Goal: Entertainment & Leisure: Consume media (video, audio)

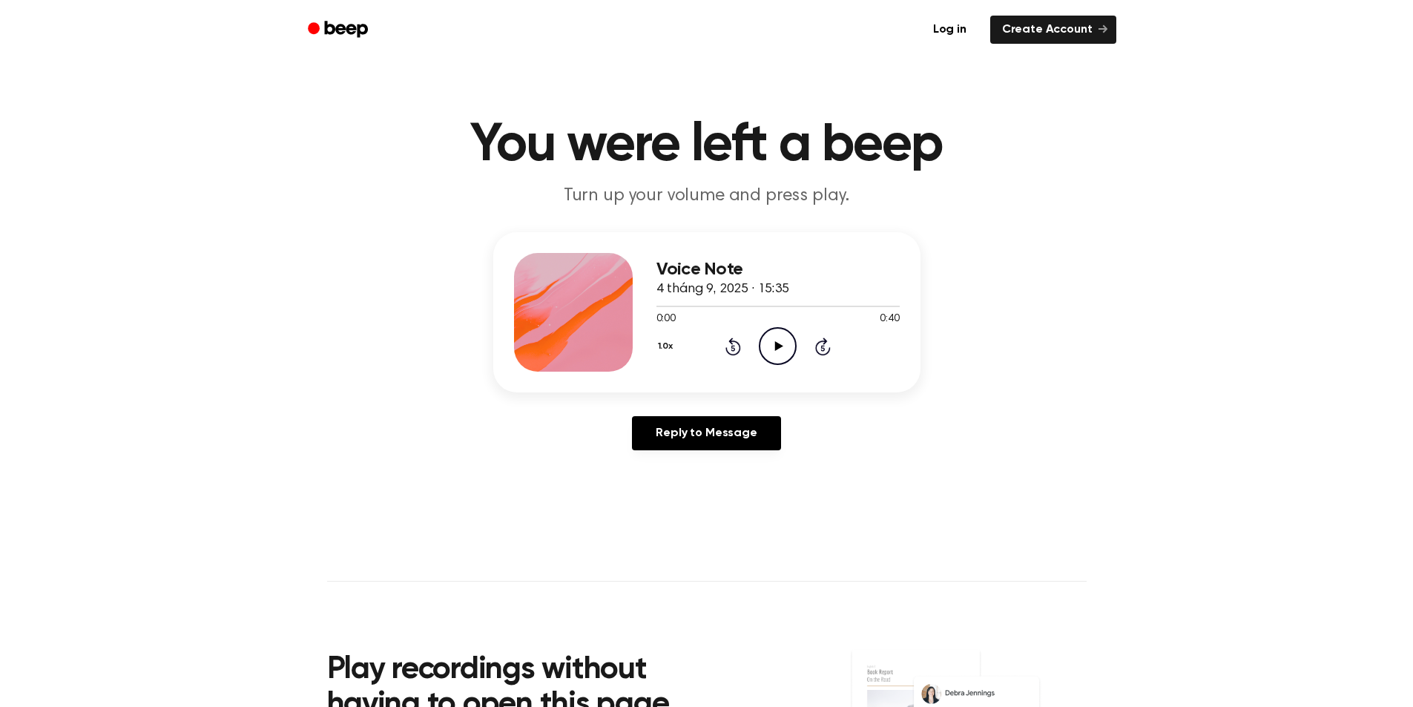
click at [774, 349] on icon "Play Audio" at bounding box center [778, 346] width 38 height 38
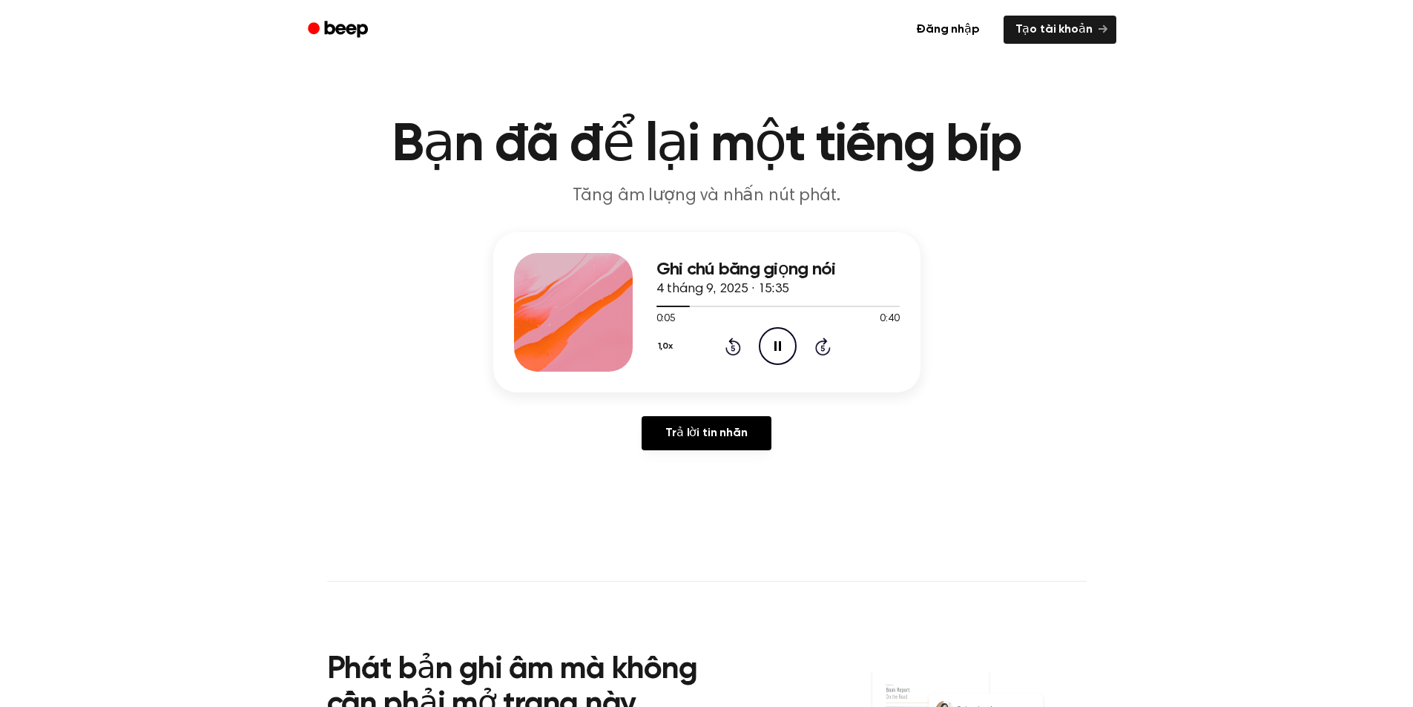
click at [770, 338] on icon "Pause Audio" at bounding box center [778, 346] width 38 height 38
drag, startPoint x: 680, startPoint y: 306, endPoint x: 671, endPoint y: 308, distance: 9.0
click at [671, 308] on div at bounding box center [778, 306] width 243 height 12
click at [680, 305] on div at bounding box center [778, 306] width 243 height 12
click at [670, 304] on span at bounding box center [674, 306] width 12 height 12
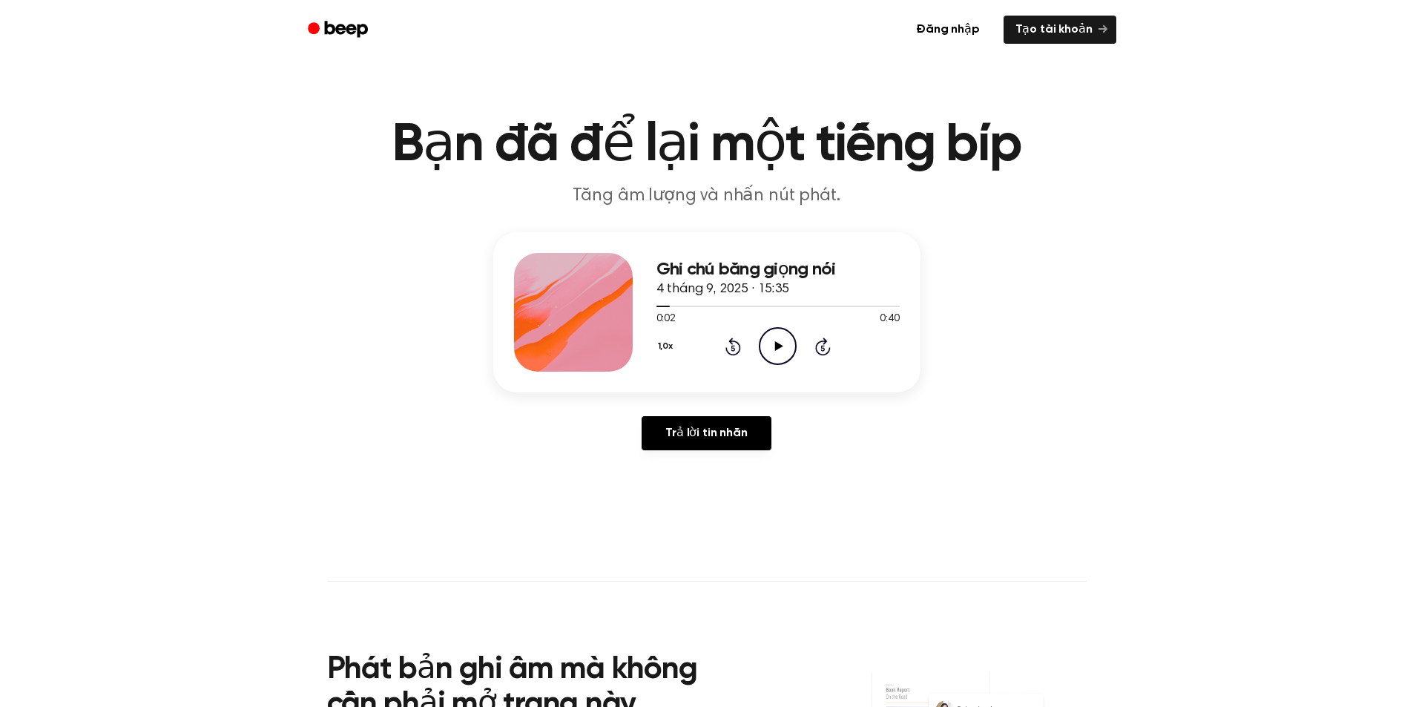
click at [781, 354] on icon "Play Audio" at bounding box center [778, 346] width 38 height 38
click at [775, 346] on icon at bounding box center [778, 346] width 7 height 10
click at [768, 337] on icon "Play Audio" at bounding box center [778, 346] width 38 height 38
click at [776, 352] on icon "Pause Audio" at bounding box center [778, 346] width 38 height 38
click at [763, 345] on icon "Play Audio" at bounding box center [778, 346] width 38 height 38
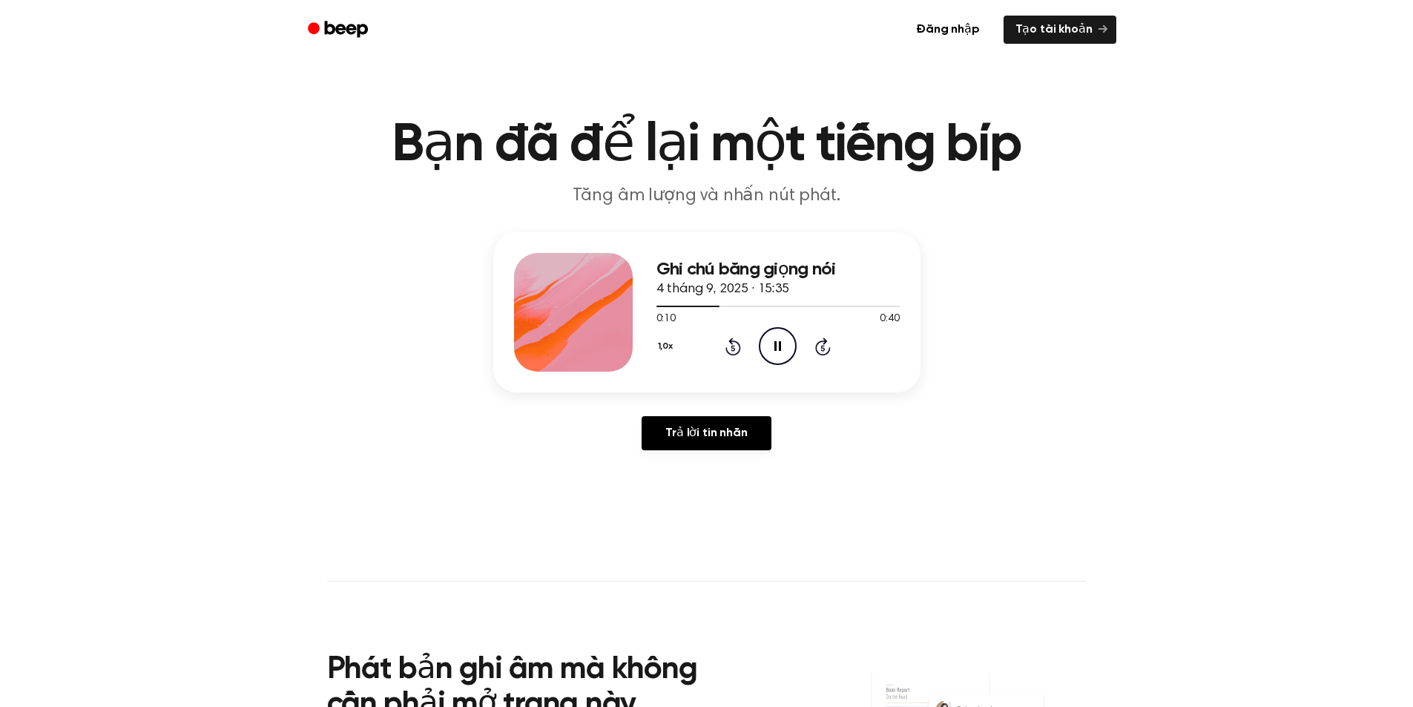
click at [769, 351] on icon "Pause Audio" at bounding box center [778, 346] width 38 height 38
click at [731, 347] on icon "Rewind 5 seconds" at bounding box center [733, 346] width 16 height 19
click at [773, 348] on icon "Play Audio" at bounding box center [778, 346] width 38 height 38
click at [774, 344] on icon "Pause Audio" at bounding box center [778, 346] width 38 height 38
click at [774, 344] on icon "Play Audio" at bounding box center [778, 346] width 38 height 38
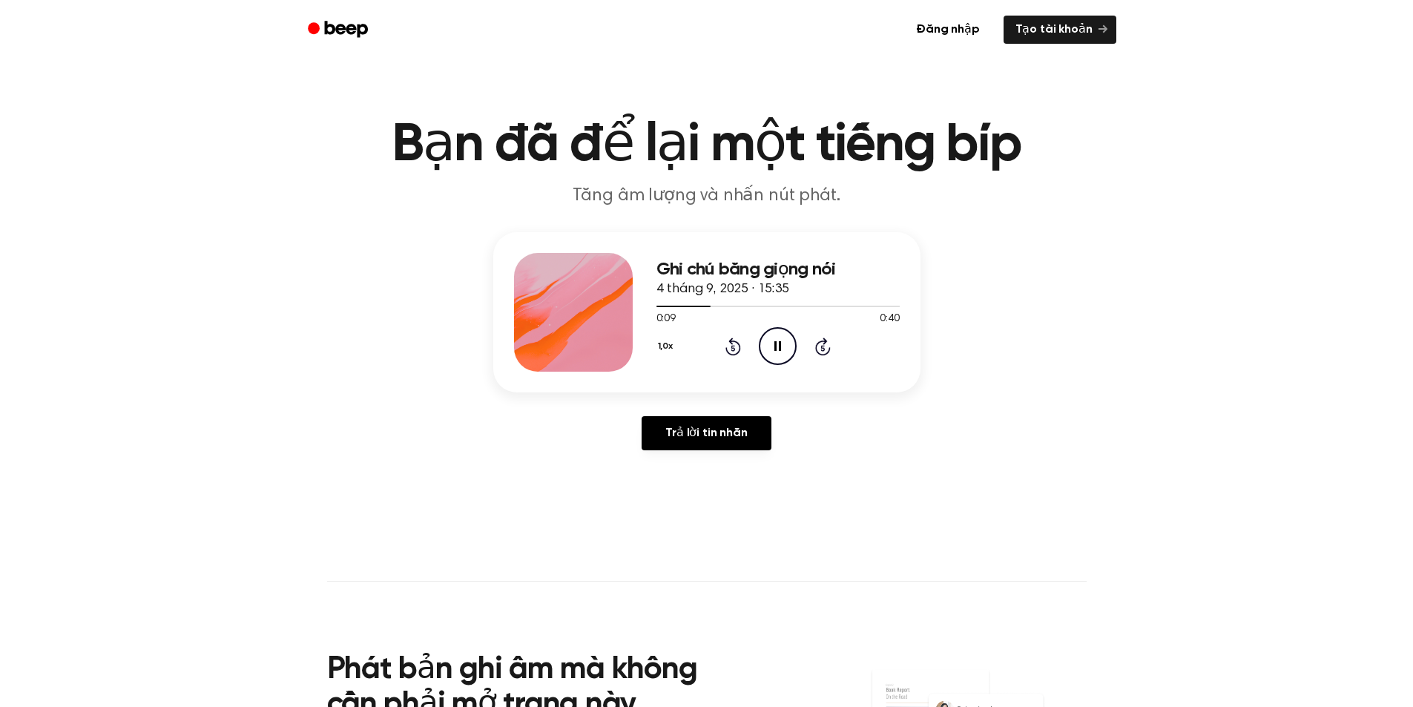
click at [774, 344] on icon "Pause Audio" at bounding box center [778, 346] width 38 height 38
click at [774, 344] on icon "Play Audio" at bounding box center [778, 346] width 38 height 38
click at [774, 344] on icon "Pause Audio" at bounding box center [778, 346] width 38 height 38
click at [767, 345] on icon "Play Audio" at bounding box center [778, 346] width 38 height 38
click at [717, 346] on div "1,0x Rewind 5 seconds Pause Audio Skip 5 seconds" at bounding box center [778, 346] width 243 height 38
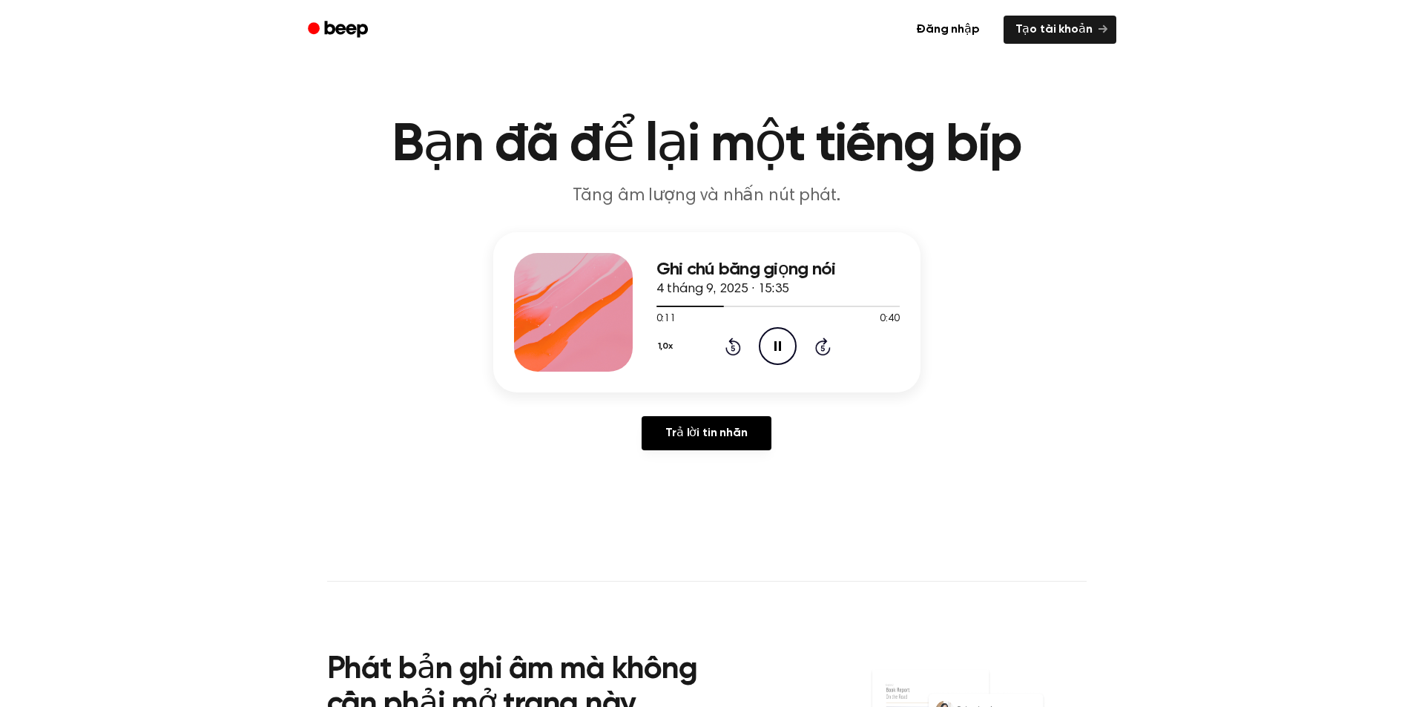
click at [726, 344] on icon "Rewind 5 seconds" at bounding box center [733, 346] width 16 height 19
click at [769, 343] on icon "Pause Audio" at bounding box center [778, 346] width 38 height 38
click at [772, 349] on icon "Play Audio" at bounding box center [778, 346] width 38 height 38
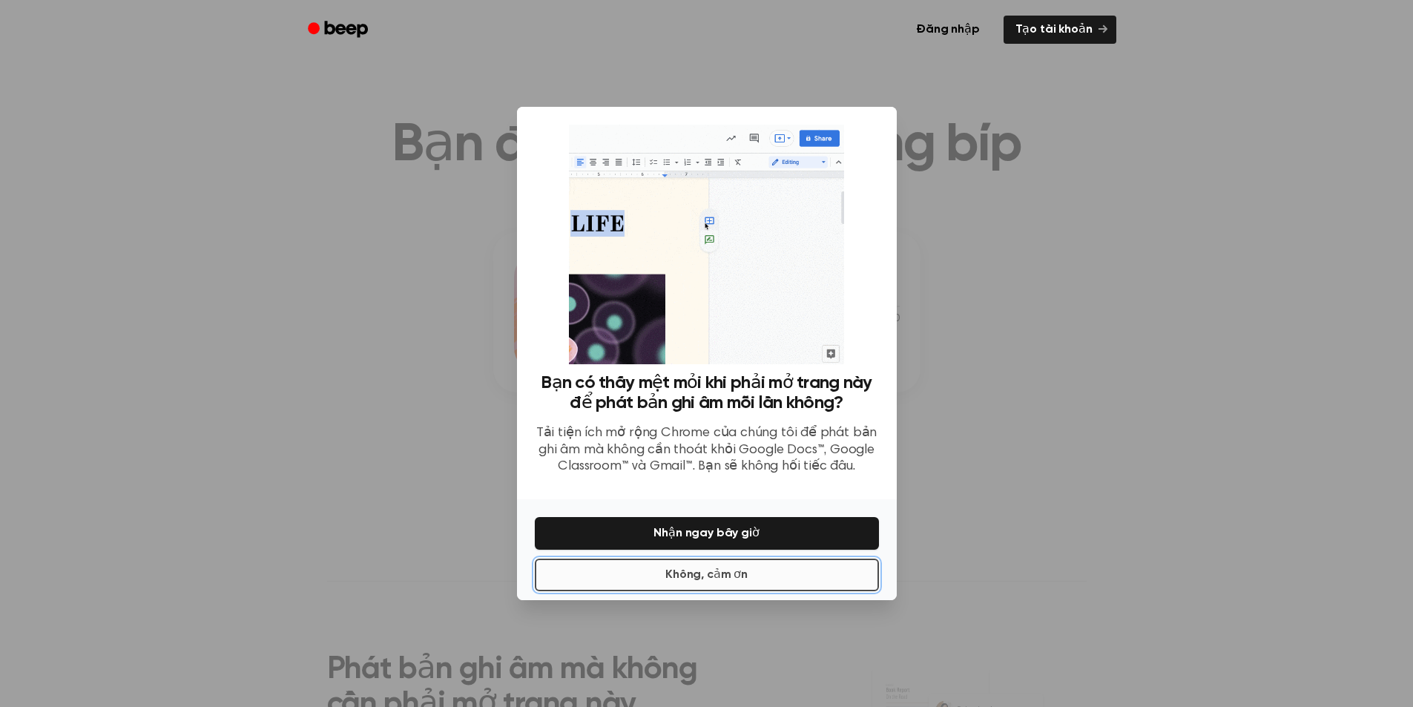
click at [716, 582] on font "Không, cảm ơn" at bounding box center [707, 575] width 82 height 18
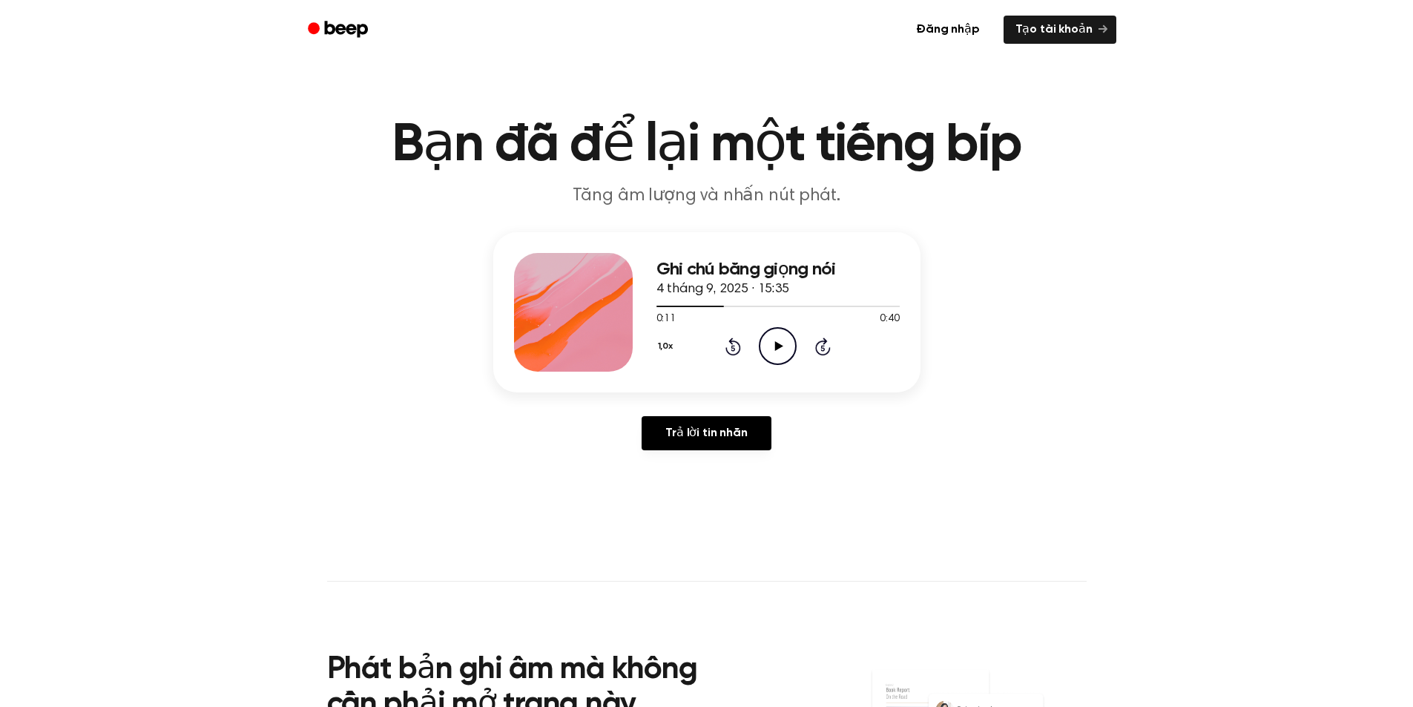
click at [768, 353] on icon "Play Audio" at bounding box center [778, 346] width 38 height 38
click at [729, 344] on icon "Rewind 5 seconds" at bounding box center [733, 346] width 16 height 19
click at [777, 344] on icon at bounding box center [778, 346] width 7 height 10
click at [781, 345] on icon at bounding box center [779, 346] width 8 height 10
click at [732, 349] on icon "Rewind 5 seconds" at bounding box center [733, 346] width 16 height 19
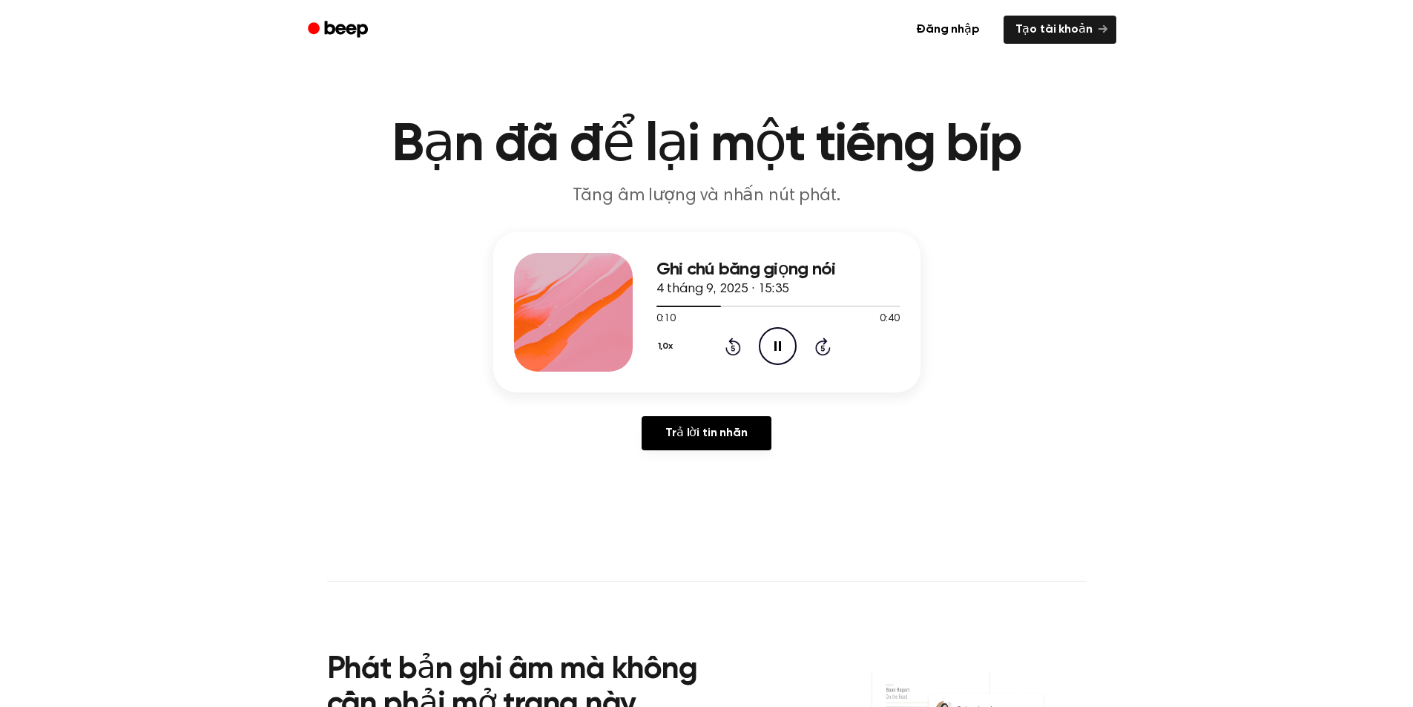
click at [777, 350] on icon at bounding box center [778, 346] width 7 height 10
click at [775, 334] on icon "Play Audio" at bounding box center [778, 346] width 38 height 38
click at [727, 344] on icon "Rewind 5 seconds" at bounding box center [733, 346] width 16 height 19
click at [775, 341] on icon "Pause Audio" at bounding box center [778, 346] width 38 height 38
click at [780, 344] on icon "Play Audio" at bounding box center [778, 346] width 38 height 38
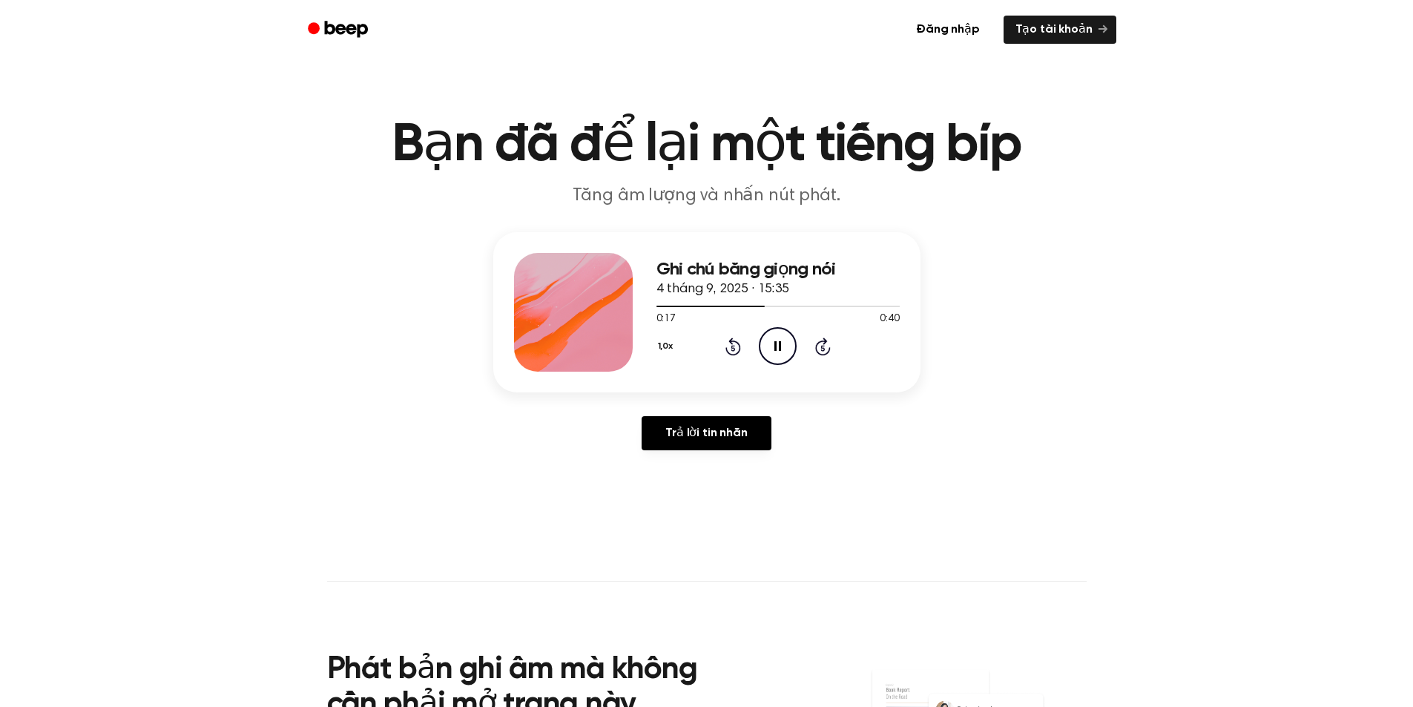
click at [778, 345] on icon "Pause Audio" at bounding box center [778, 346] width 38 height 38
click at [778, 345] on icon at bounding box center [779, 346] width 8 height 10
click at [778, 345] on icon "Pause Audio" at bounding box center [778, 346] width 38 height 38
click at [771, 341] on icon "Play Audio" at bounding box center [778, 346] width 38 height 38
click at [735, 346] on icon "Rewind 5 seconds" at bounding box center [733, 346] width 16 height 19
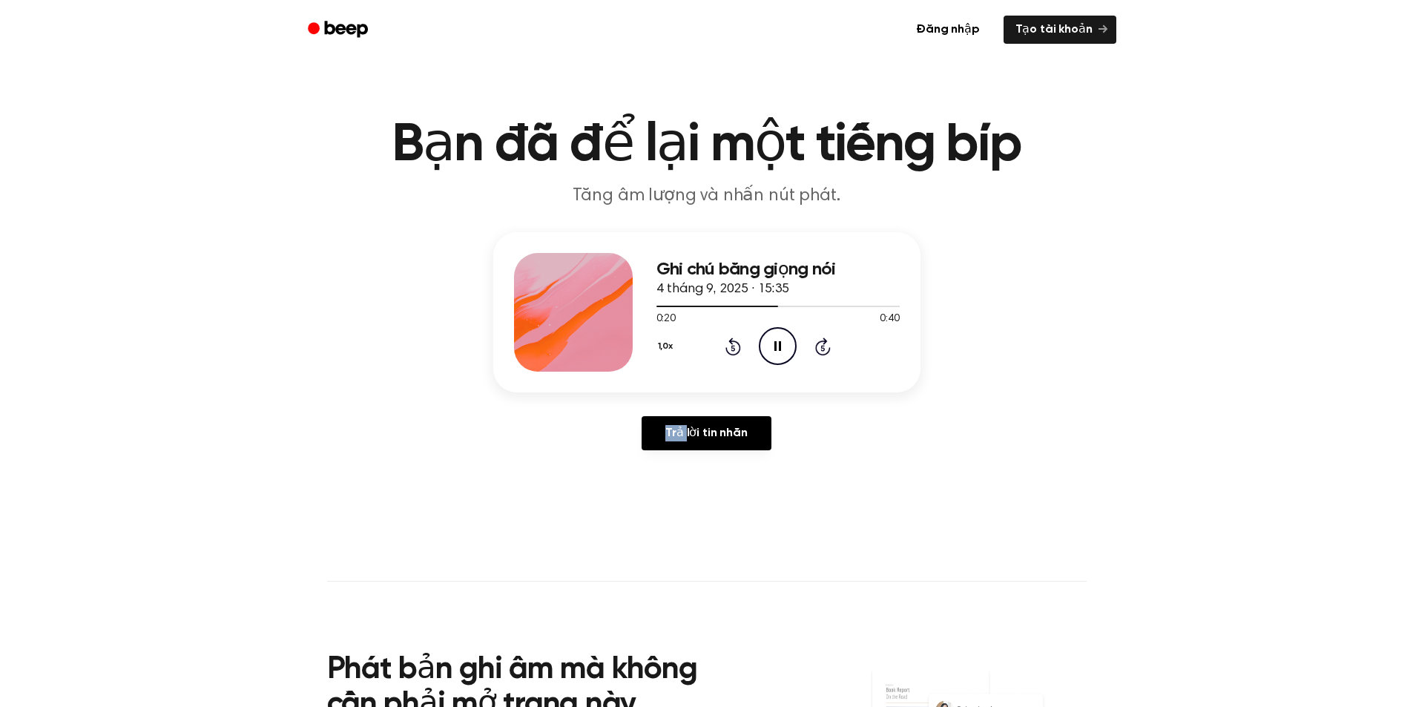
click at [735, 346] on icon "Rewind 5 seconds" at bounding box center [733, 346] width 16 height 19
click at [775, 341] on icon "Pause Audio" at bounding box center [778, 346] width 38 height 38
click at [775, 341] on icon "Play Audio" at bounding box center [778, 346] width 38 height 38
click at [775, 341] on icon "Pause Audio" at bounding box center [778, 346] width 38 height 38
click at [768, 340] on icon "Play Audio" at bounding box center [778, 346] width 38 height 38
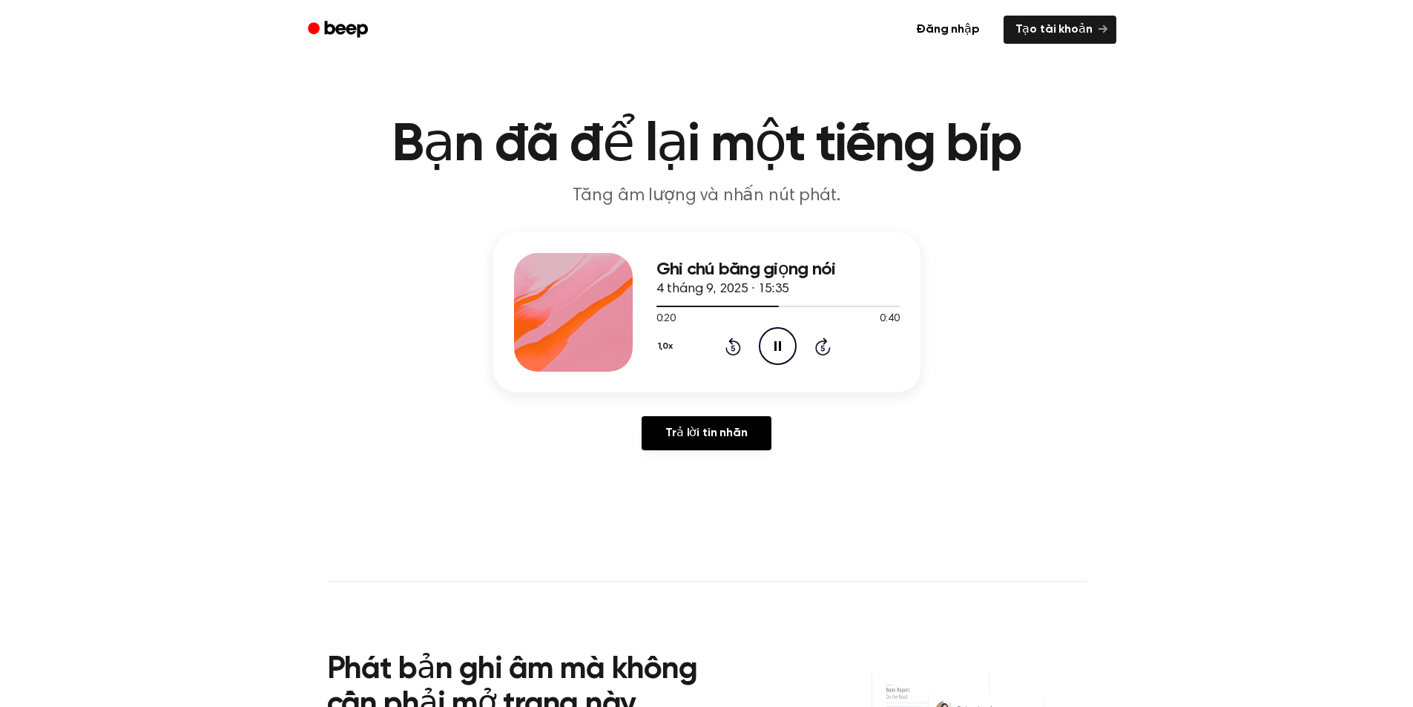
drag, startPoint x: 769, startPoint y: 339, endPoint x: 681, endPoint y: 279, distance: 106.8
click at [769, 339] on icon "Pause Audio" at bounding box center [778, 346] width 38 height 38
click at [769, 334] on icon "Play Audio" at bounding box center [778, 346] width 38 height 38
click at [774, 341] on icon "Pause Audio" at bounding box center [778, 346] width 38 height 38
click at [778, 334] on icon "Play Audio" at bounding box center [778, 346] width 38 height 38
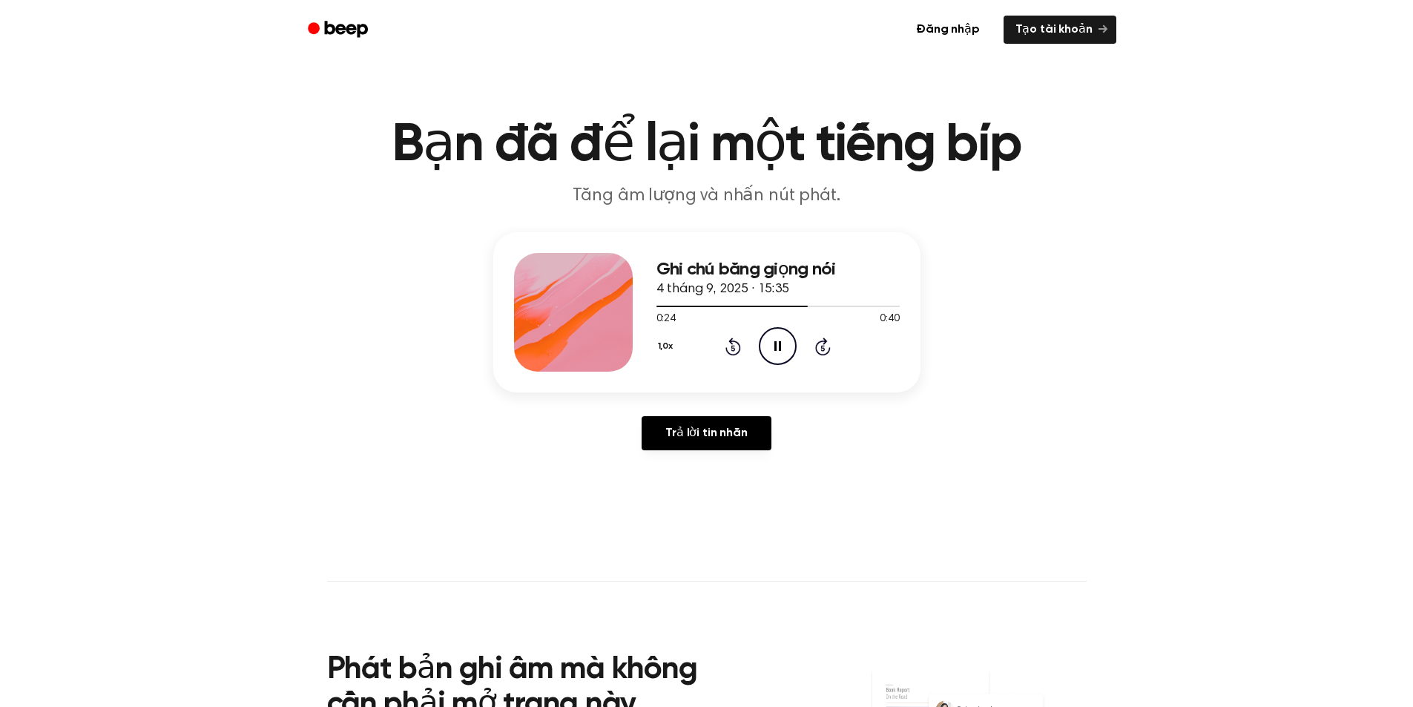
click at [775, 345] on icon at bounding box center [778, 346] width 7 height 10
click at [786, 364] on icon "Play Audio" at bounding box center [778, 346] width 38 height 38
click at [736, 347] on icon "Rewind 5 seconds" at bounding box center [733, 346] width 16 height 19
click at [775, 337] on icon "Pause Audio" at bounding box center [778, 346] width 38 height 38
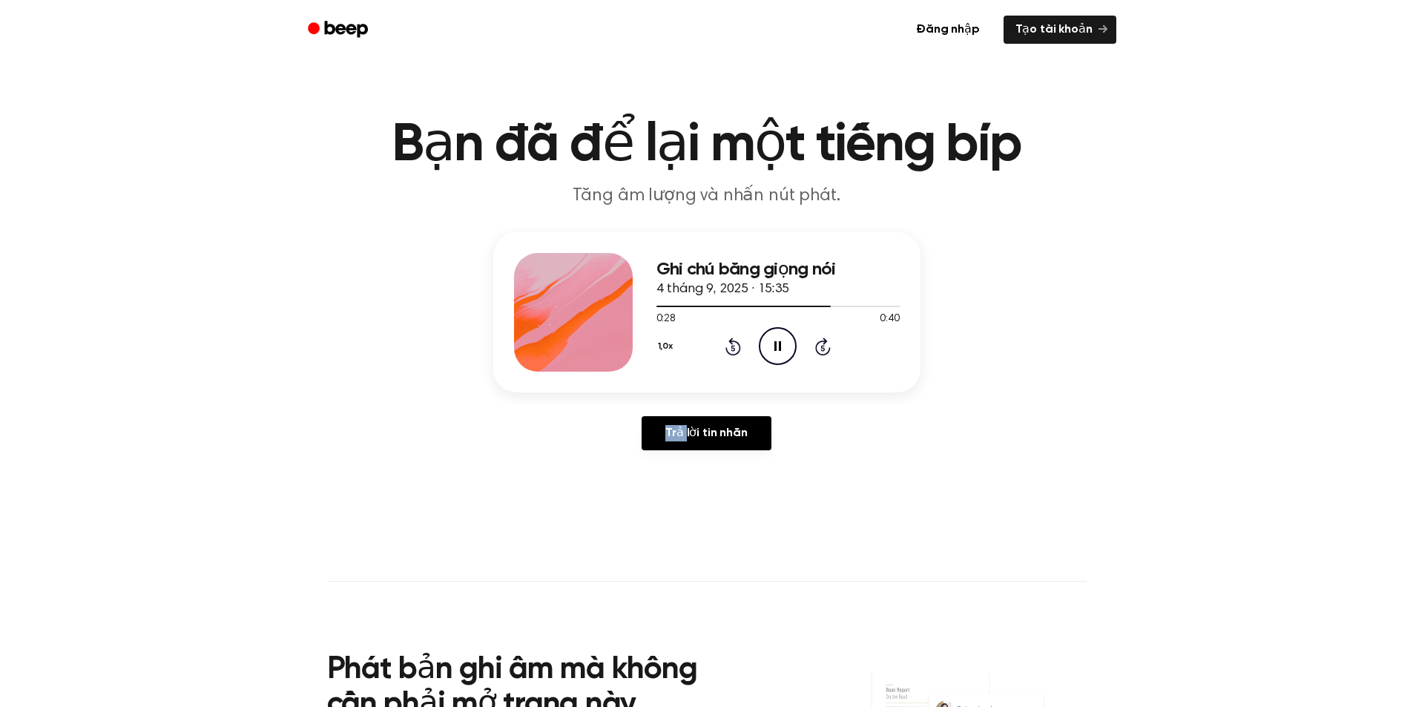
click at [771, 341] on icon "Pause Audio" at bounding box center [778, 346] width 38 height 38
click at [780, 349] on icon at bounding box center [778, 346] width 7 height 10
click at [769, 347] on icon "Play Audio" at bounding box center [778, 346] width 38 height 38
click at [775, 346] on icon at bounding box center [778, 346] width 7 height 10
click at [766, 336] on icon "Play Audio" at bounding box center [778, 346] width 38 height 38
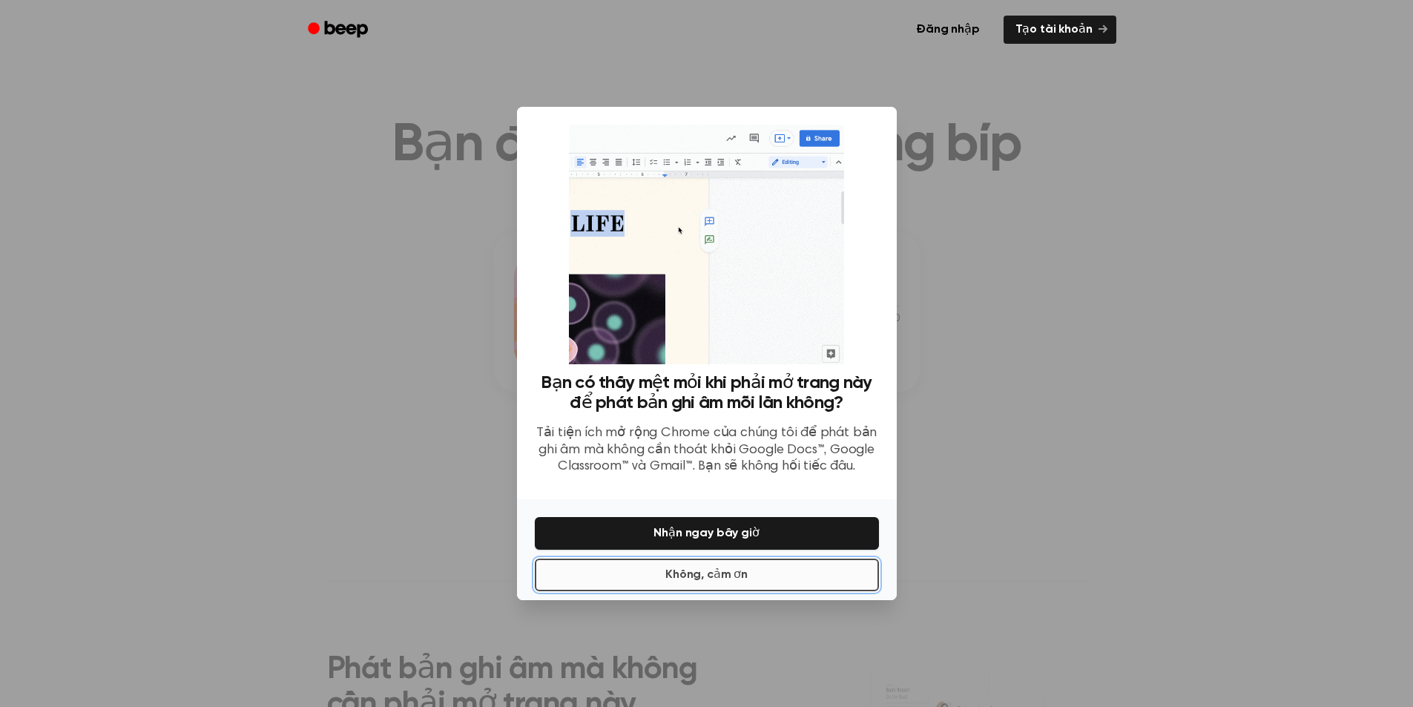
click at [726, 572] on font "Không, cảm ơn" at bounding box center [707, 575] width 82 height 12
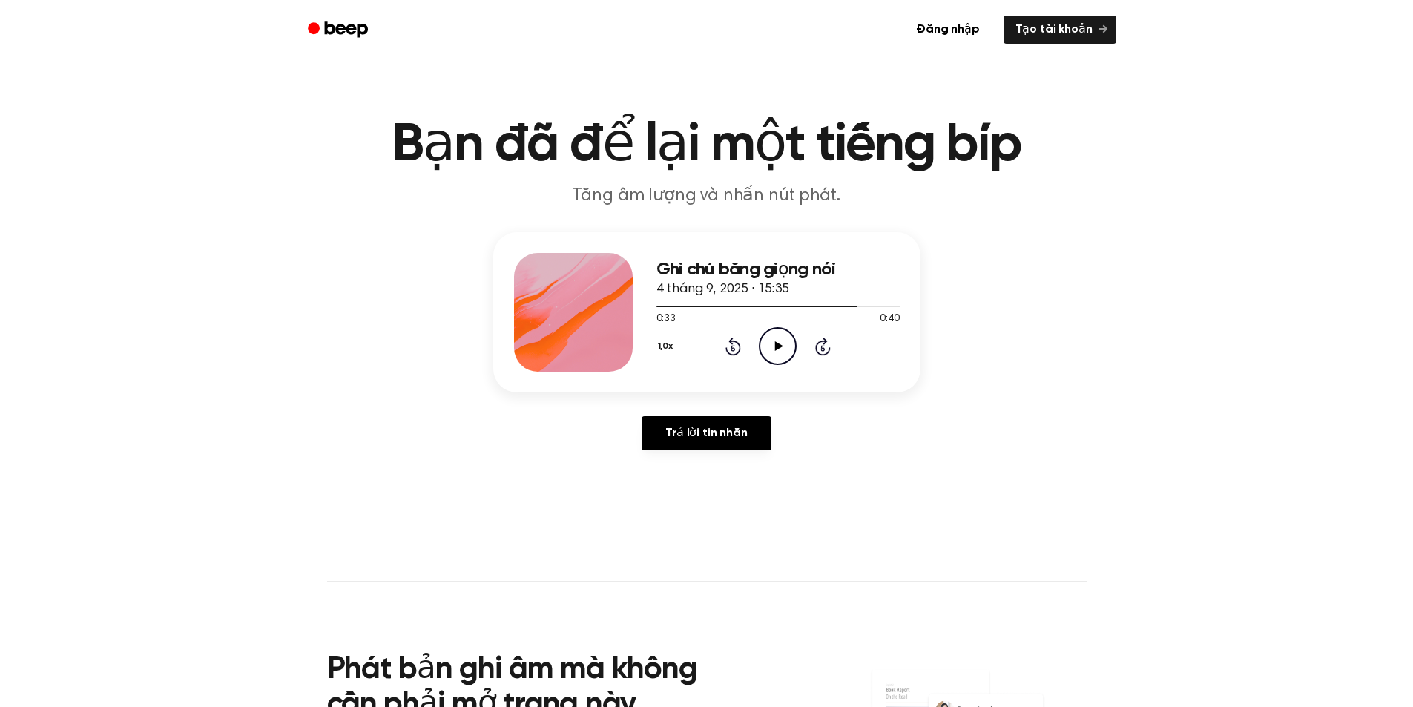
click at [771, 358] on icon "Play Audio" at bounding box center [778, 346] width 38 height 38
click at [737, 346] on icon "Rewind 5 seconds" at bounding box center [733, 346] width 16 height 19
click at [782, 343] on icon "Pause Audio" at bounding box center [778, 346] width 38 height 38
click at [787, 343] on icon "Play Audio" at bounding box center [778, 346] width 38 height 38
click at [774, 336] on icon "Pause Audio" at bounding box center [778, 346] width 38 height 38
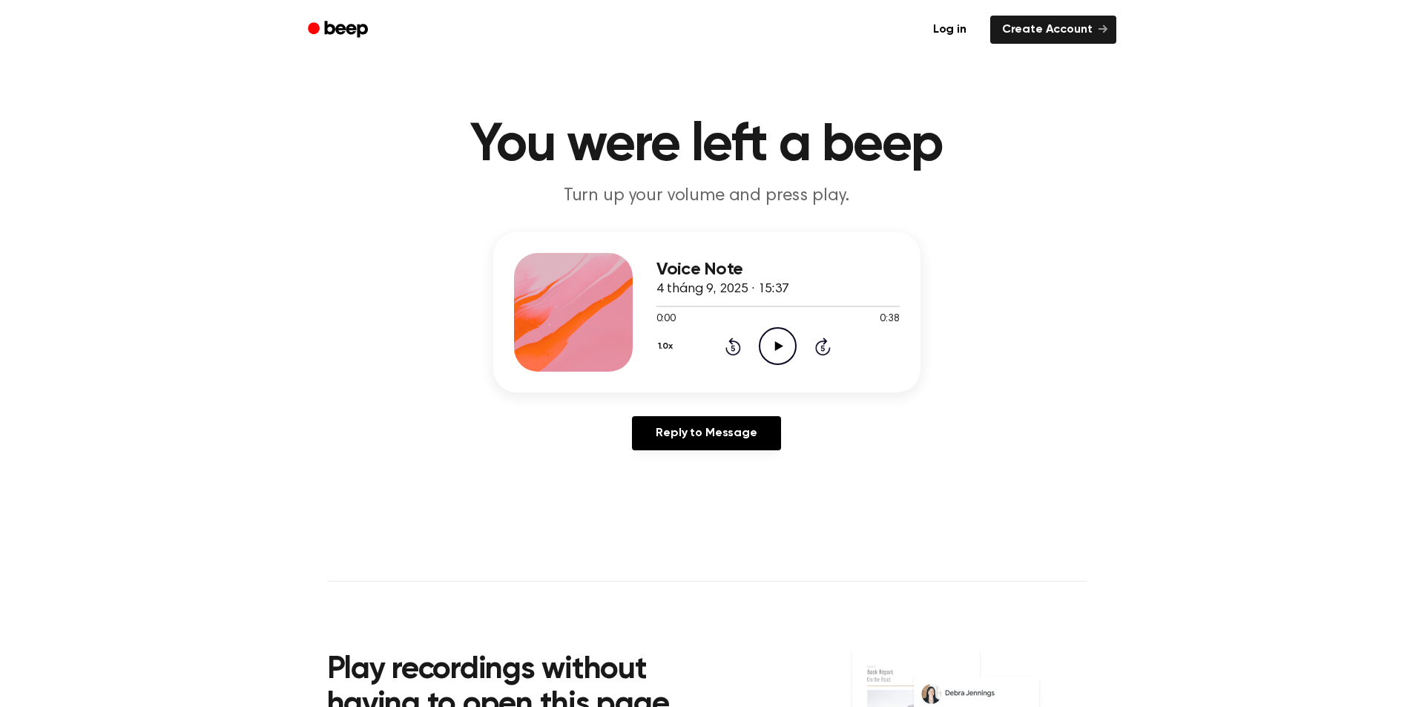
click at [775, 348] on icon "Play Audio" at bounding box center [778, 346] width 38 height 38
click at [770, 352] on icon "Pause Audio" at bounding box center [778, 346] width 38 height 38
click at [773, 360] on icon "Play Audio" at bounding box center [778, 346] width 38 height 38
click at [769, 349] on icon "Pause Audio" at bounding box center [778, 346] width 38 height 38
click at [768, 340] on icon "Play Audio" at bounding box center [778, 346] width 38 height 38
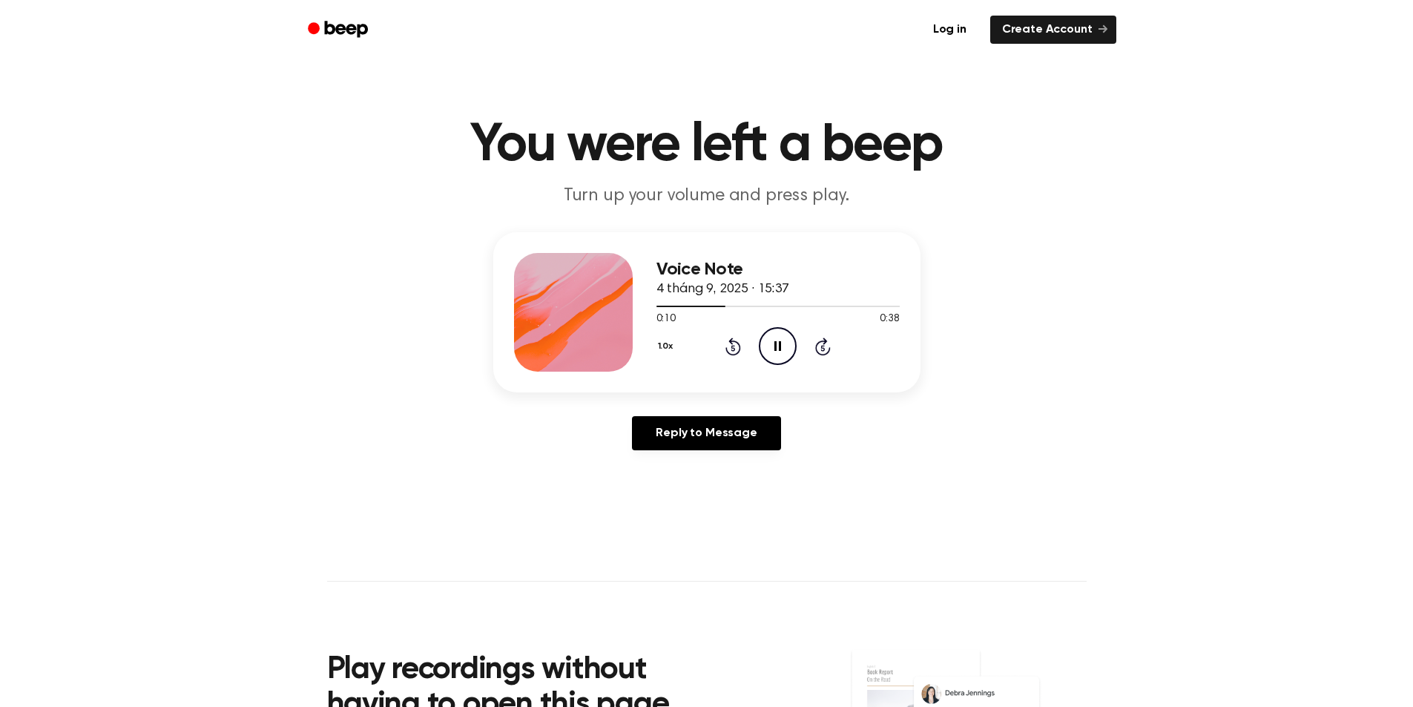
click at [775, 337] on icon "Pause Audio" at bounding box center [778, 346] width 38 height 38
click at [760, 332] on div "1.0x Rewind 5 seconds Play Audio Skip 5 seconds" at bounding box center [778, 346] width 243 height 38
click at [784, 350] on icon "Play Audio" at bounding box center [778, 346] width 38 height 38
click at [776, 339] on icon "Pause Audio" at bounding box center [778, 346] width 38 height 38
click at [781, 354] on icon "Play Audio" at bounding box center [778, 346] width 38 height 38
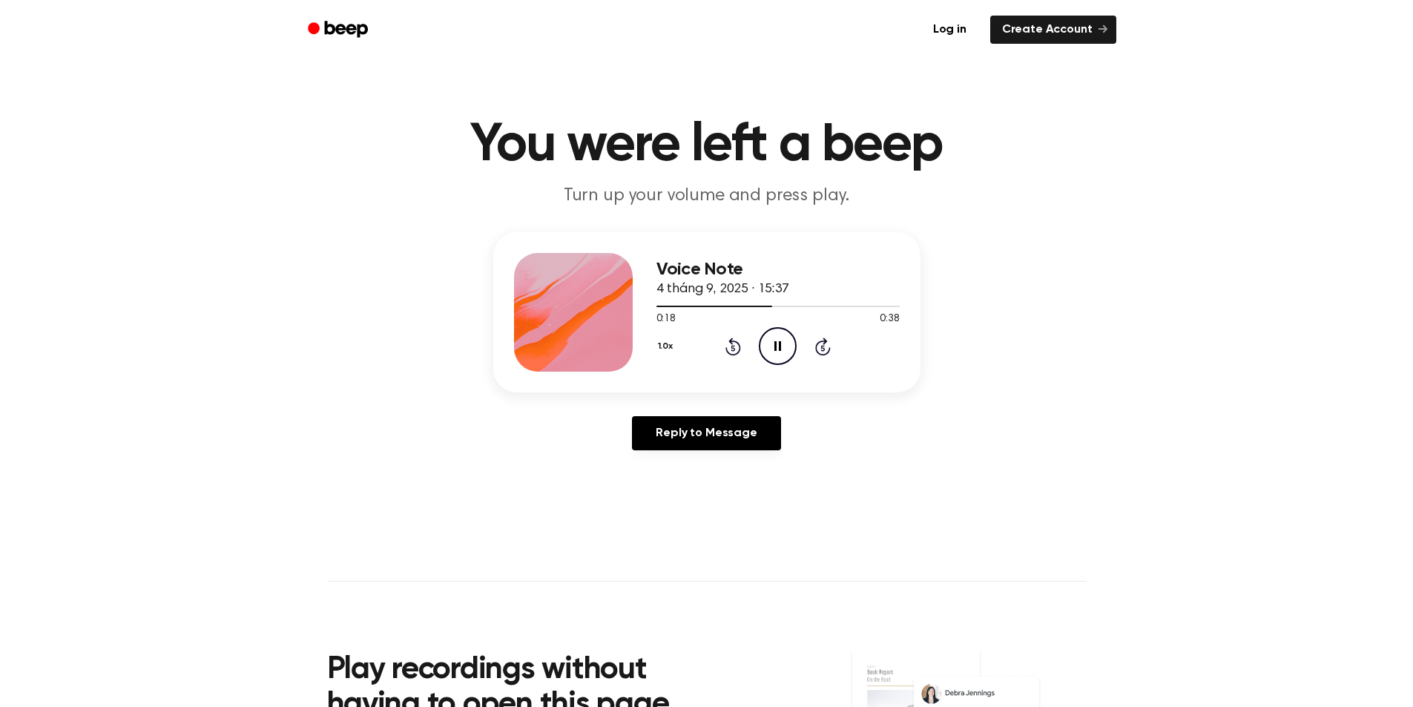
click at [778, 352] on icon "Pause Audio" at bounding box center [778, 346] width 38 height 38
click at [754, 339] on div "1.0x Rewind 5 seconds Play Audio Skip 5 seconds" at bounding box center [778, 346] width 243 height 38
click at [765, 341] on icon "Play Audio" at bounding box center [778, 346] width 38 height 38
drag, startPoint x: 775, startPoint y: 338, endPoint x: 659, endPoint y: 260, distance: 139.7
click at [775, 338] on icon "Pause Audio" at bounding box center [778, 346] width 38 height 38
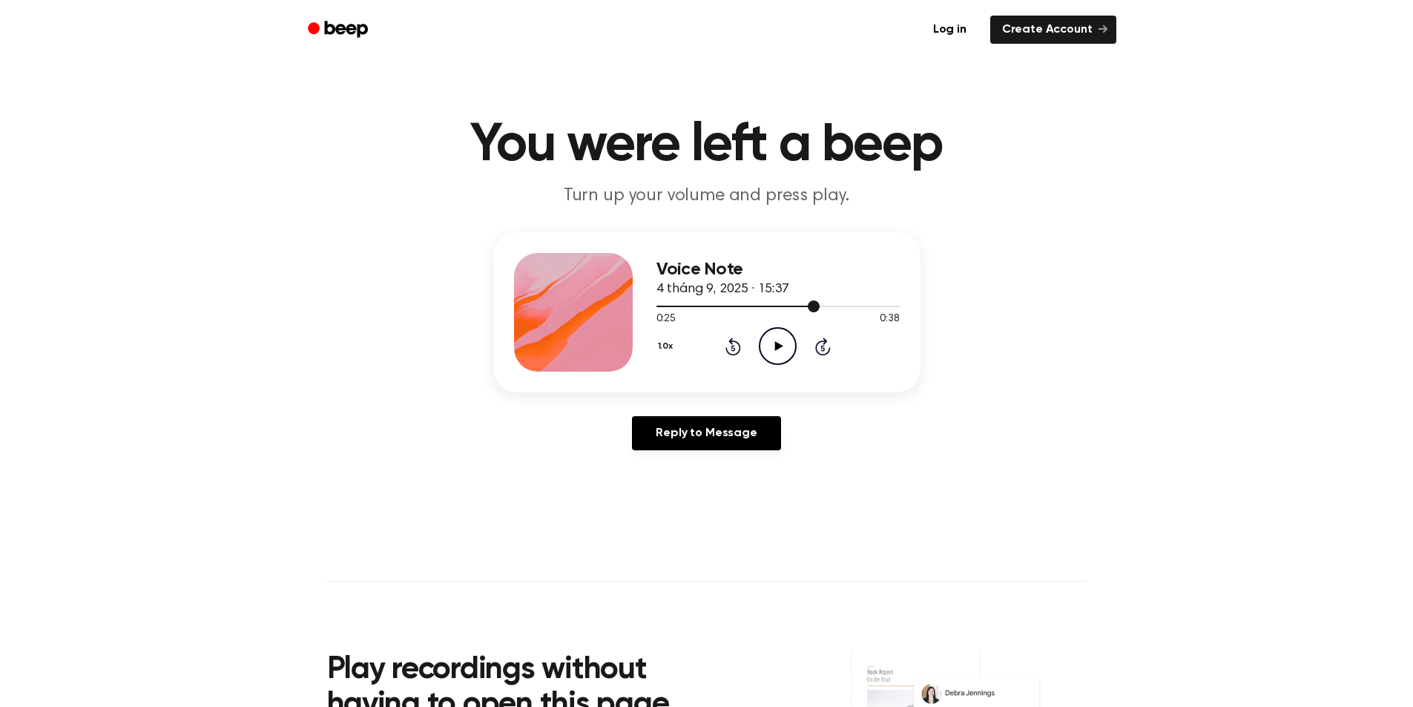
drag, startPoint x: 810, startPoint y: 306, endPoint x: 799, endPoint y: 308, distance: 11.2
click at [799, 308] on div at bounding box center [778, 306] width 243 height 12
click at [775, 341] on icon "Play Audio" at bounding box center [778, 346] width 38 height 38
click at [774, 335] on icon "Pause Audio" at bounding box center [778, 346] width 38 height 38
click at [772, 345] on icon "Play Audio" at bounding box center [778, 346] width 38 height 38
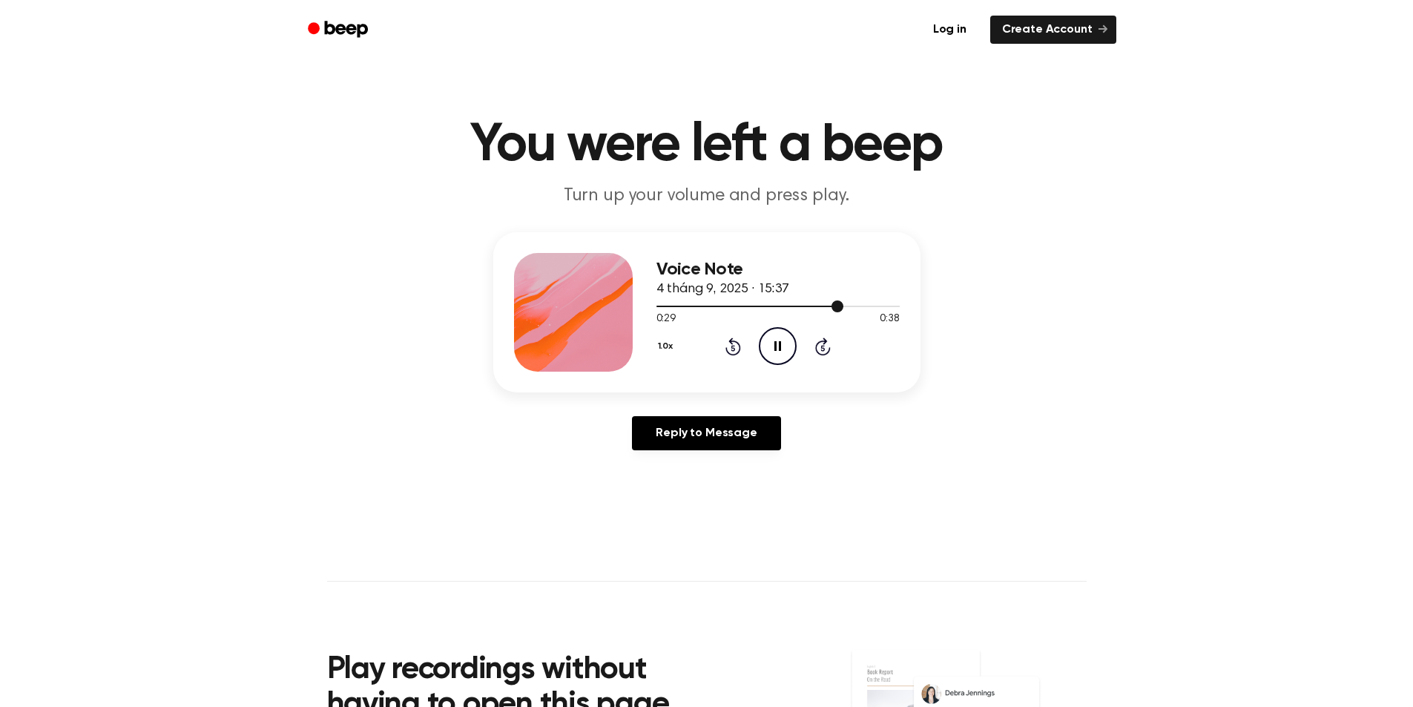
drag, startPoint x: 835, startPoint y: 305, endPoint x: 824, endPoint y: 308, distance: 11.5
click at [824, 307] on div at bounding box center [778, 306] width 243 height 12
click at [785, 341] on icon "Pause Audio" at bounding box center [778, 346] width 38 height 38
click at [766, 342] on icon "Play Audio" at bounding box center [778, 346] width 38 height 38
click at [775, 336] on icon "Pause Audio" at bounding box center [778, 346] width 38 height 38
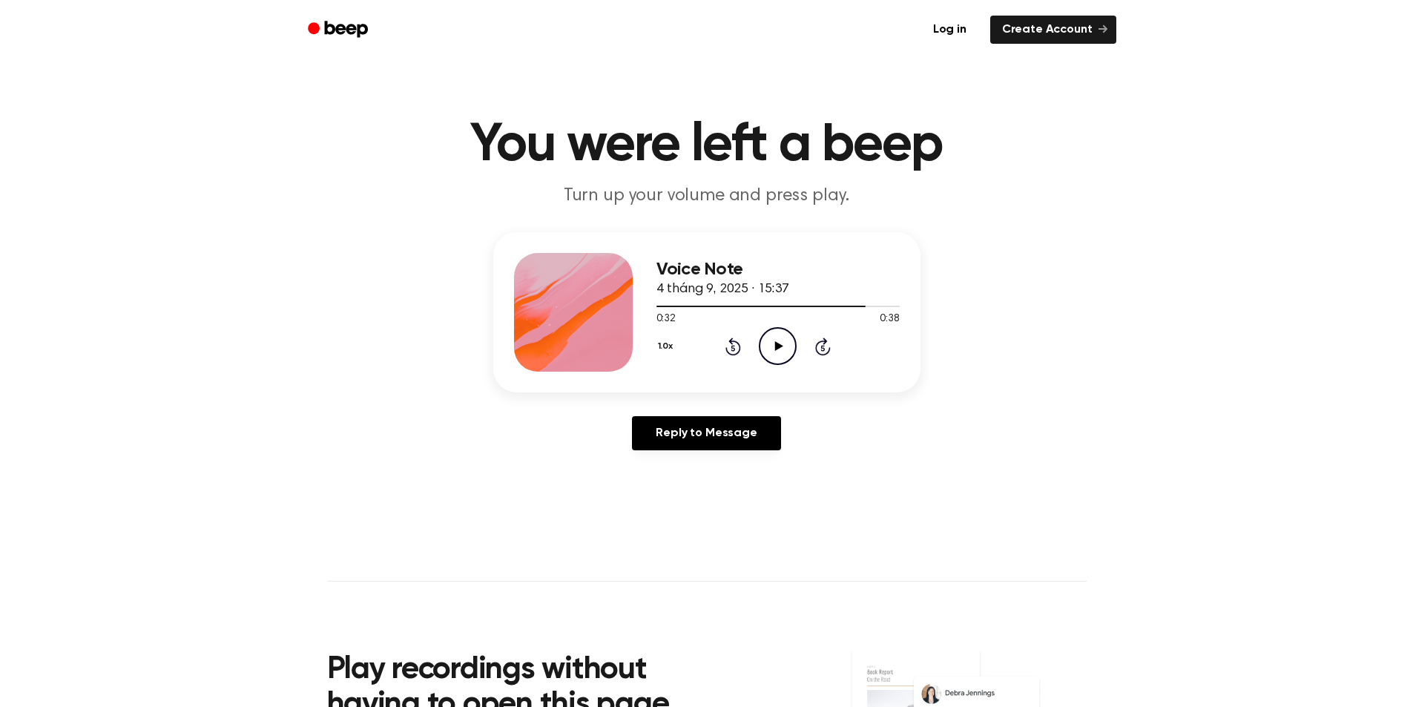
click at [755, 341] on div "1.0x Rewind 5 seconds Play Audio Skip 5 seconds" at bounding box center [778, 346] width 243 height 38
click at [775, 341] on icon "Play Audio" at bounding box center [778, 346] width 38 height 38
drag, startPoint x: 866, startPoint y: 304, endPoint x: 855, endPoint y: 305, distance: 11.2
click at [855, 305] on div at bounding box center [778, 306] width 243 height 12
click at [776, 339] on icon "Pause Audio" at bounding box center [778, 346] width 38 height 38
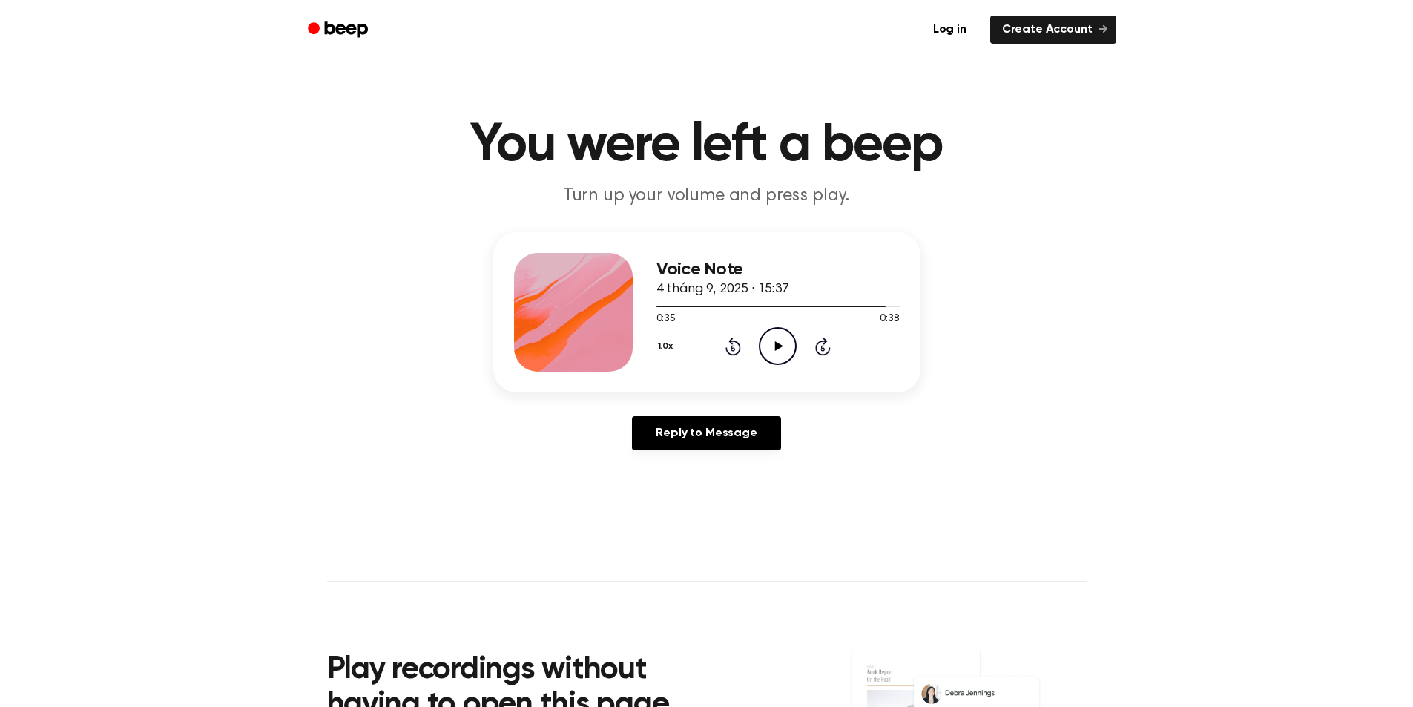
click at [778, 346] on icon at bounding box center [779, 346] width 8 height 10
click at [778, 346] on icon "Pause Audio" at bounding box center [778, 346] width 38 height 38
click at [778, 346] on icon at bounding box center [779, 346] width 8 height 10
click at [778, 346] on icon "Pause Audio" at bounding box center [778, 346] width 38 height 38
drag, startPoint x: 881, startPoint y: 306, endPoint x: 868, endPoint y: 307, distance: 12.6
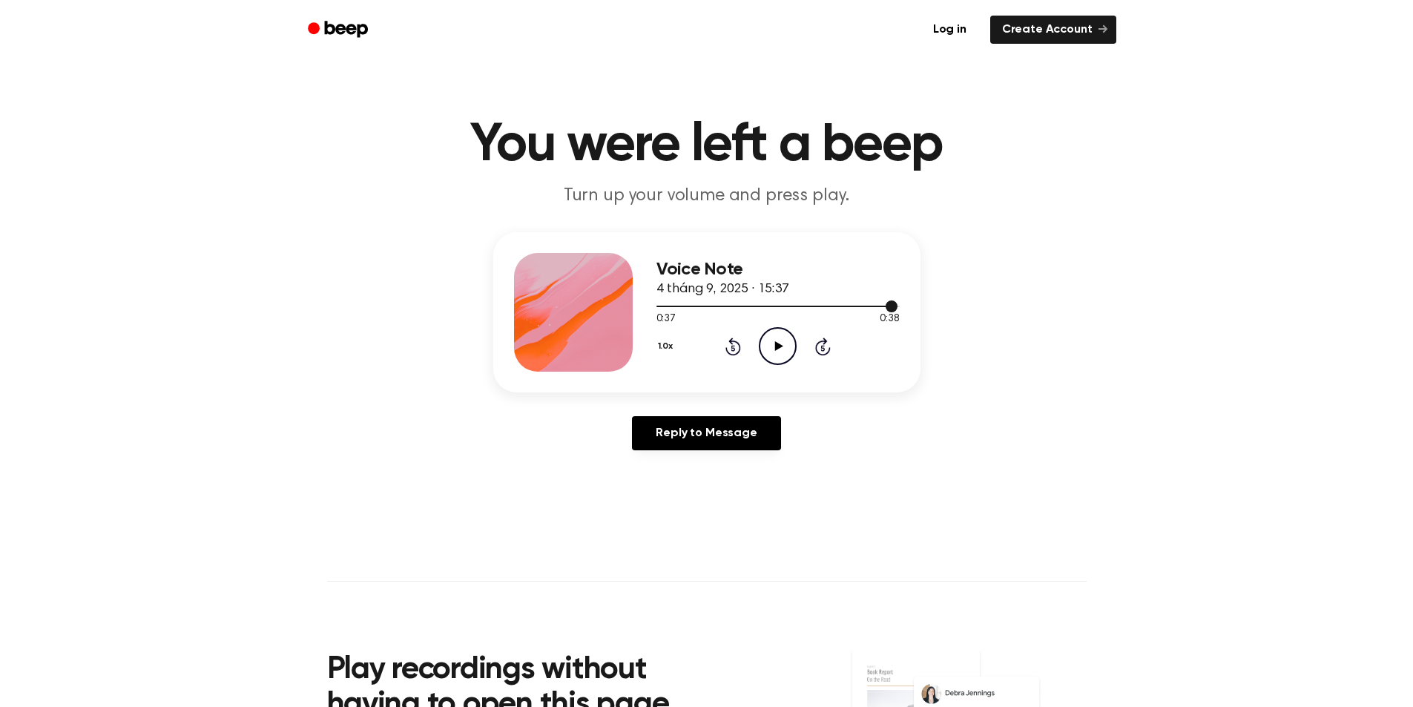
click at [868, 307] on div at bounding box center [778, 306] width 243 height 12
click at [783, 347] on icon "Play Audio" at bounding box center [778, 346] width 38 height 38
click at [777, 337] on icon "Pause Audio" at bounding box center [778, 346] width 38 height 38
click at [778, 349] on icon at bounding box center [779, 346] width 8 height 10
click at [778, 349] on icon "Pause Audio" at bounding box center [778, 346] width 38 height 38
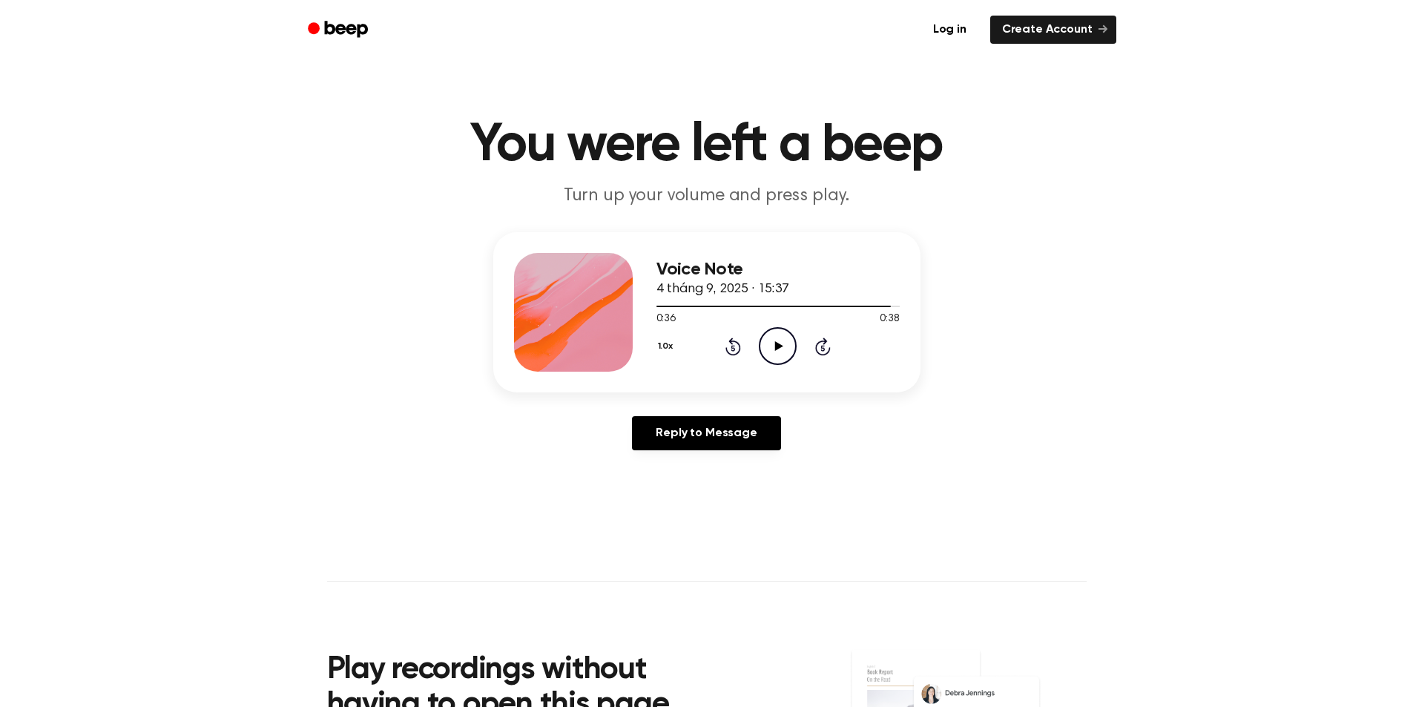
click at [776, 345] on icon at bounding box center [779, 346] width 8 height 10
click at [772, 352] on icon "Play Audio" at bounding box center [778, 346] width 38 height 38
click at [772, 341] on icon "Play Audio" at bounding box center [778, 346] width 38 height 38
click at [772, 347] on icon "Pause Audio" at bounding box center [778, 346] width 38 height 38
click at [750, 349] on div "1.0x Rewind 5 seconds Play Audio Skip 5 seconds" at bounding box center [778, 346] width 243 height 38
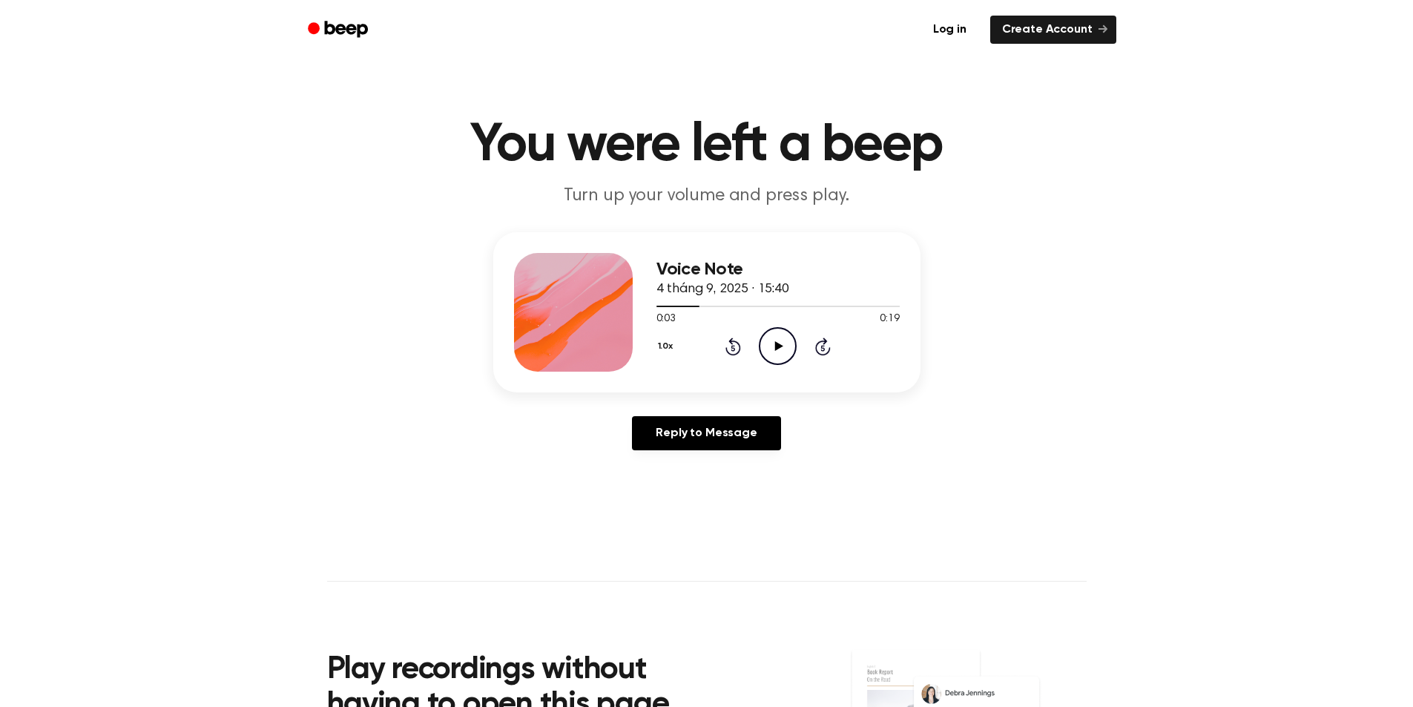
click at [779, 345] on icon at bounding box center [779, 346] width 8 height 10
click at [775, 337] on icon "Pause Audio" at bounding box center [778, 346] width 38 height 38
click at [763, 303] on div at bounding box center [778, 306] width 243 height 12
click at [769, 337] on icon "Play Audio" at bounding box center [778, 346] width 38 height 38
click at [773, 342] on icon "Pause Audio" at bounding box center [778, 346] width 38 height 38
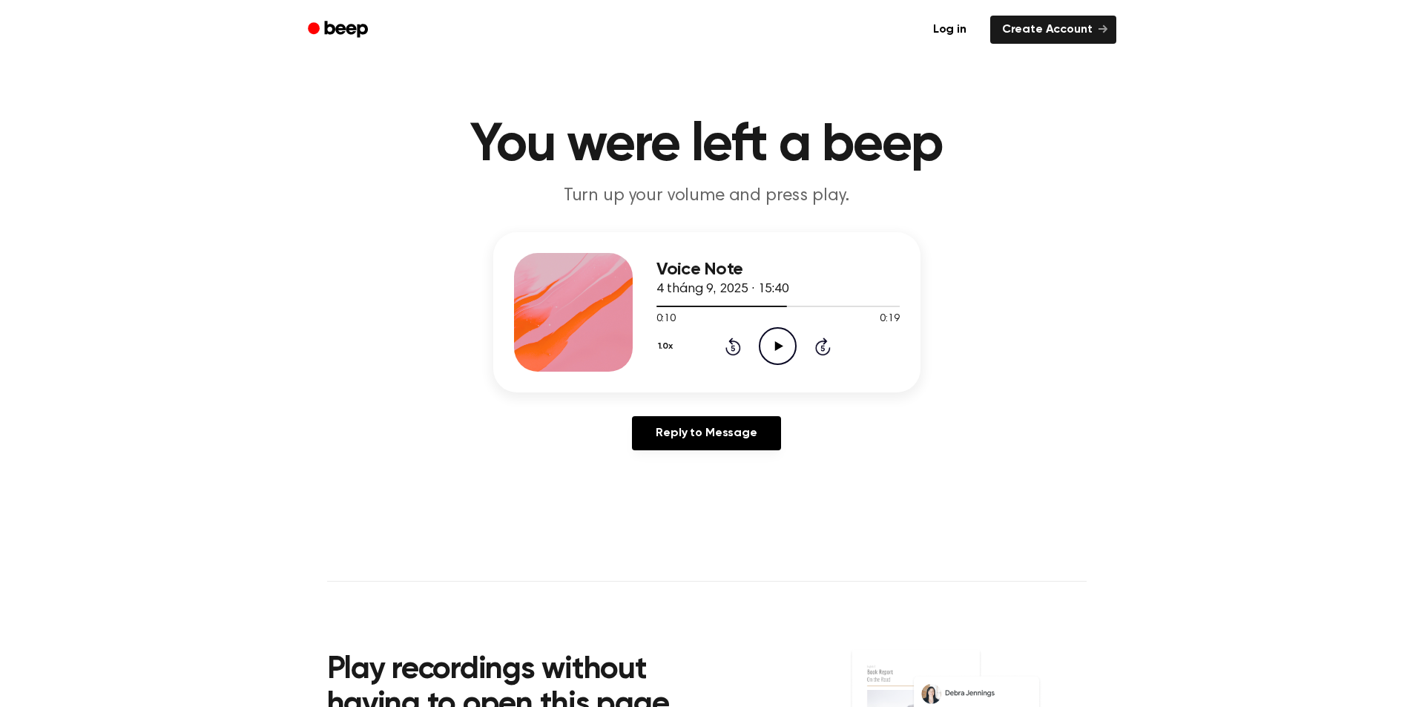
click at [755, 335] on div "1.0x Rewind 5 seconds Play Audio Skip 5 seconds" at bounding box center [778, 346] width 243 height 38
click at [759, 343] on icon "Play Audio" at bounding box center [778, 346] width 38 height 38
click at [766, 344] on icon "Pause Audio" at bounding box center [778, 346] width 38 height 38
click at [766, 344] on icon "Play Audio" at bounding box center [778, 346] width 38 height 38
click at [775, 346] on icon at bounding box center [778, 346] width 7 height 10
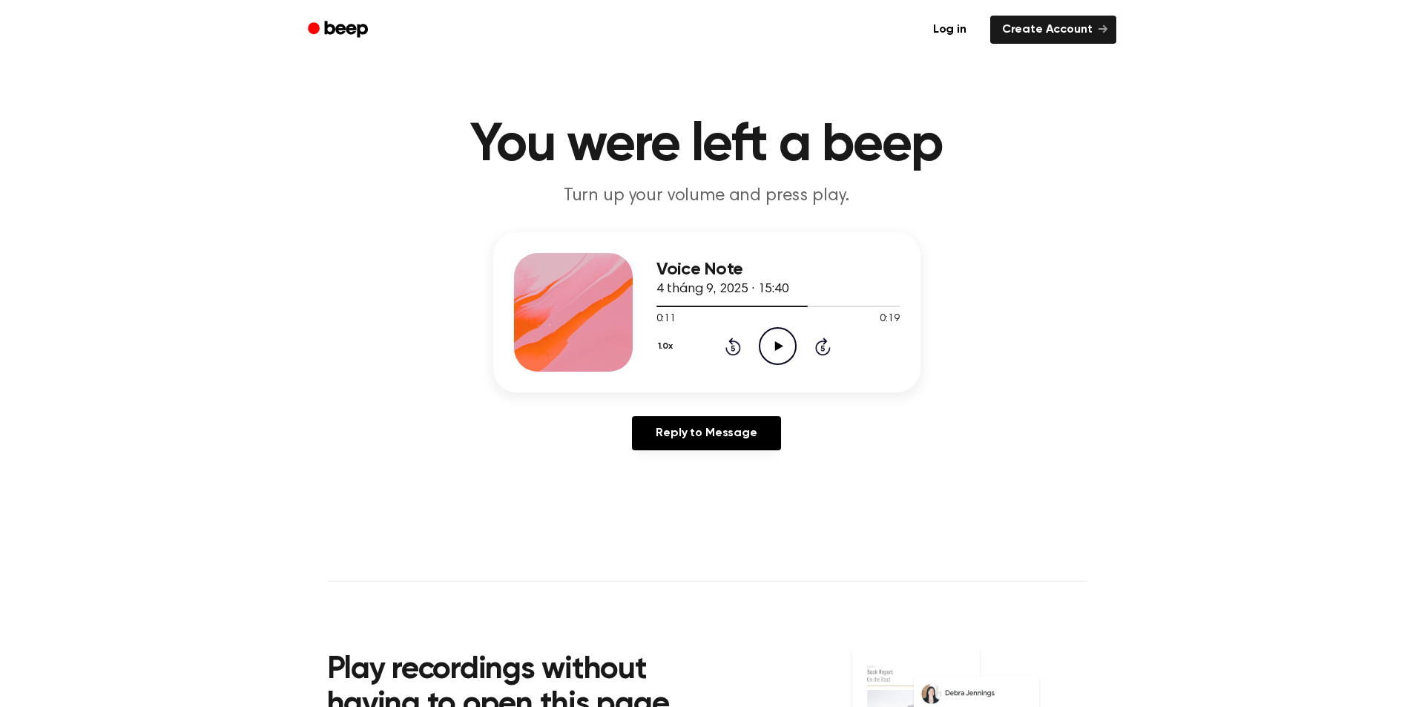
click at [775, 346] on icon at bounding box center [779, 346] width 8 height 10
drag, startPoint x: 808, startPoint y: 304, endPoint x: 801, endPoint y: 305, distance: 7.5
click at [801, 305] on div at bounding box center [778, 306] width 243 height 12
click at [811, 305] on div at bounding box center [778, 306] width 243 height 12
drag, startPoint x: 793, startPoint y: 307, endPoint x: 776, endPoint y: 310, distance: 17.3
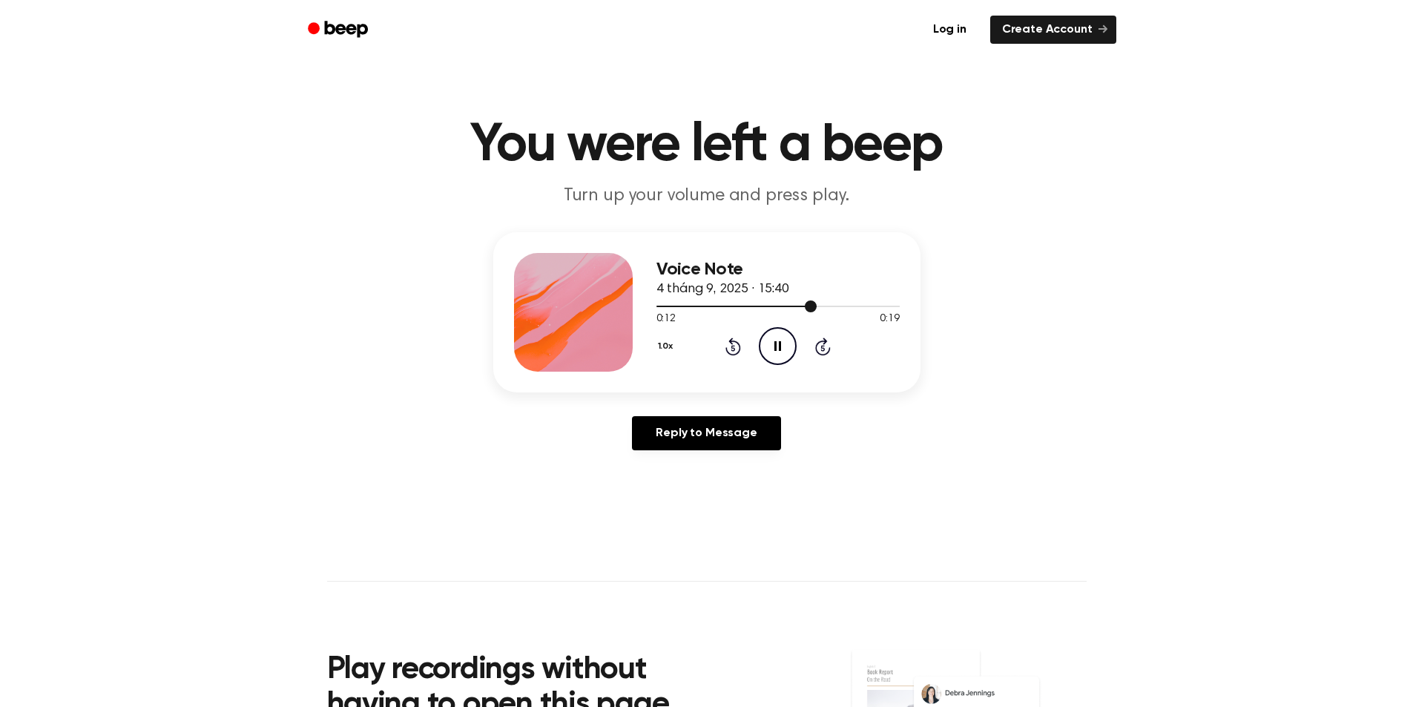
click at [776, 310] on div at bounding box center [778, 306] width 243 height 12
drag, startPoint x: 783, startPoint y: 303, endPoint x: 772, endPoint y: 306, distance: 12.2
click at [772, 306] on div at bounding box center [778, 306] width 243 height 12
click at [772, 339] on icon "Pause Audio" at bounding box center [778, 346] width 38 height 38
click at [756, 340] on div "1.0x Rewind 5 seconds Play Audio Skip 5 seconds" at bounding box center [778, 346] width 243 height 38
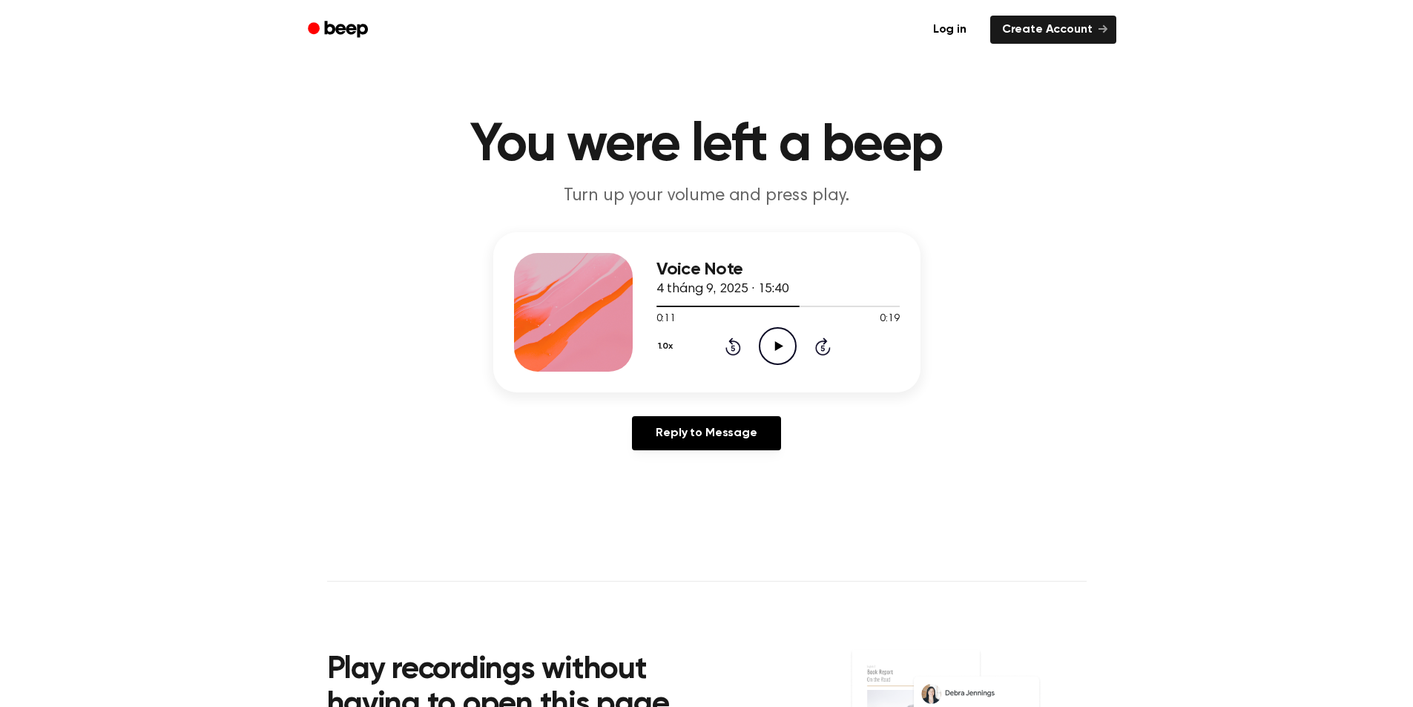
click at [769, 340] on icon "Play Audio" at bounding box center [778, 346] width 38 height 38
drag, startPoint x: 890, startPoint y: 306, endPoint x: 835, endPoint y: 306, distance: 54.2
click at [835, 306] on div at bounding box center [778, 306] width 243 height 1
click at [769, 338] on icon "Play Audio" at bounding box center [778, 346] width 38 height 38
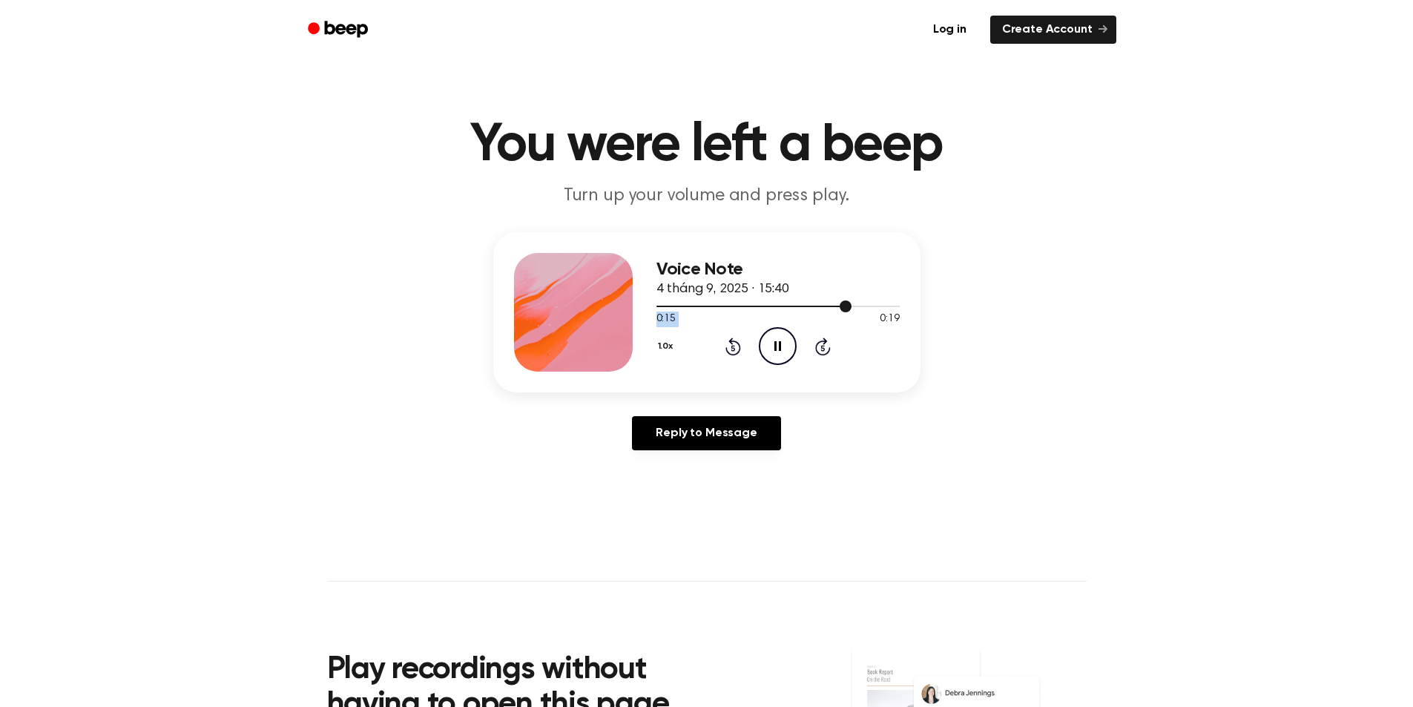
drag, startPoint x: 838, startPoint y: 307, endPoint x: 819, endPoint y: 312, distance: 19.1
click at [819, 312] on div "0:15 0:19 Your browser does not support the [object Object] element." at bounding box center [778, 313] width 243 height 27
click at [803, 341] on div "1.0x Rewind 5 seconds Pause Audio Skip 5 seconds" at bounding box center [778, 346] width 243 height 38
click at [783, 342] on icon "Pause Audio" at bounding box center [778, 346] width 38 height 38
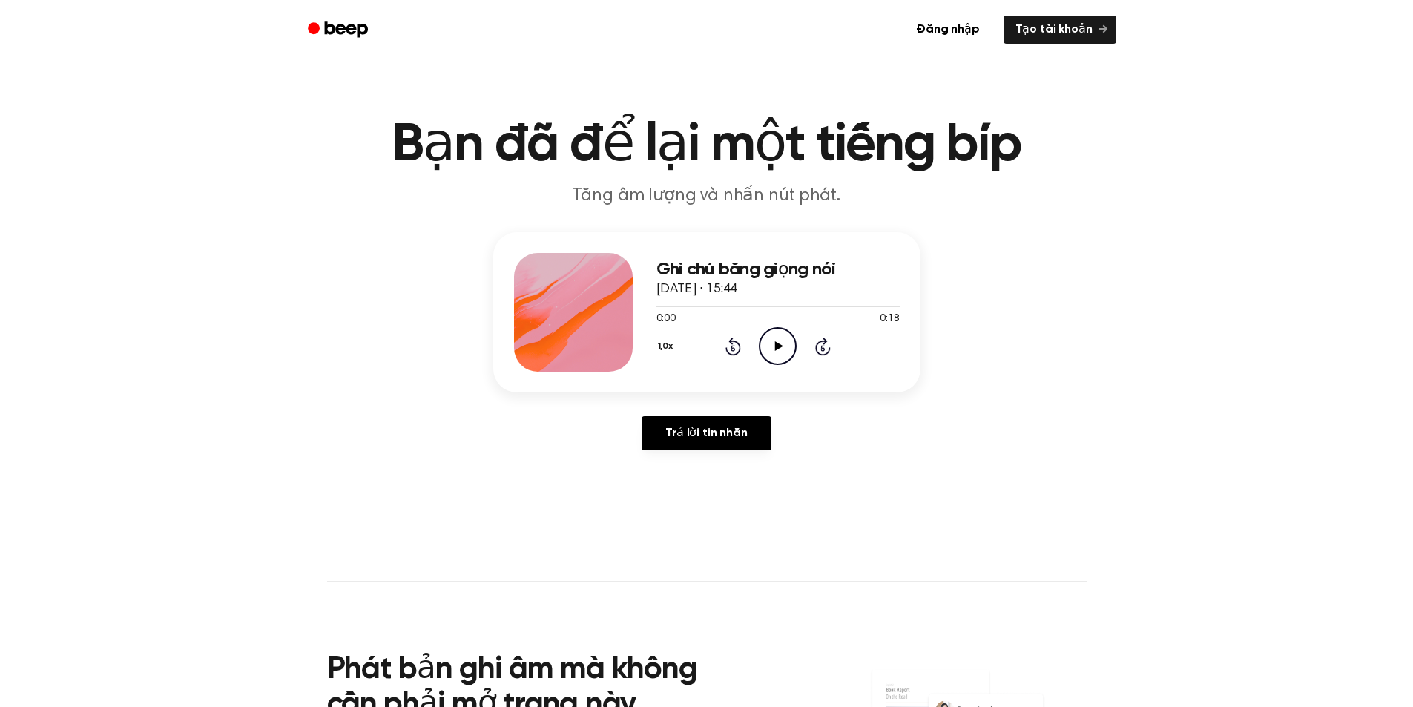
drag, startPoint x: 788, startPoint y: 207, endPoint x: 797, endPoint y: 208, distance: 8.9
click at [789, 207] on p "Tăng âm lượng và nhấn nút phát." at bounding box center [707, 196] width 570 height 24
click at [797, 208] on p "Tăng âm lượng và nhấn nút phát." at bounding box center [707, 196] width 570 height 24
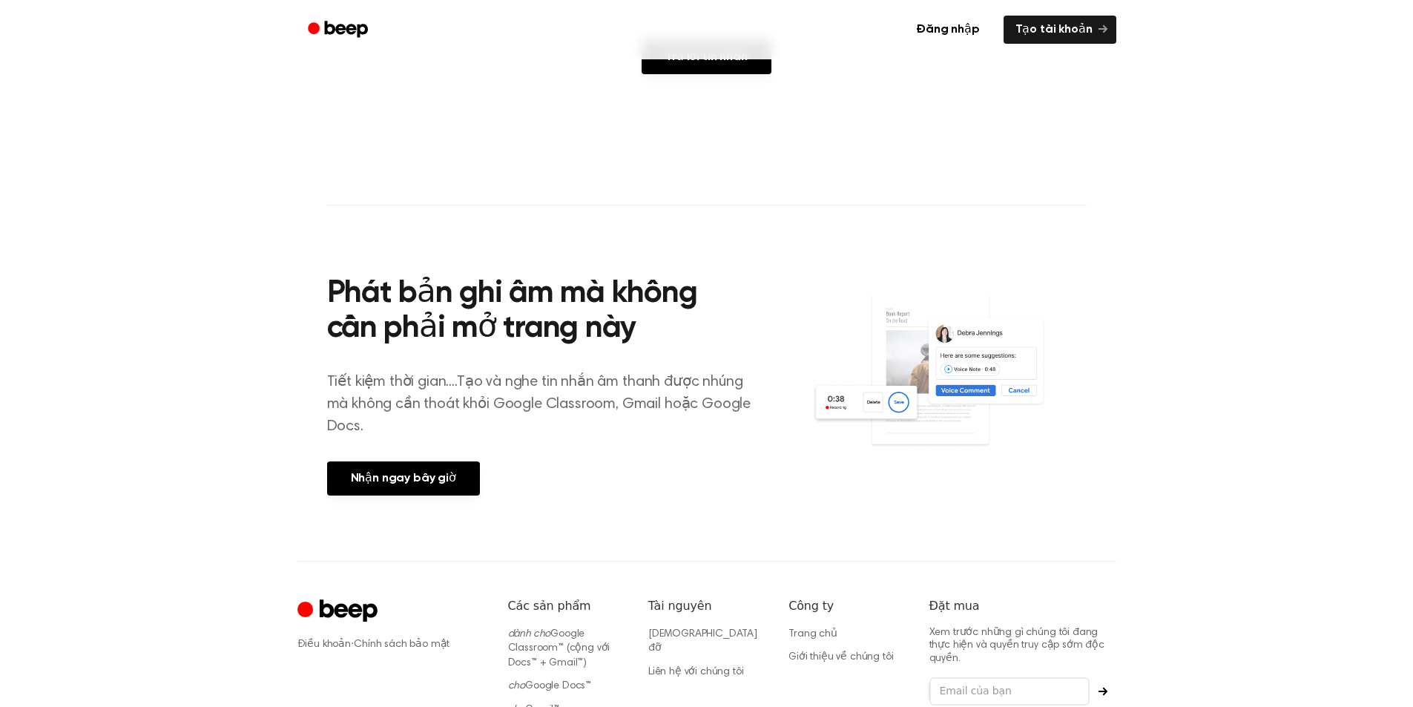
scroll to position [76, 0]
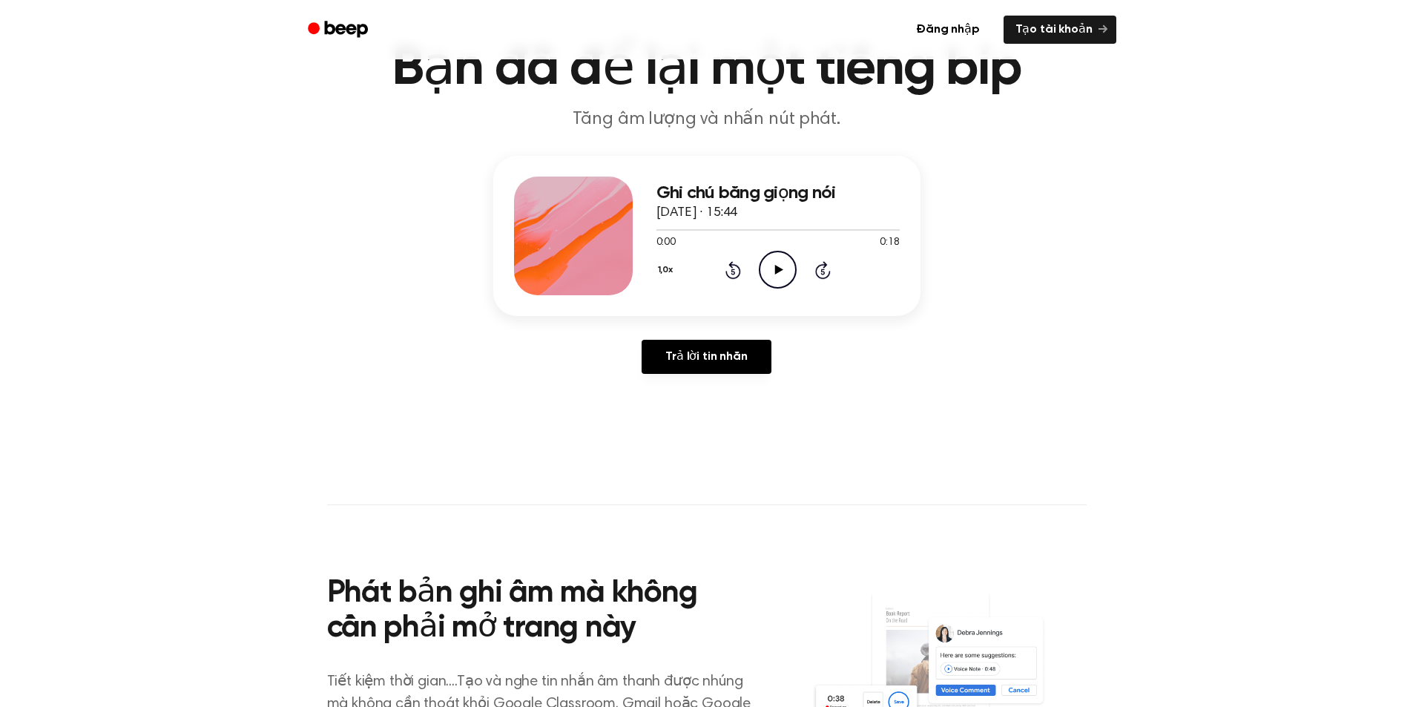
click at [778, 269] on icon at bounding box center [779, 270] width 8 height 10
click at [775, 261] on icon "Pause Audio" at bounding box center [778, 270] width 38 height 38
click at [782, 266] on icon "Play Audio" at bounding box center [778, 270] width 38 height 38
click at [776, 263] on icon "Pause Audio" at bounding box center [778, 270] width 38 height 38
click at [775, 262] on icon "Play Audio" at bounding box center [778, 270] width 38 height 38
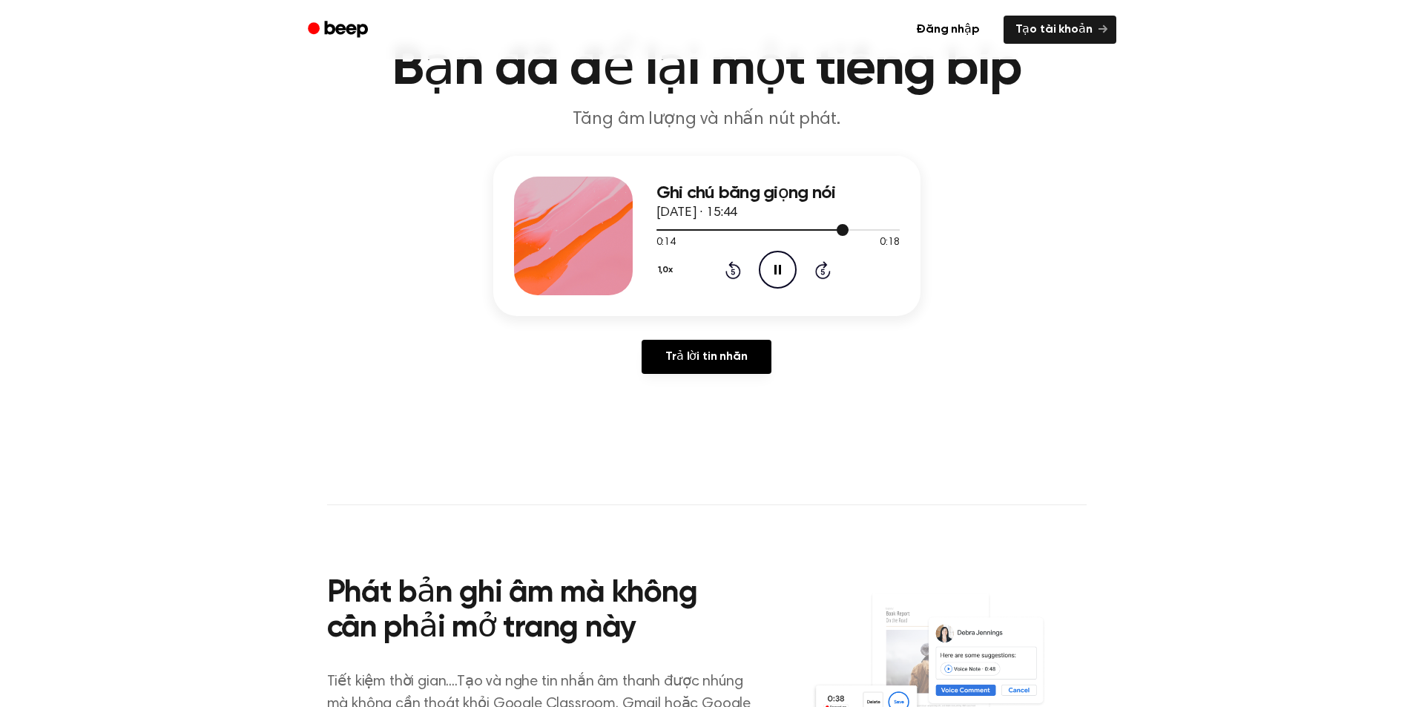
drag, startPoint x: 827, startPoint y: 231, endPoint x: 816, endPoint y: 231, distance: 11.1
click at [816, 231] on div at bounding box center [778, 229] width 243 height 12
click at [829, 230] on div at bounding box center [778, 229] width 243 height 1
click at [812, 230] on div at bounding box center [747, 229] width 180 height 1
click at [772, 266] on icon "Pause Audio" at bounding box center [778, 270] width 38 height 38
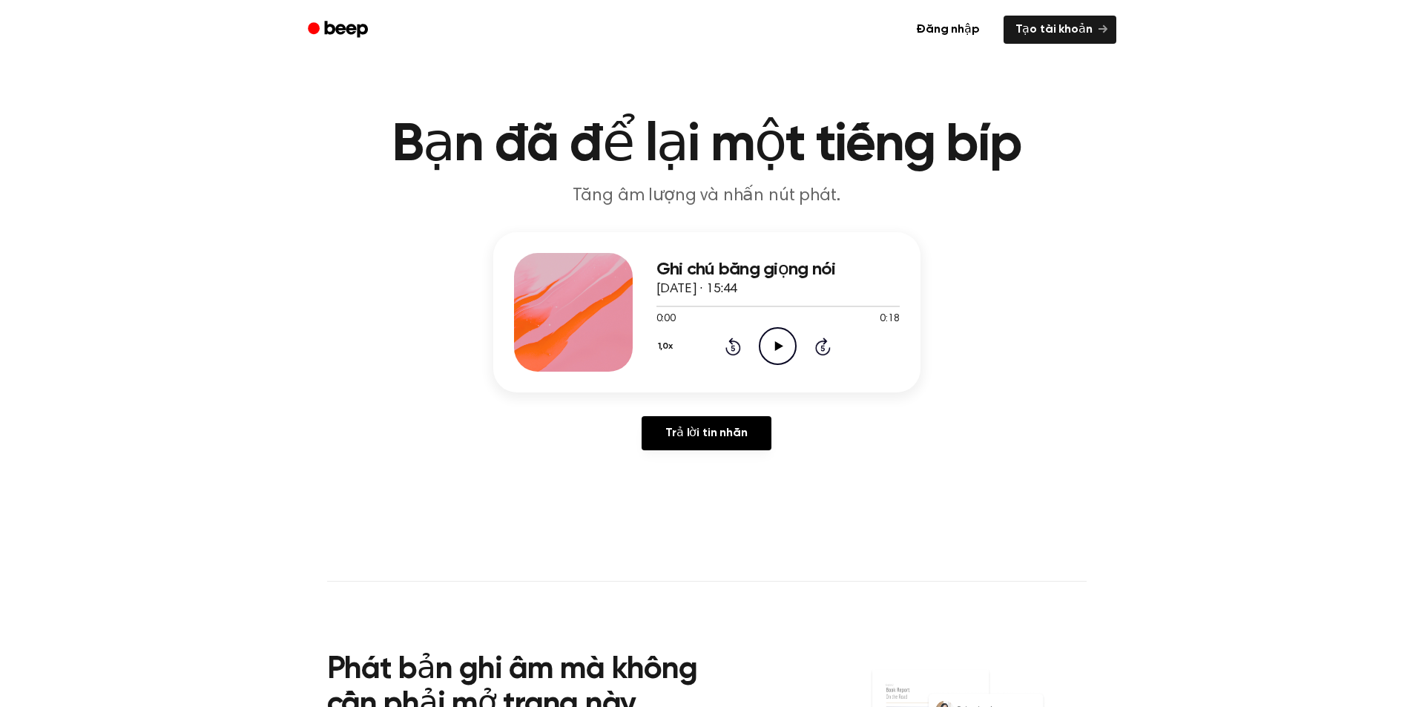
click at [763, 346] on icon "Play Audio" at bounding box center [778, 346] width 38 height 38
click at [779, 341] on icon at bounding box center [778, 346] width 7 height 10
click at [779, 341] on icon "Play Audio" at bounding box center [778, 346] width 38 height 38
click at [775, 344] on icon at bounding box center [778, 346] width 7 height 10
click at [769, 336] on icon "Play Audio" at bounding box center [778, 346] width 38 height 38
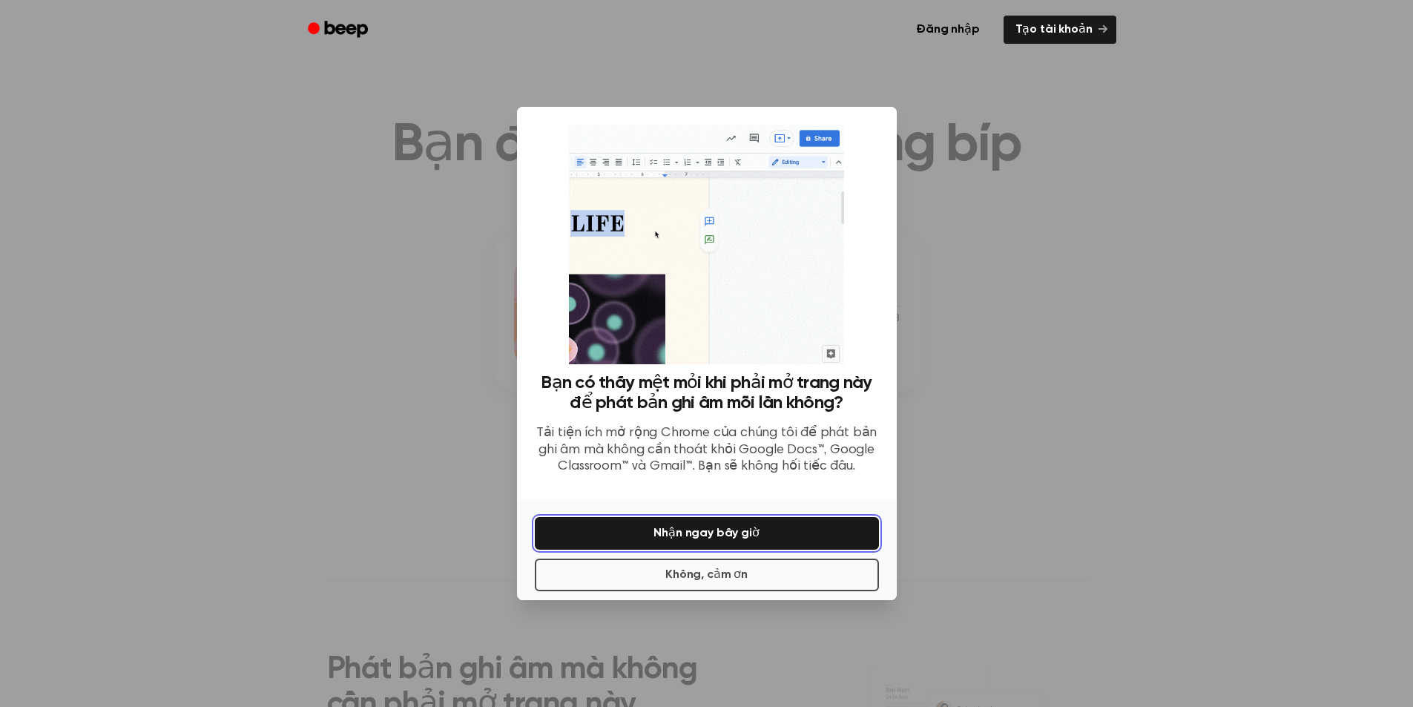
click at [687, 536] on font "Nhận ngay bây giờ" at bounding box center [706, 534] width 105 height 12
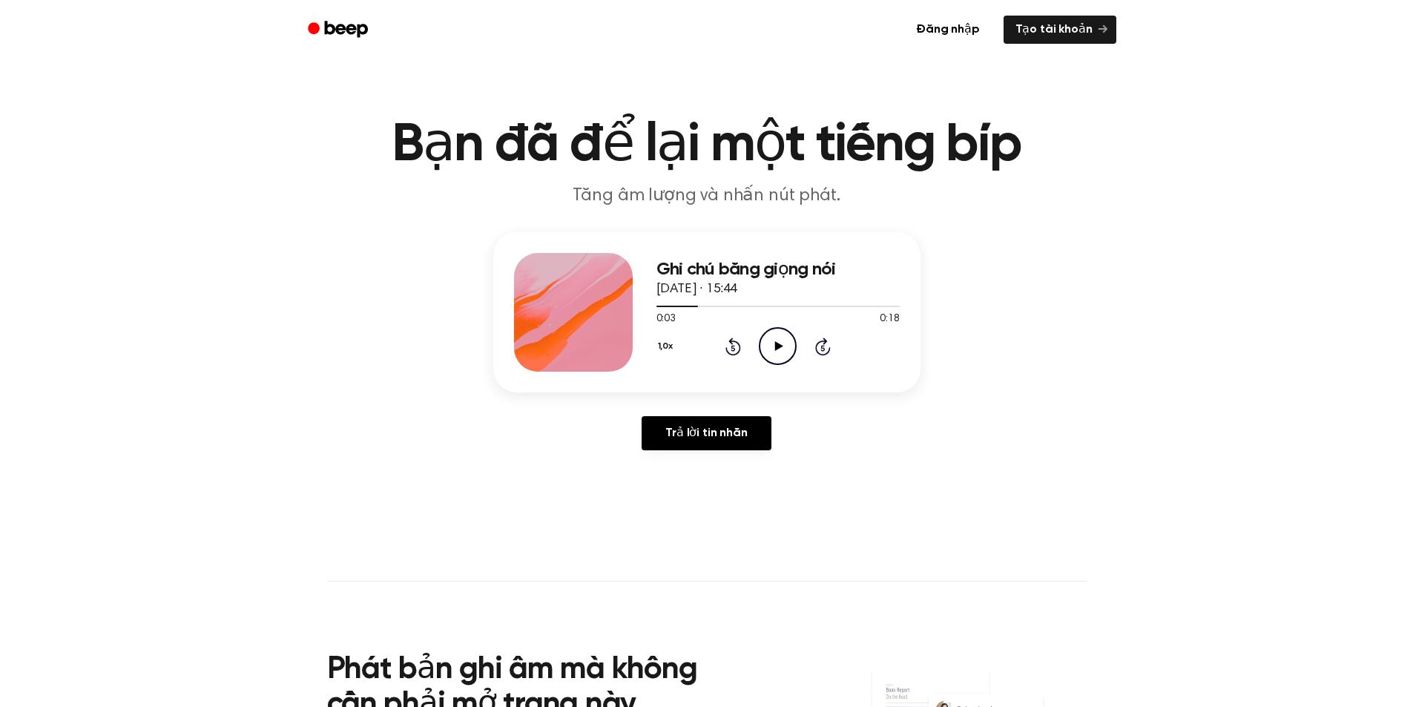
click at [777, 349] on icon at bounding box center [779, 346] width 8 height 10
click at [773, 344] on icon "Pause Audio" at bounding box center [778, 346] width 38 height 38
click at [778, 358] on icon "Play Audio" at bounding box center [778, 346] width 38 height 38
click at [777, 339] on icon "Pause Audio" at bounding box center [778, 346] width 38 height 38
click at [774, 345] on icon "Play Audio" at bounding box center [778, 346] width 38 height 38
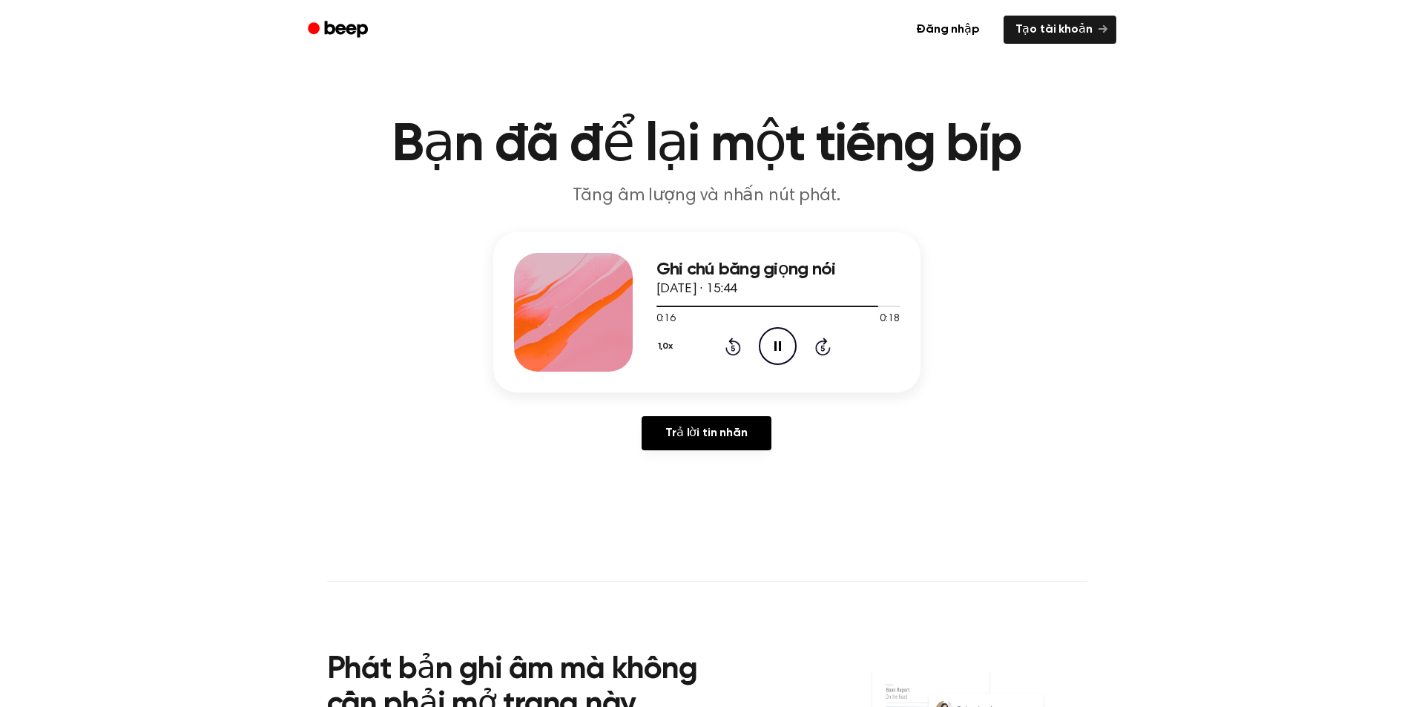
click at [776, 343] on icon at bounding box center [778, 346] width 7 height 10
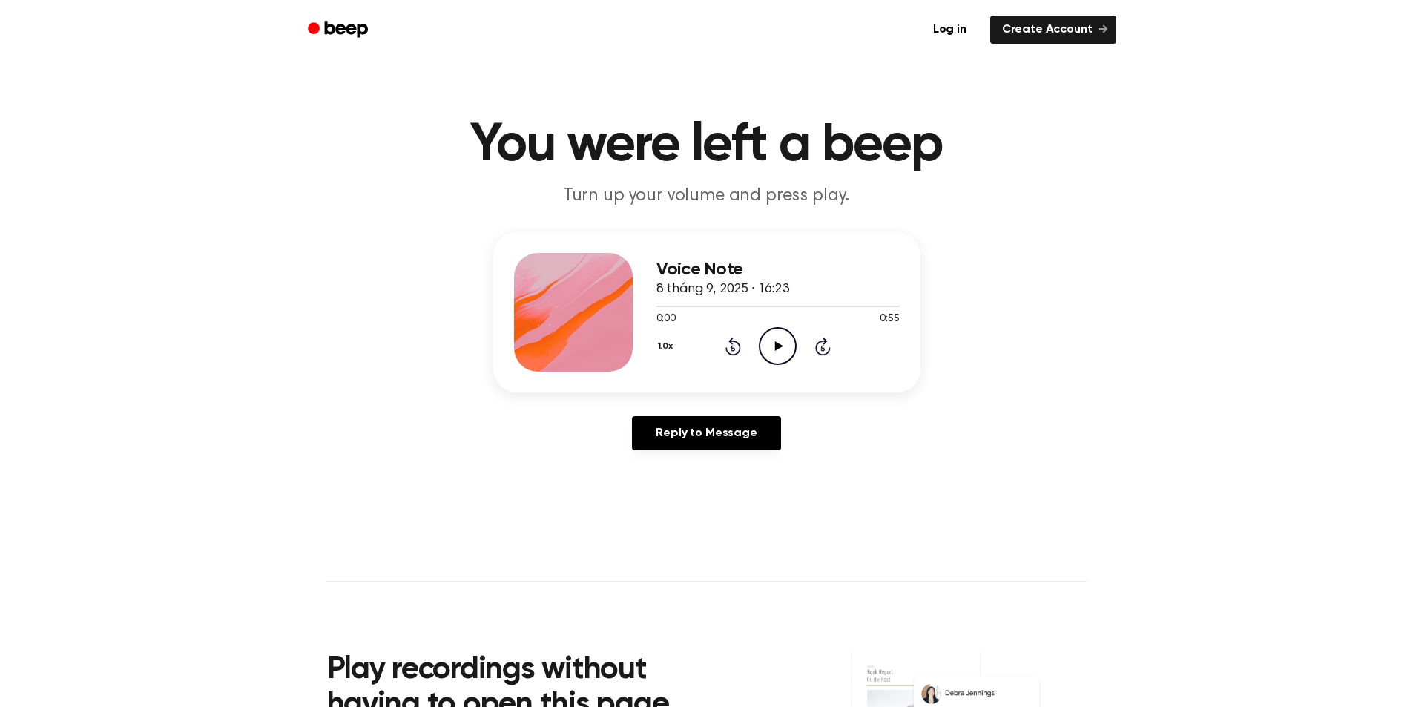
click at [766, 336] on icon "Play Audio" at bounding box center [778, 346] width 38 height 38
drag, startPoint x: 668, startPoint y: 303, endPoint x: 645, endPoint y: 303, distance: 23.0
click at [645, 303] on div "Voice Note 8 tháng 9, 2025 · 16:23 0:04 0:55 Your browser does not support the …" at bounding box center [706, 312] width 427 height 160
click at [653, 308] on div "Voice Note 8 tháng 9, 2025 · 16:23 0:05 0:55 Your browser does not support the …" at bounding box center [706, 312] width 427 height 160
drag, startPoint x: 671, startPoint y: 303, endPoint x: 661, endPoint y: 309, distance: 12.3
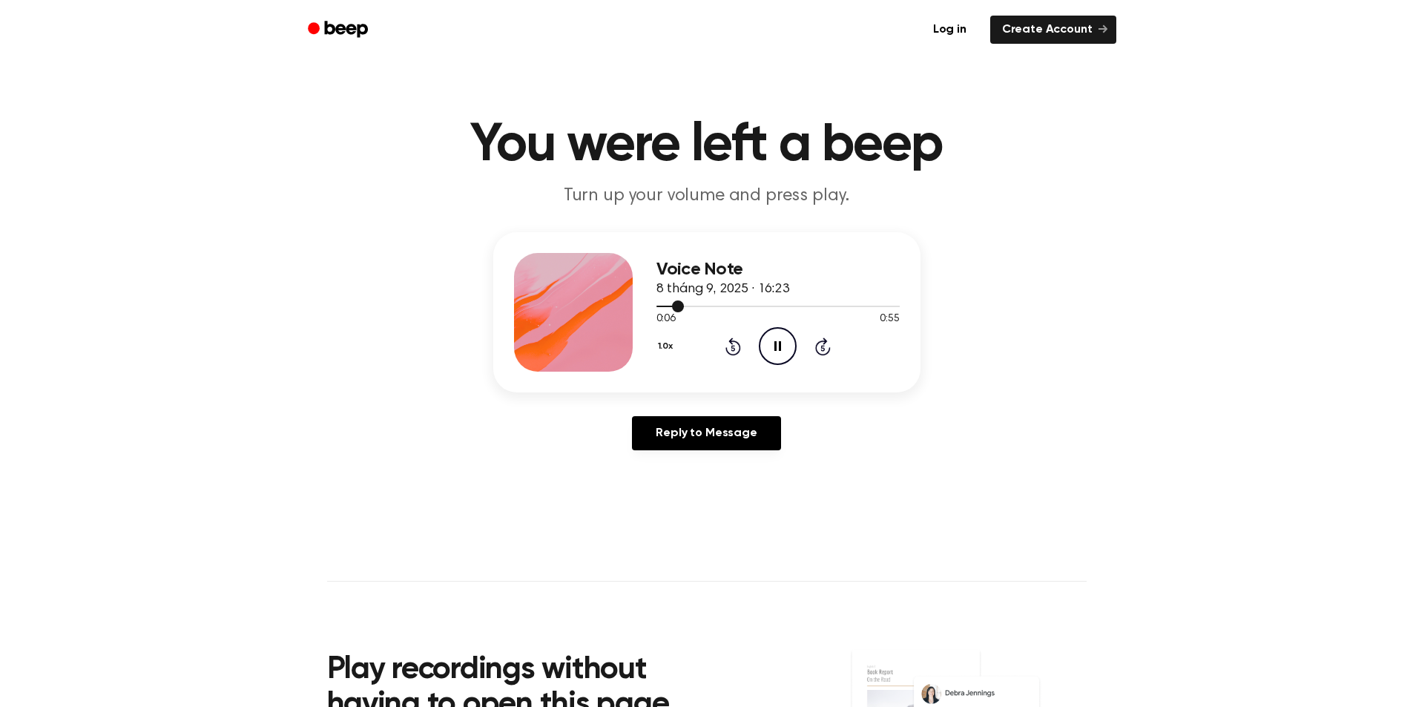
click at [655, 309] on div "Voice Note 8 tháng 9, 2025 · 16:23 0:06 0:55 Your browser does not support the …" at bounding box center [706, 312] width 427 height 160
click at [734, 353] on icon "Rewind 5 seconds" at bounding box center [733, 346] width 16 height 19
click at [734, 352] on icon "Rewind 5 seconds" at bounding box center [733, 346] width 16 height 19
click at [776, 344] on icon at bounding box center [778, 346] width 7 height 10
click at [774, 332] on icon "Play Audio" at bounding box center [778, 346] width 38 height 38
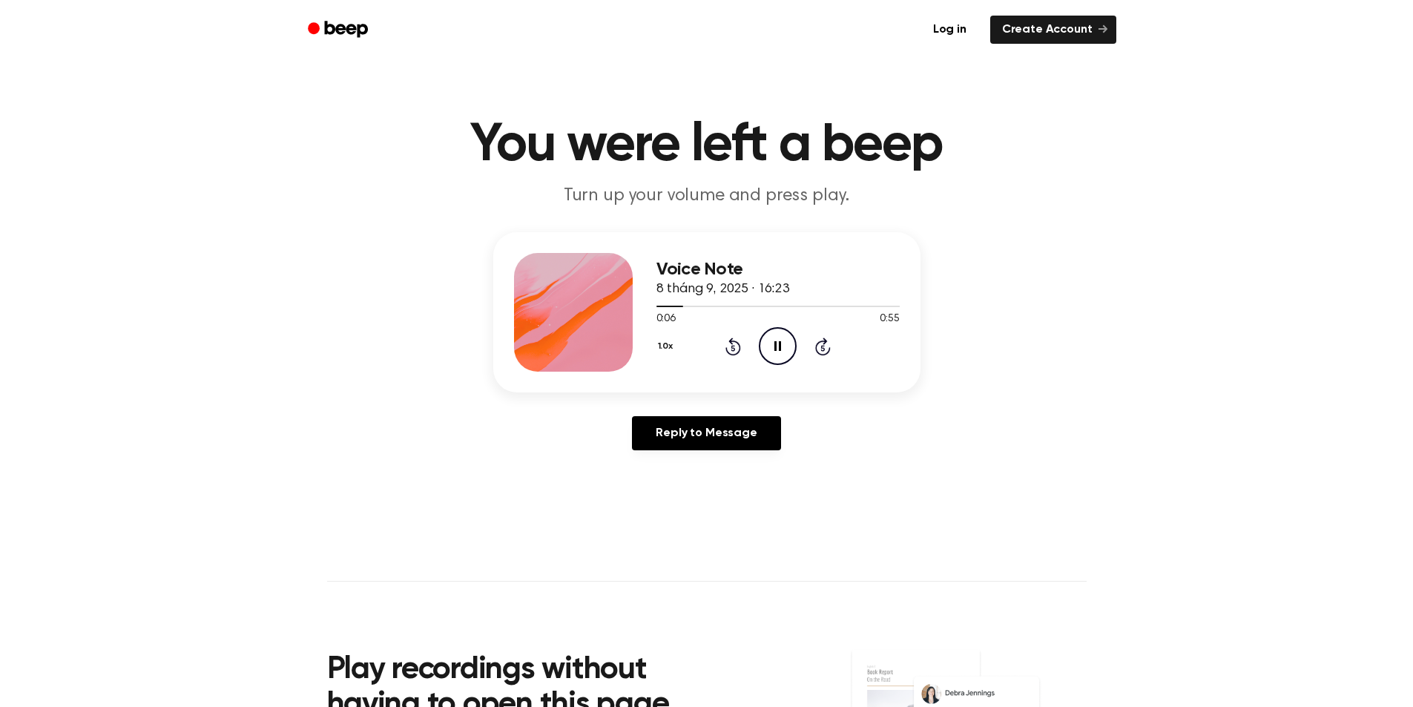
click at [775, 343] on icon at bounding box center [778, 346] width 7 height 10
click at [782, 352] on icon "Play Audio" at bounding box center [778, 346] width 38 height 38
drag, startPoint x: 779, startPoint y: 348, endPoint x: 752, endPoint y: 329, distance: 32.9
click at [779, 348] on icon at bounding box center [778, 346] width 7 height 10
click at [783, 341] on icon "Play Audio" at bounding box center [778, 346] width 38 height 38
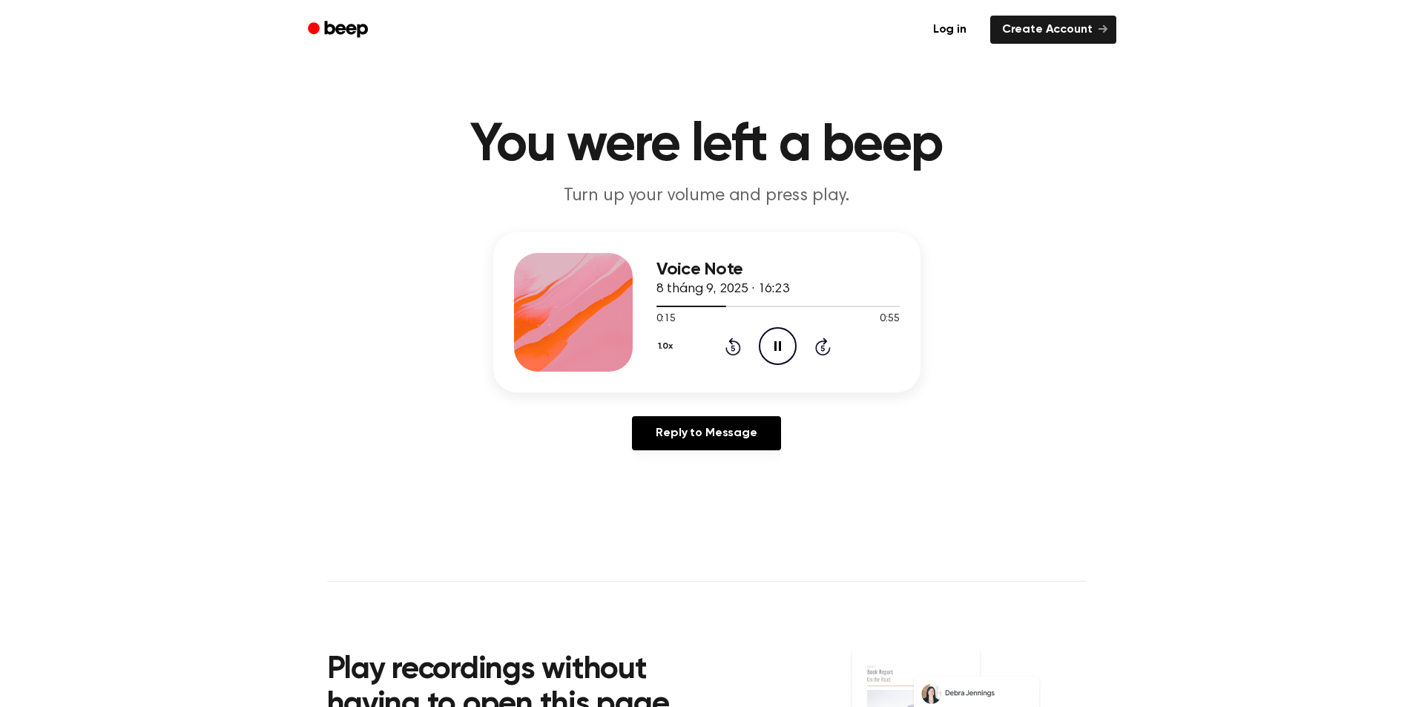
click at [783, 349] on icon "Pause Audio" at bounding box center [778, 346] width 38 height 38
click at [765, 342] on icon "Play Audio" at bounding box center [778, 346] width 38 height 38
drag, startPoint x: 775, startPoint y: 346, endPoint x: 517, endPoint y: 116, distance: 345.2
click at [775, 346] on icon at bounding box center [778, 346] width 7 height 10
click at [772, 349] on icon "Play Audio" at bounding box center [778, 346] width 38 height 38
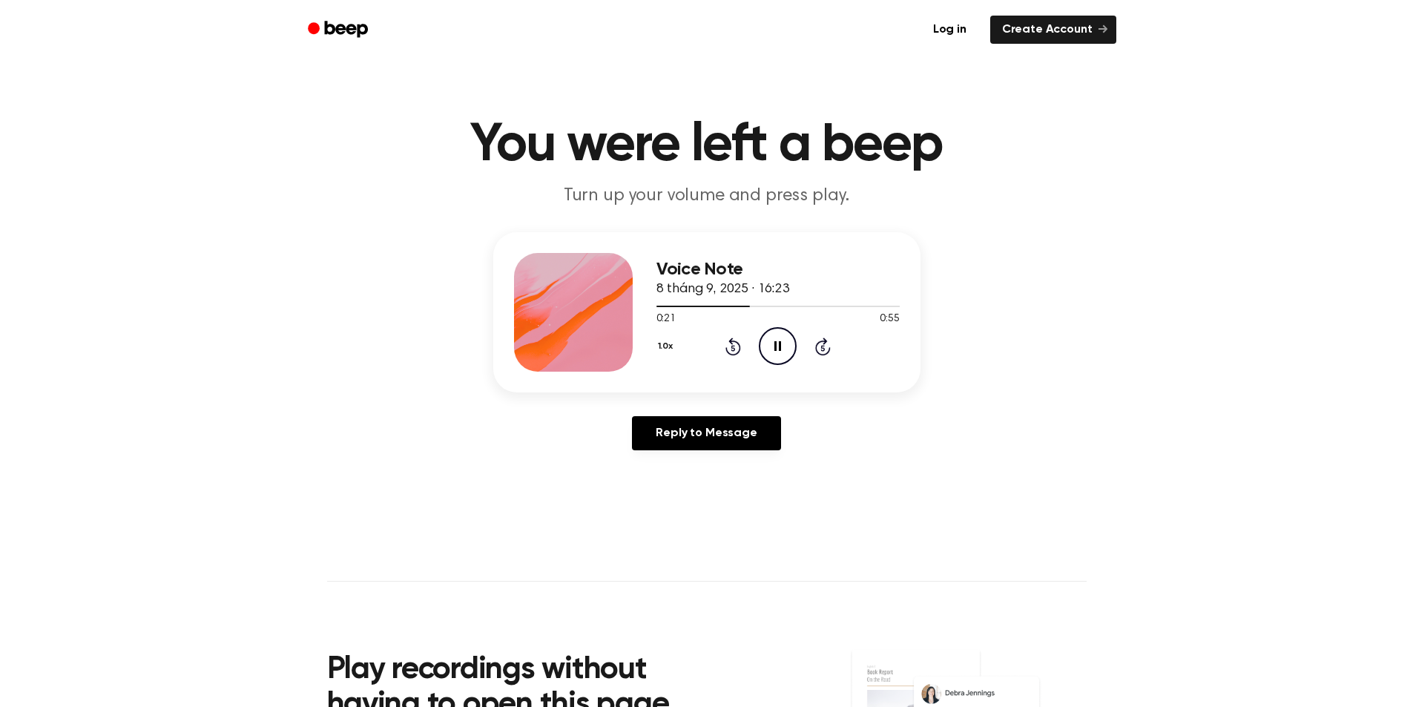
click at [775, 338] on icon "Pause Audio" at bounding box center [778, 346] width 38 height 38
click at [769, 340] on icon "Play Audio" at bounding box center [778, 346] width 38 height 38
click at [777, 341] on icon "Pause Audio" at bounding box center [778, 346] width 38 height 38
click at [776, 341] on icon "Play Audio" at bounding box center [778, 346] width 38 height 38
click at [770, 345] on icon "Pause Audio" at bounding box center [778, 346] width 38 height 38
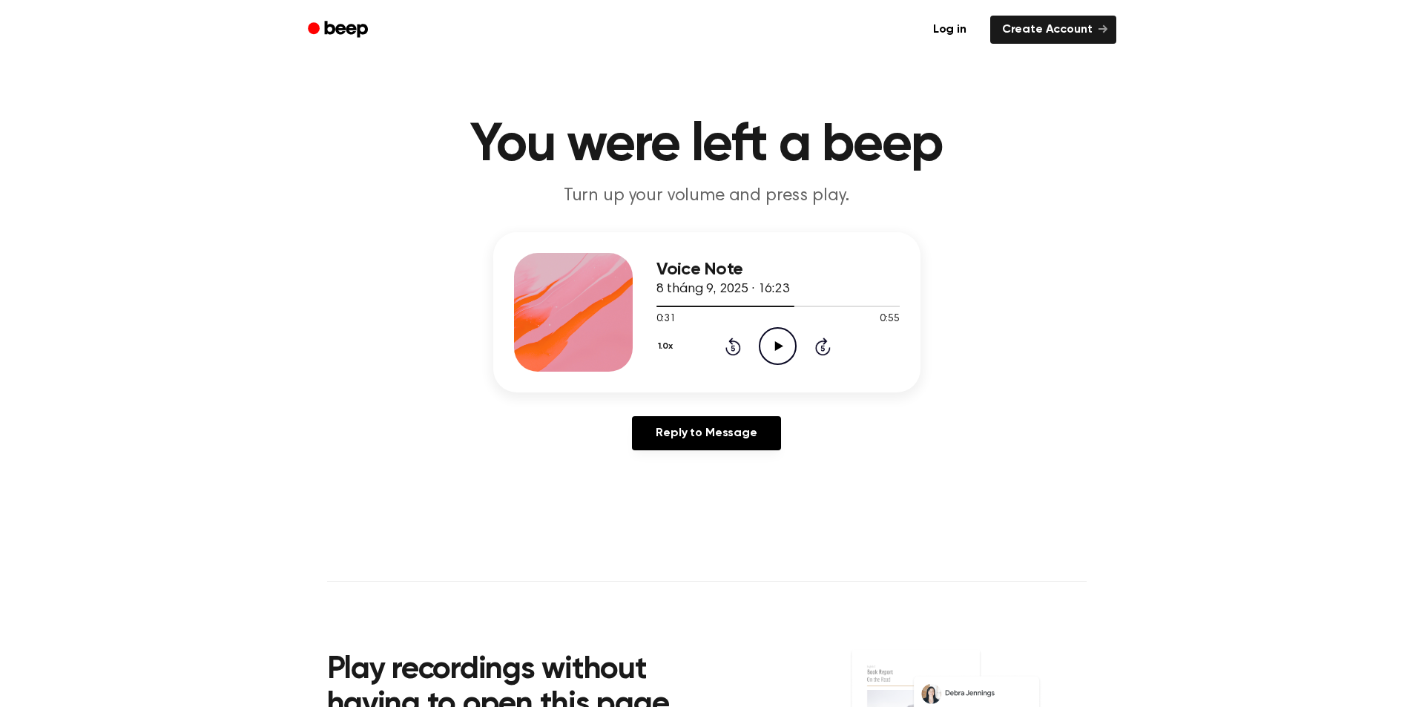
click at [769, 344] on icon "Play Audio" at bounding box center [778, 346] width 38 height 38
click at [776, 350] on icon at bounding box center [778, 346] width 7 height 10
click at [775, 344] on icon at bounding box center [779, 346] width 8 height 10
click at [781, 342] on icon "Play Audio" at bounding box center [778, 346] width 38 height 38
click at [775, 346] on icon at bounding box center [778, 346] width 7 height 10
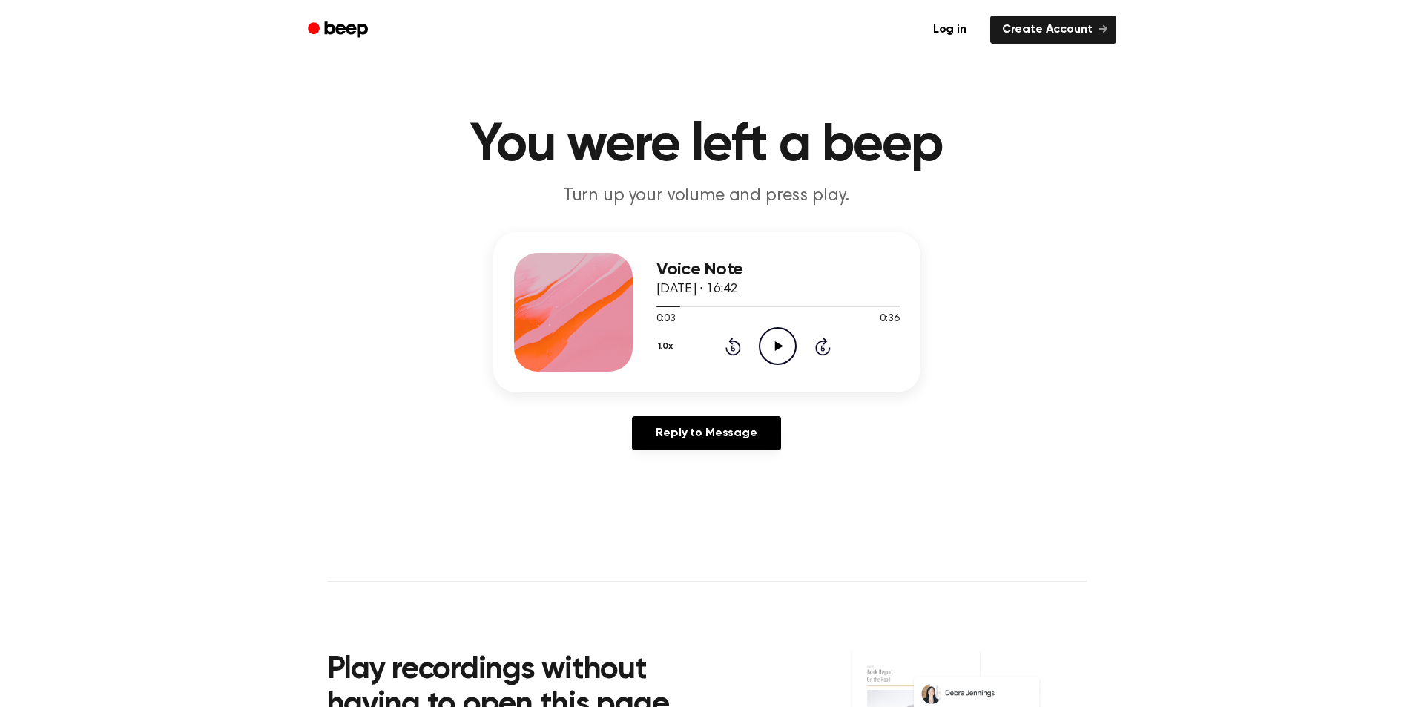
click at [786, 342] on icon "Play Audio" at bounding box center [778, 346] width 38 height 38
click at [729, 344] on icon "Rewind 5 seconds" at bounding box center [733, 346] width 16 height 19
click at [772, 341] on icon "Pause Audio" at bounding box center [778, 346] width 38 height 38
click at [767, 332] on circle at bounding box center [778, 346] width 36 height 36
click at [737, 347] on icon "Rewind 5 seconds" at bounding box center [733, 346] width 16 height 19
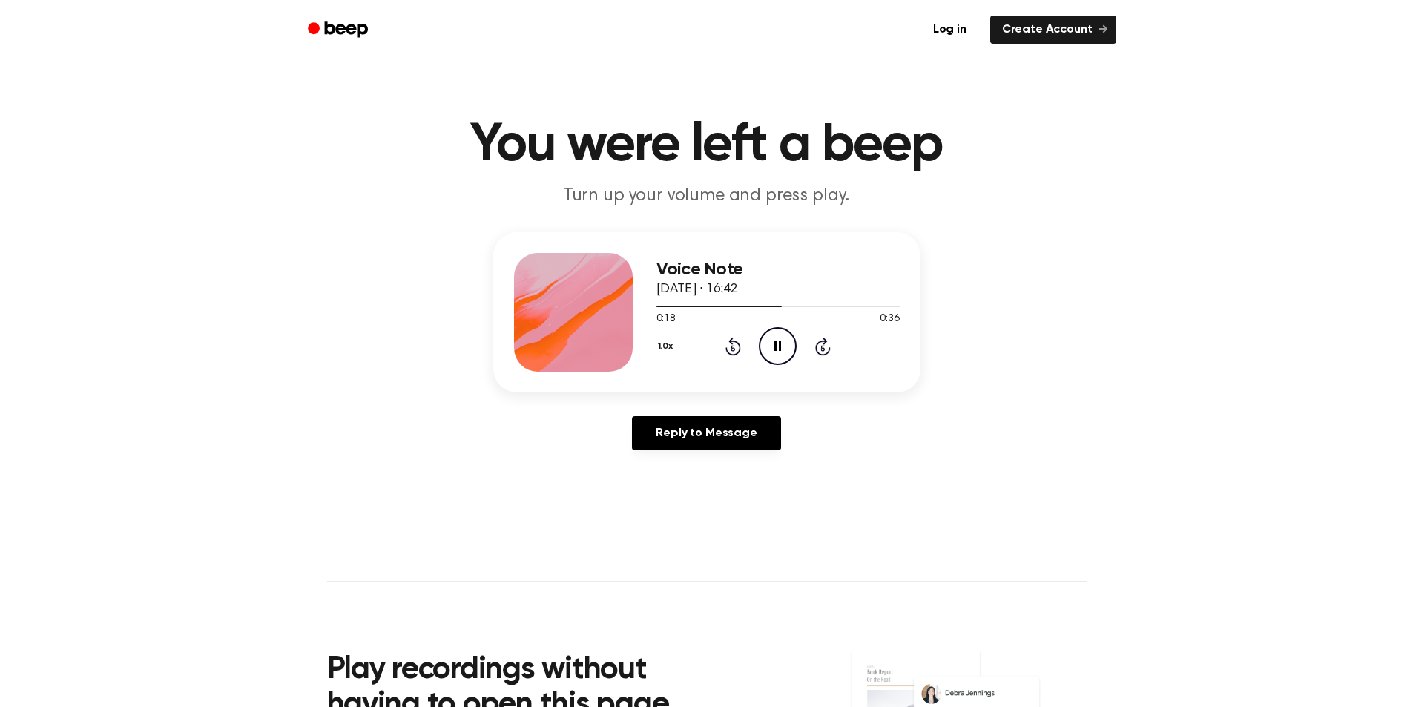
click at [731, 345] on icon "Rewind 5 seconds" at bounding box center [733, 346] width 16 height 19
click at [735, 346] on icon "Rewind 5 seconds" at bounding box center [733, 346] width 16 height 19
click at [775, 338] on icon "Pause Audio" at bounding box center [778, 346] width 38 height 38
click at [792, 363] on icon "Play Audio" at bounding box center [778, 346] width 38 height 38
click at [776, 348] on icon at bounding box center [778, 346] width 7 height 10
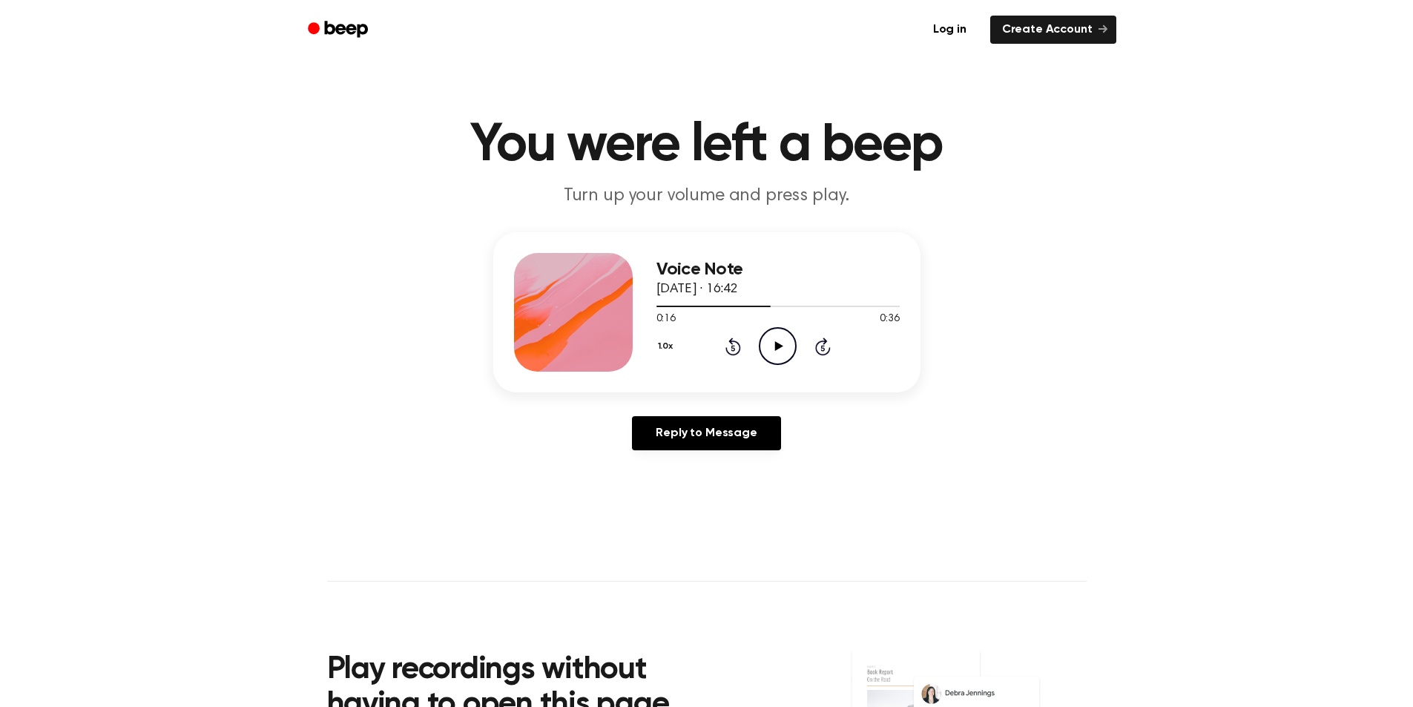
click at [783, 336] on icon "Play Audio" at bounding box center [778, 346] width 38 height 38
click at [774, 336] on icon "Pause Audio" at bounding box center [778, 346] width 38 height 38
click at [781, 334] on icon "Play Audio" at bounding box center [778, 346] width 38 height 38
click at [777, 341] on icon "Pause Audio" at bounding box center [778, 346] width 38 height 38
click at [772, 350] on icon "Play Audio" at bounding box center [778, 346] width 38 height 38
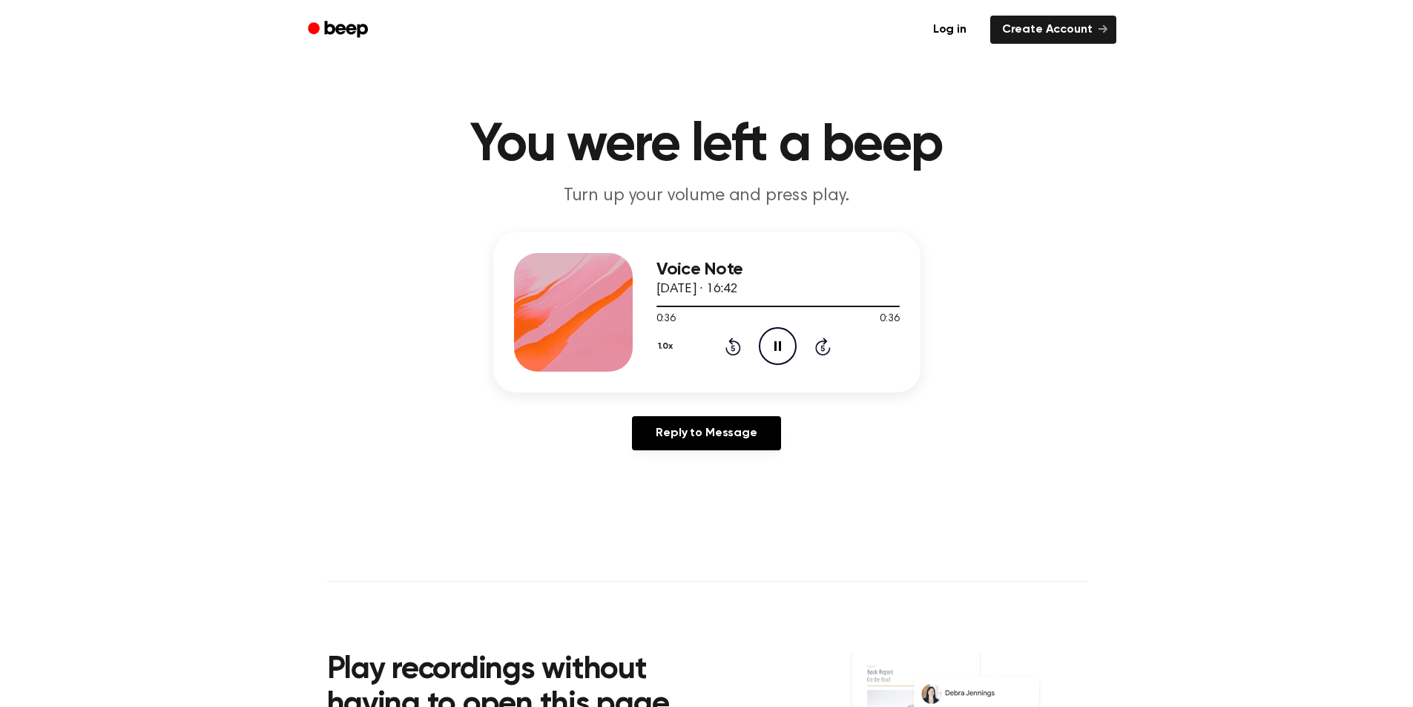
click at [775, 341] on icon "Pause Audio" at bounding box center [778, 346] width 38 height 38
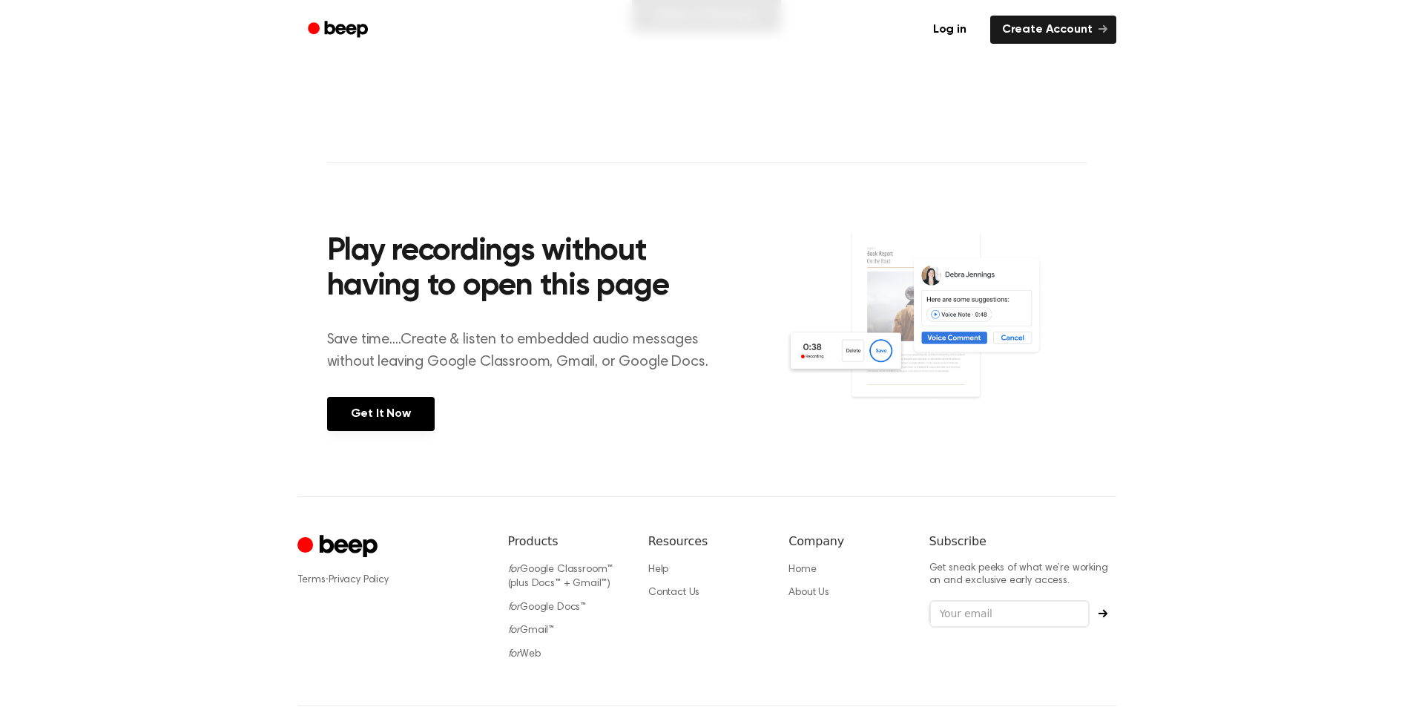
scroll to position [337, 0]
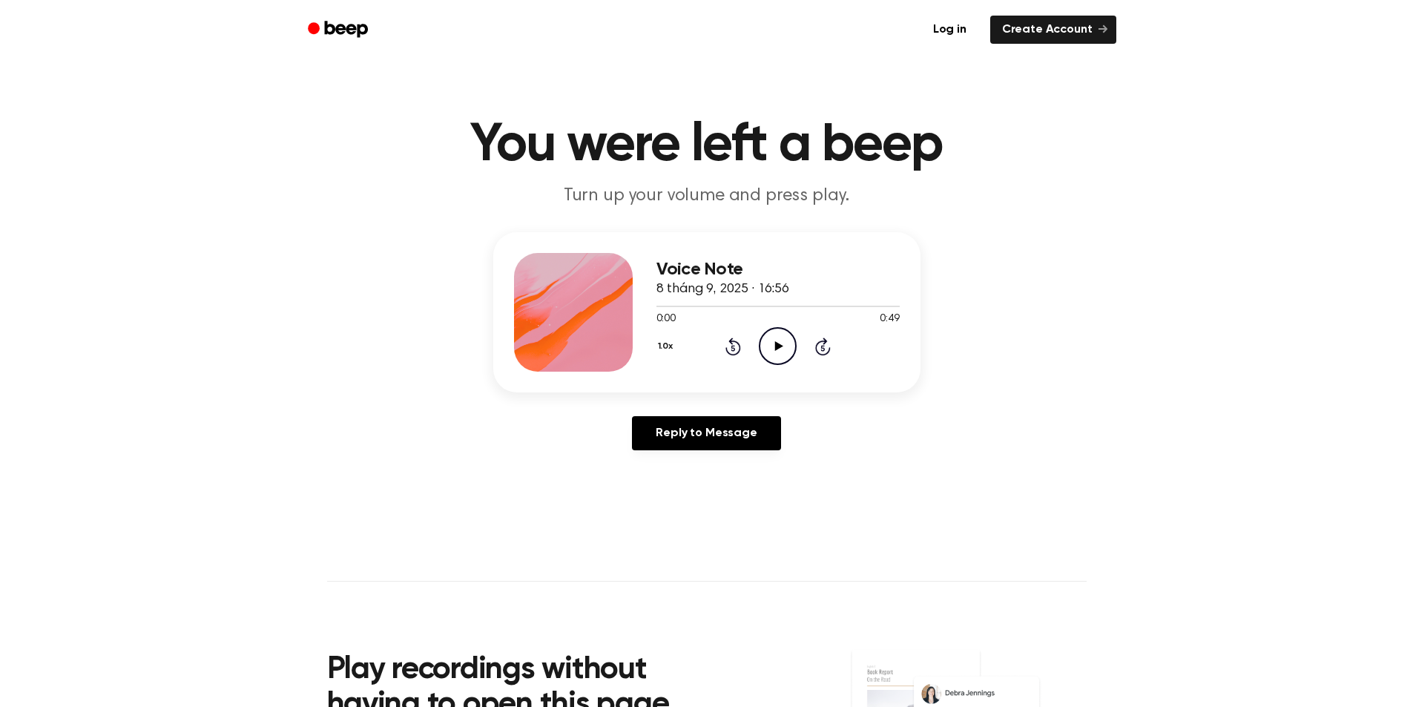
click at [783, 338] on icon "Play Audio" at bounding box center [778, 346] width 38 height 38
click at [775, 340] on icon "Pause Audio" at bounding box center [778, 346] width 38 height 38
click at [772, 345] on icon "Play Audio" at bounding box center [778, 346] width 38 height 38
click at [774, 342] on icon "Pause Audio" at bounding box center [778, 346] width 38 height 38
click at [787, 354] on icon "Play Audio" at bounding box center [778, 346] width 38 height 38
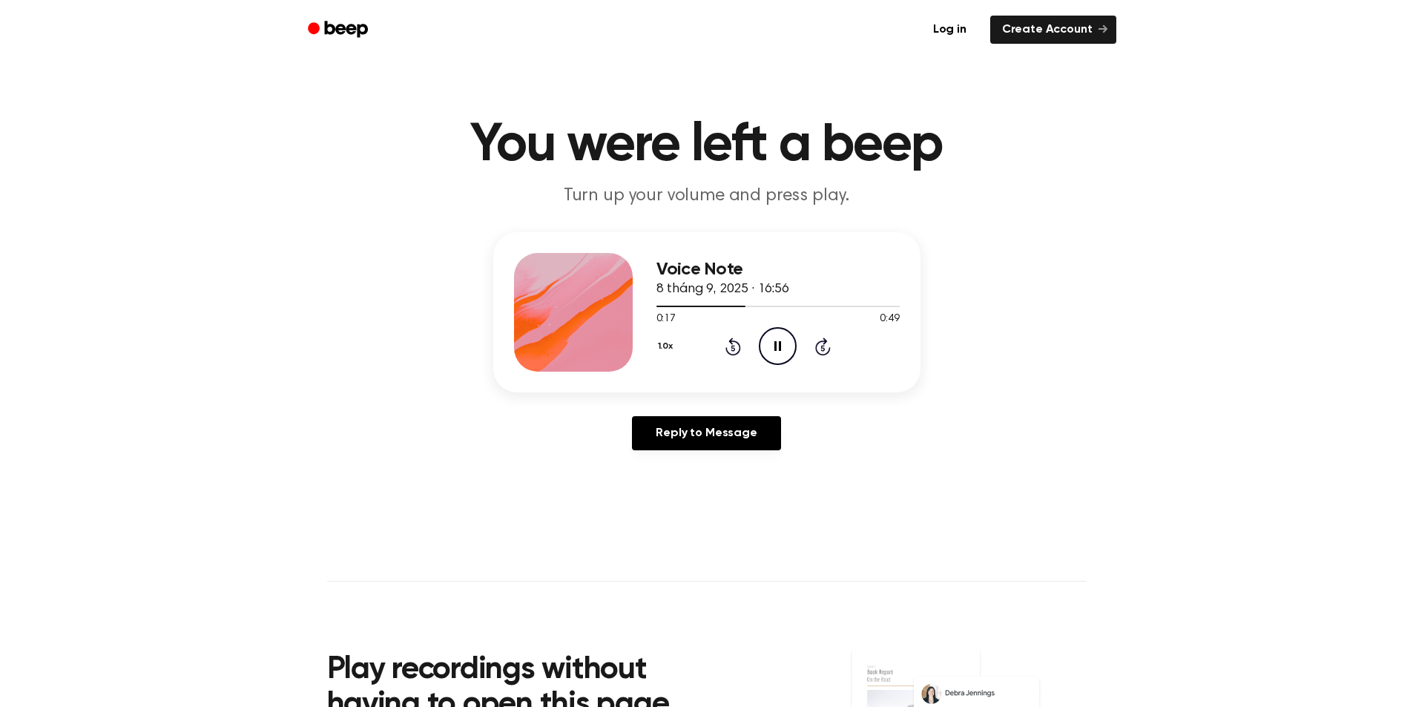
drag, startPoint x: 777, startPoint y: 346, endPoint x: 688, endPoint y: 268, distance: 118.8
click at [772, 347] on icon "Pause Audio" at bounding box center [778, 346] width 38 height 38
click at [795, 340] on circle at bounding box center [778, 346] width 36 height 36
click at [781, 348] on icon at bounding box center [778, 346] width 7 height 10
click at [758, 324] on div "0:23 0:49" at bounding box center [778, 320] width 243 height 16
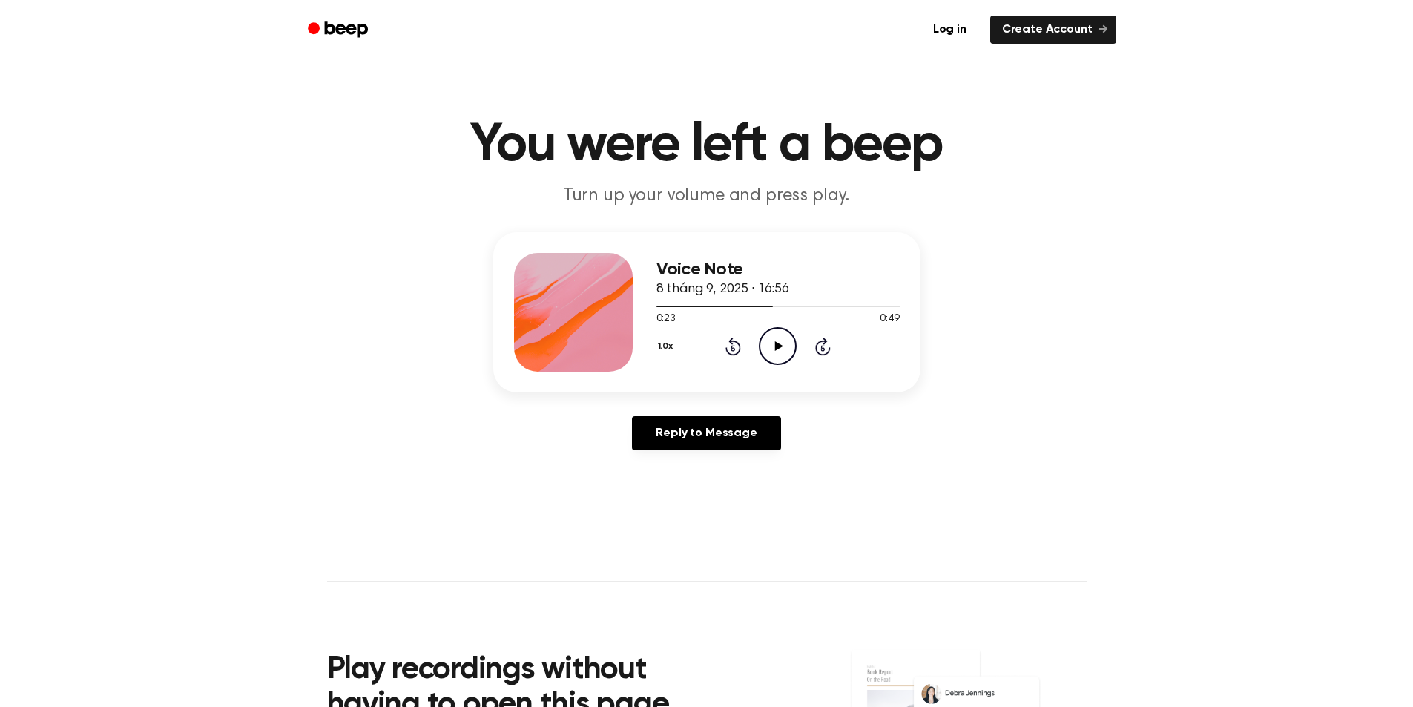
click at [772, 335] on icon "Play Audio" at bounding box center [778, 346] width 38 height 38
click at [784, 312] on div "0:26 0:49" at bounding box center [778, 320] width 243 height 16
click at [776, 341] on icon "Pause Audio" at bounding box center [778, 346] width 38 height 38
click at [783, 341] on icon "Play Audio" at bounding box center [778, 346] width 38 height 38
click at [825, 309] on div at bounding box center [778, 306] width 243 height 12
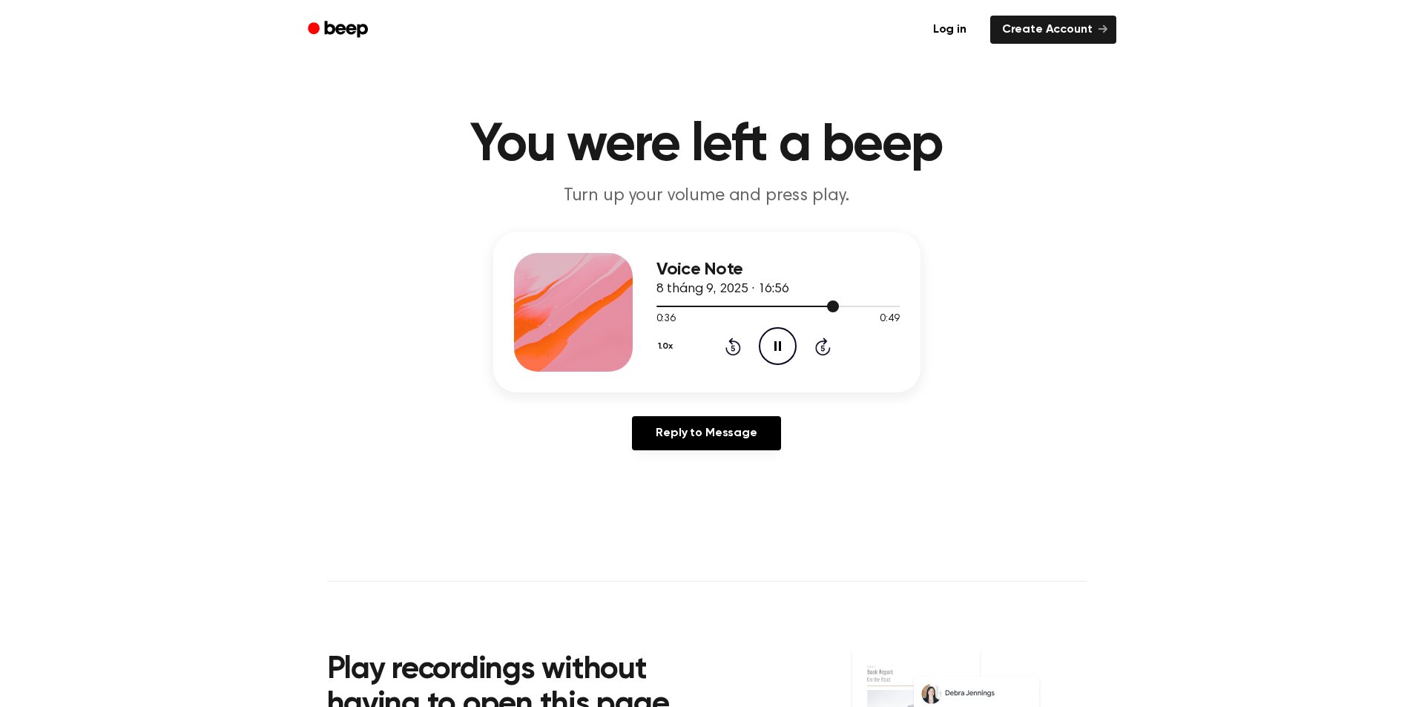
click at [827, 302] on div at bounding box center [778, 306] width 243 height 12
click at [816, 303] on div at bounding box center [778, 306] width 243 height 12
click at [781, 349] on icon at bounding box center [778, 346] width 7 height 10
click at [771, 336] on icon "Play Audio" at bounding box center [778, 346] width 38 height 38
click at [875, 306] on div at bounding box center [778, 306] width 243 height 1
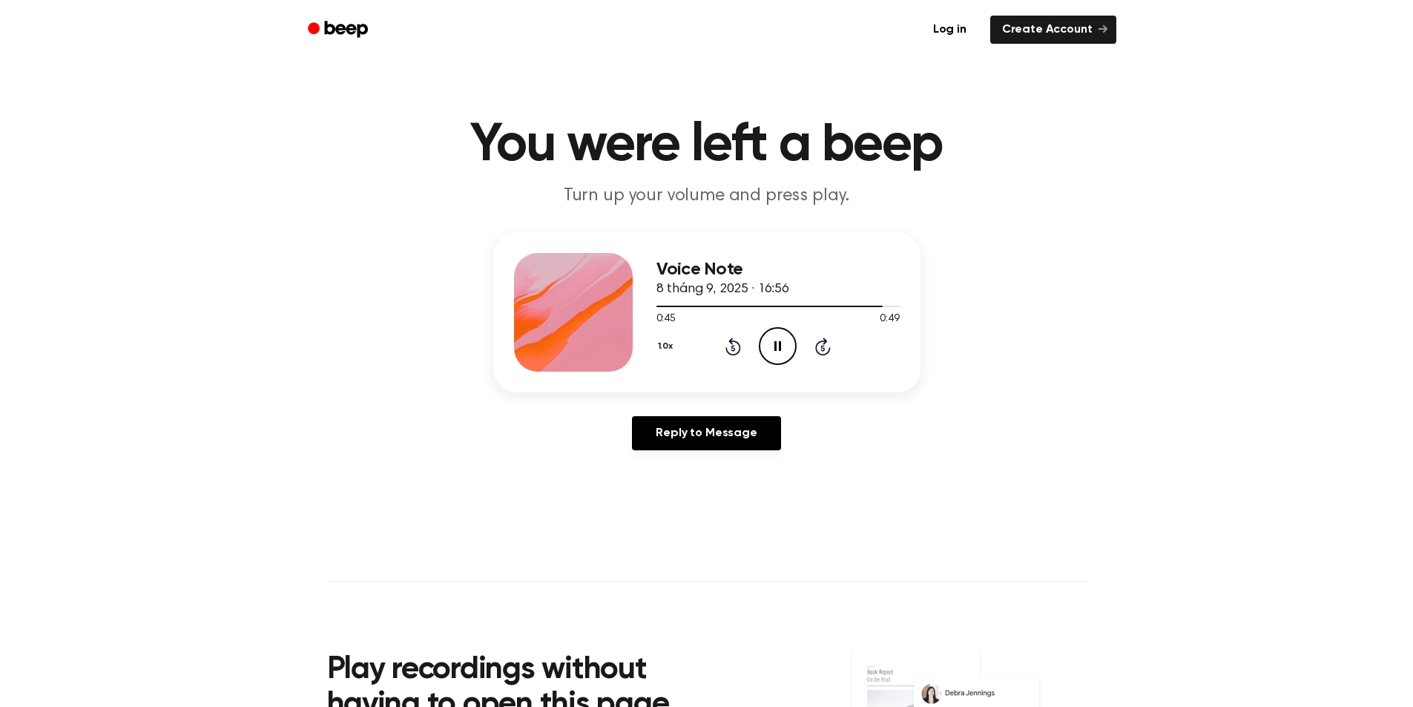
click at [779, 349] on icon at bounding box center [778, 346] width 7 height 10
click at [770, 350] on icon "Play Audio" at bounding box center [778, 346] width 38 height 38
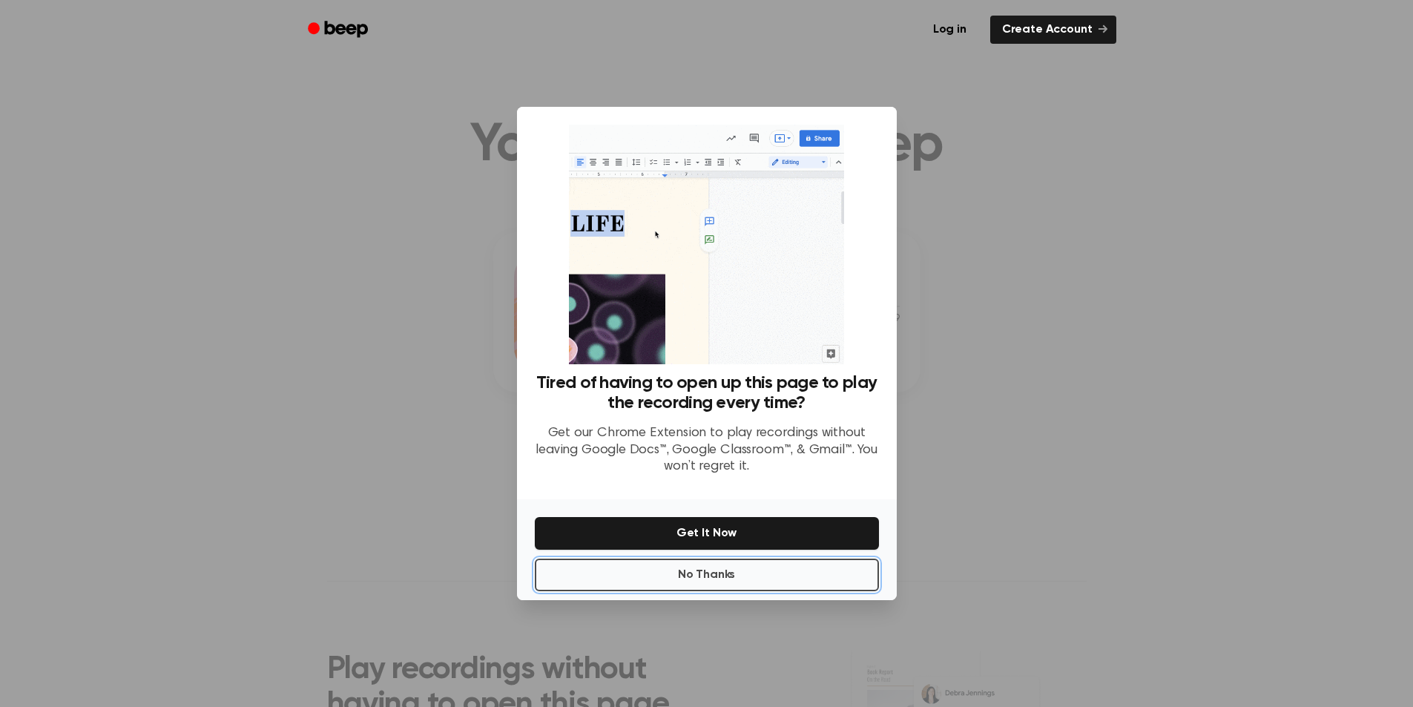
click at [700, 570] on button "No Thanks" at bounding box center [707, 575] width 344 height 33
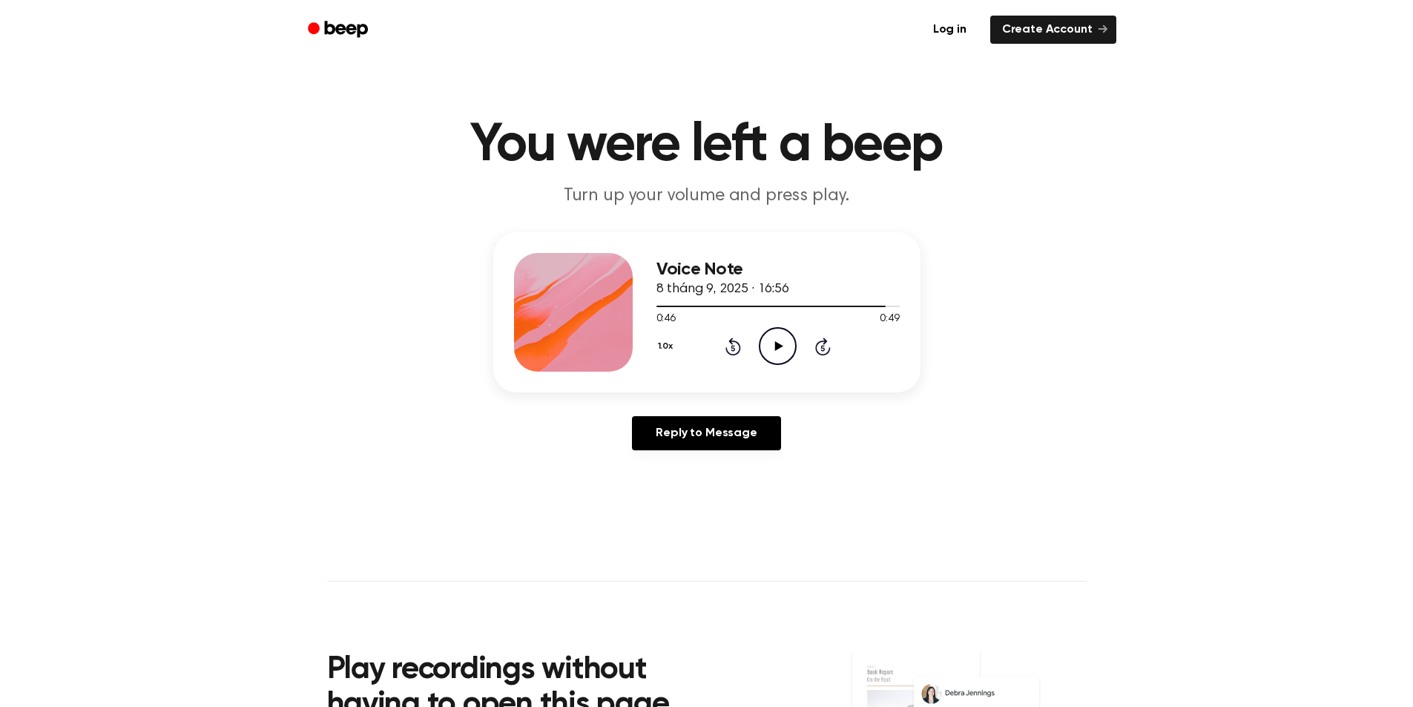
click at [781, 347] on icon at bounding box center [779, 346] width 8 height 10
drag, startPoint x: 896, startPoint y: 307, endPoint x: 614, endPoint y: 307, distance: 281.2
click at [614, 307] on div "Voice Note 8 tháng 9, 2025 · 16:56 0:49 0:49 Your browser does not support the …" at bounding box center [706, 312] width 427 height 160
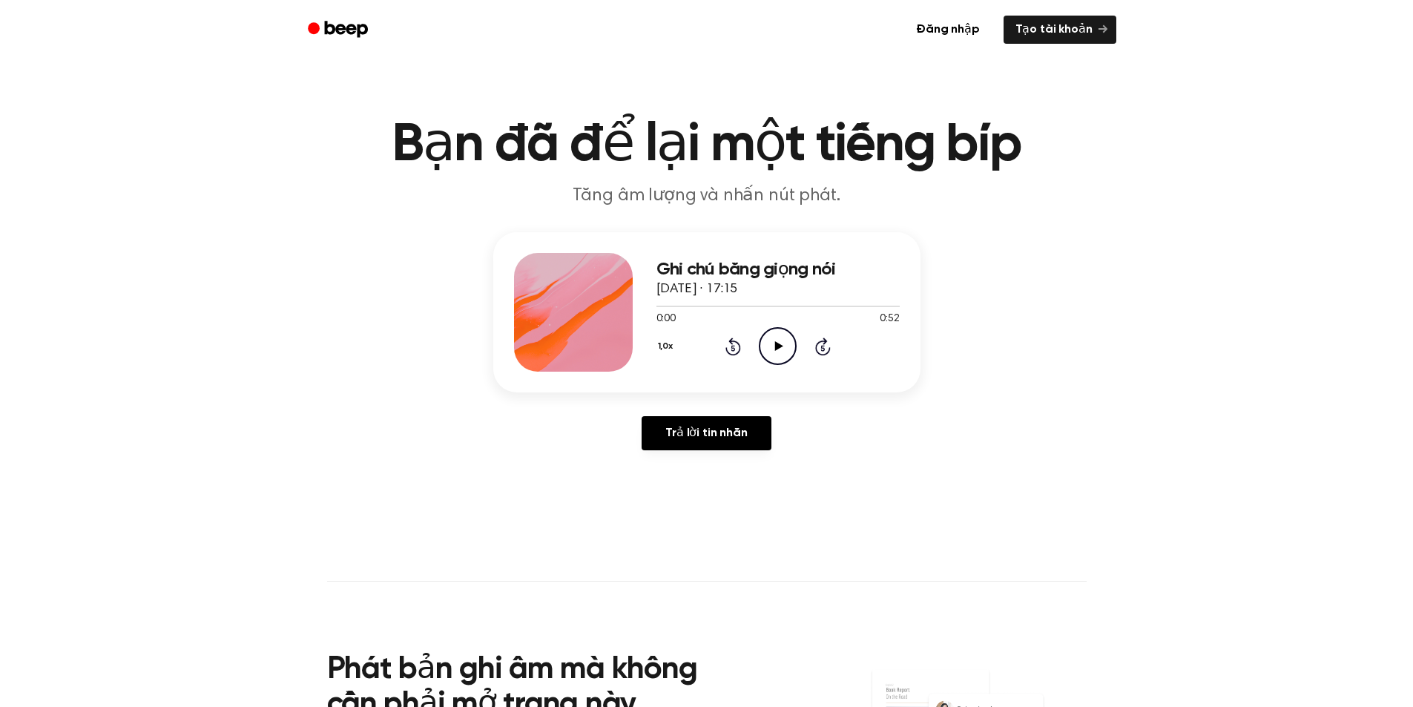
click at [773, 338] on icon "Play Audio" at bounding box center [778, 346] width 38 height 38
click at [769, 336] on icon "Pause Audio" at bounding box center [778, 346] width 38 height 38
click at [757, 336] on div "1,0x Rewind 5 seconds Play Audio Skip 5 seconds" at bounding box center [778, 346] width 243 height 38
click at [769, 335] on icon "Play Audio" at bounding box center [778, 346] width 38 height 38
click at [775, 337] on icon "Pause Audio" at bounding box center [778, 346] width 38 height 38
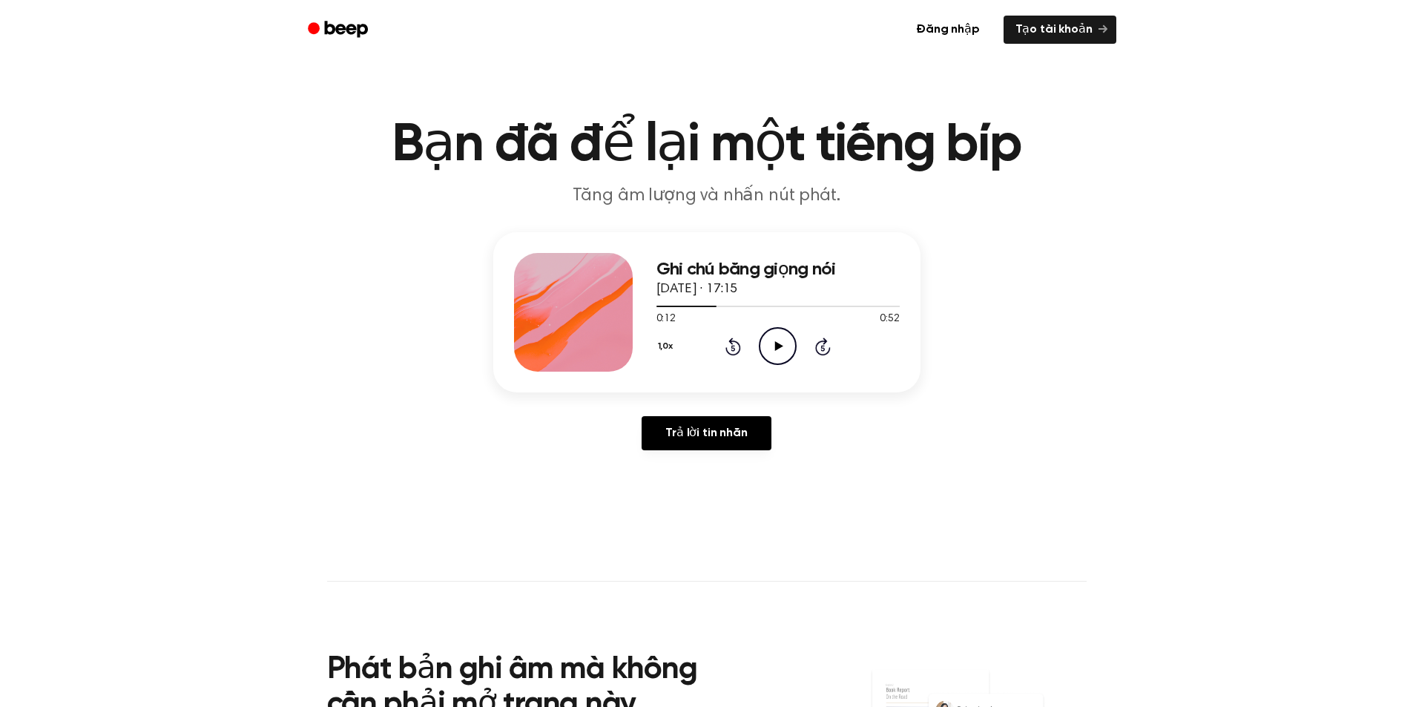
click at [779, 340] on icon "Play Audio" at bounding box center [778, 346] width 38 height 38
click at [778, 340] on icon "Pause Audio" at bounding box center [778, 346] width 38 height 38
click at [788, 355] on icon "Play Audio" at bounding box center [778, 346] width 38 height 38
click at [778, 349] on icon "Pause Audio" at bounding box center [778, 346] width 38 height 38
click at [778, 352] on icon "Play Audio" at bounding box center [778, 346] width 38 height 38
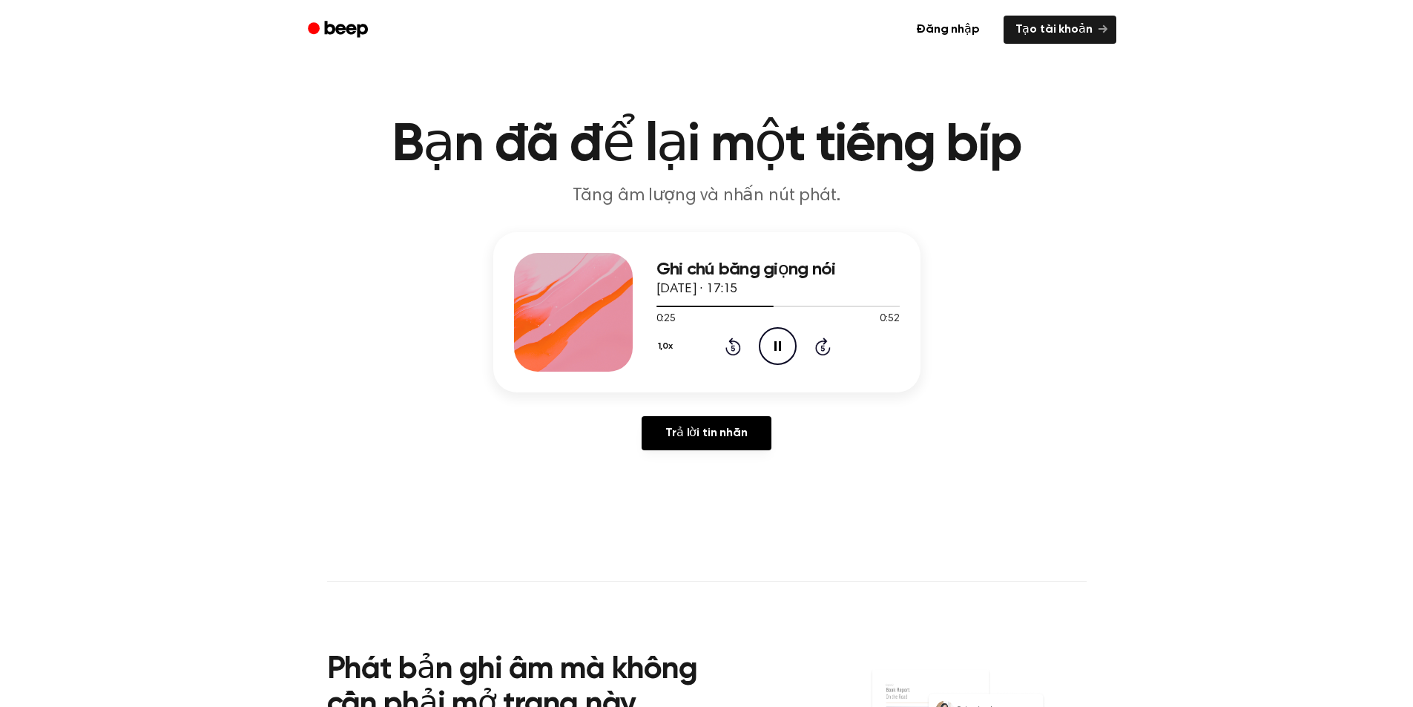
drag, startPoint x: 778, startPoint y: 337, endPoint x: 552, endPoint y: 200, distance: 264.0
click at [778, 337] on icon "Pause Audio" at bounding box center [778, 346] width 38 height 38
click at [801, 355] on div "1,0x Rewind 5 seconds Play Audio Skip 5 seconds" at bounding box center [778, 346] width 243 height 38
click at [786, 355] on icon "Play Audio" at bounding box center [778, 346] width 38 height 38
click at [775, 351] on icon at bounding box center [778, 346] width 7 height 10
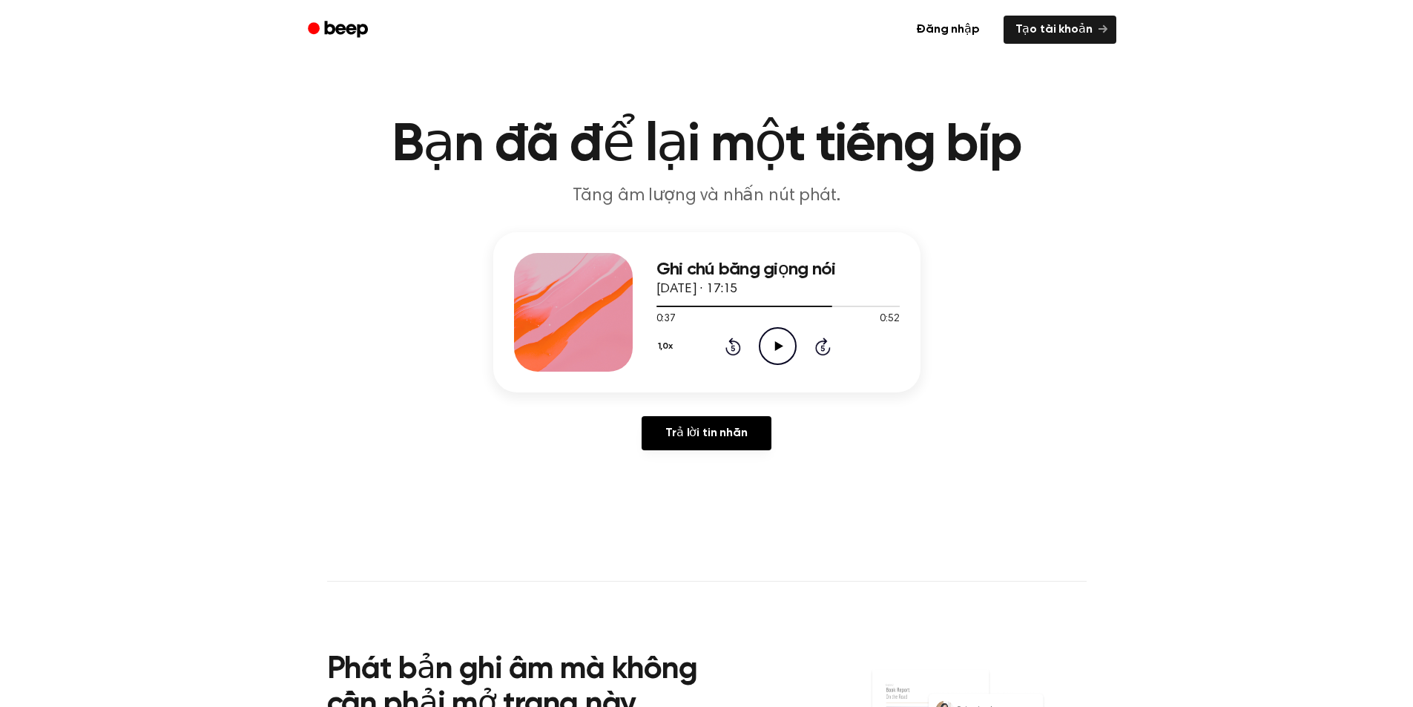
click at [770, 339] on icon "Play Audio" at bounding box center [778, 346] width 38 height 38
click at [774, 339] on icon "Pause Audio" at bounding box center [778, 346] width 38 height 38
click at [774, 339] on icon "Play Audio" at bounding box center [778, 346] width 38 height 38
click at [774, 339] on icon "Pause Audio" at bounding box center [778, 346] width 38 height 38
click at [772, 335] on icon "Play Audio" at bounding box center [778, 346] width 38 height 38
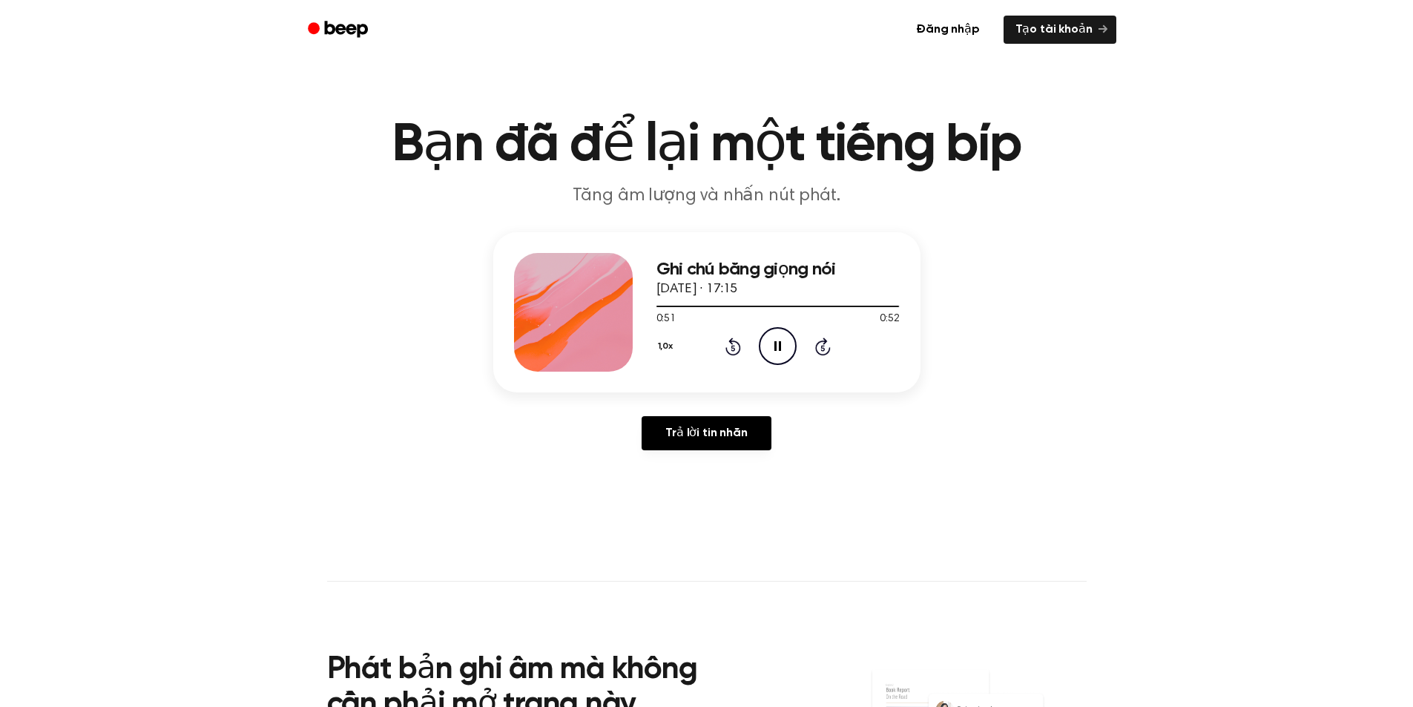
click at [775, 338] on icon "Pause Audio" at bounding box center [778, 346] width 38 height 38
